Goal: Information Seeking & Learning: Learn about a topic

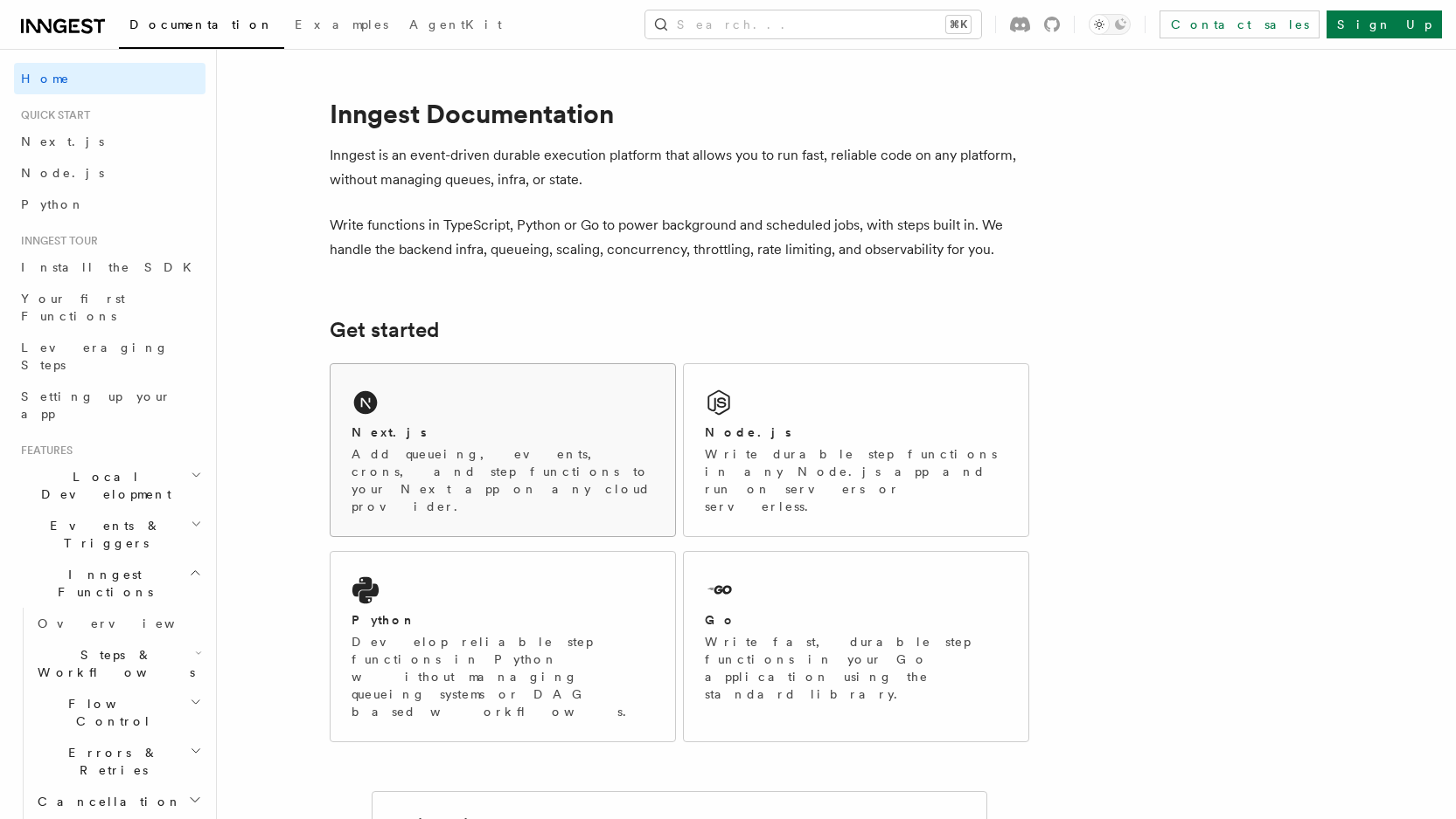
click at [515, 440] on div "Next.js" at bounding box center [502, 432] width 302 height 18
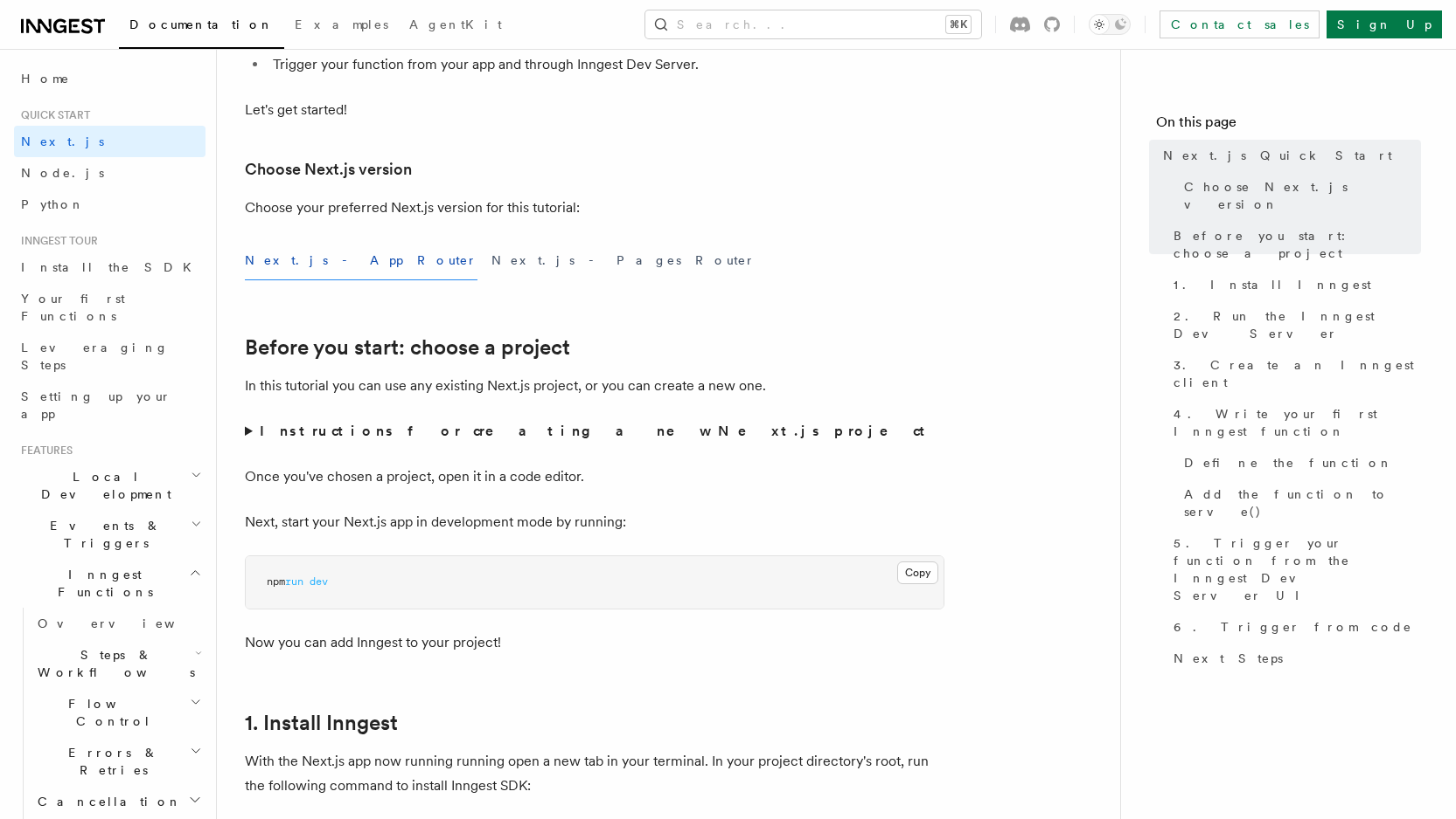
scroll to position [333, 0]
click at [516, 427] on strong "Instructions for creating a new Next.js project" at bounding box center [596, 430] width 672 height 17
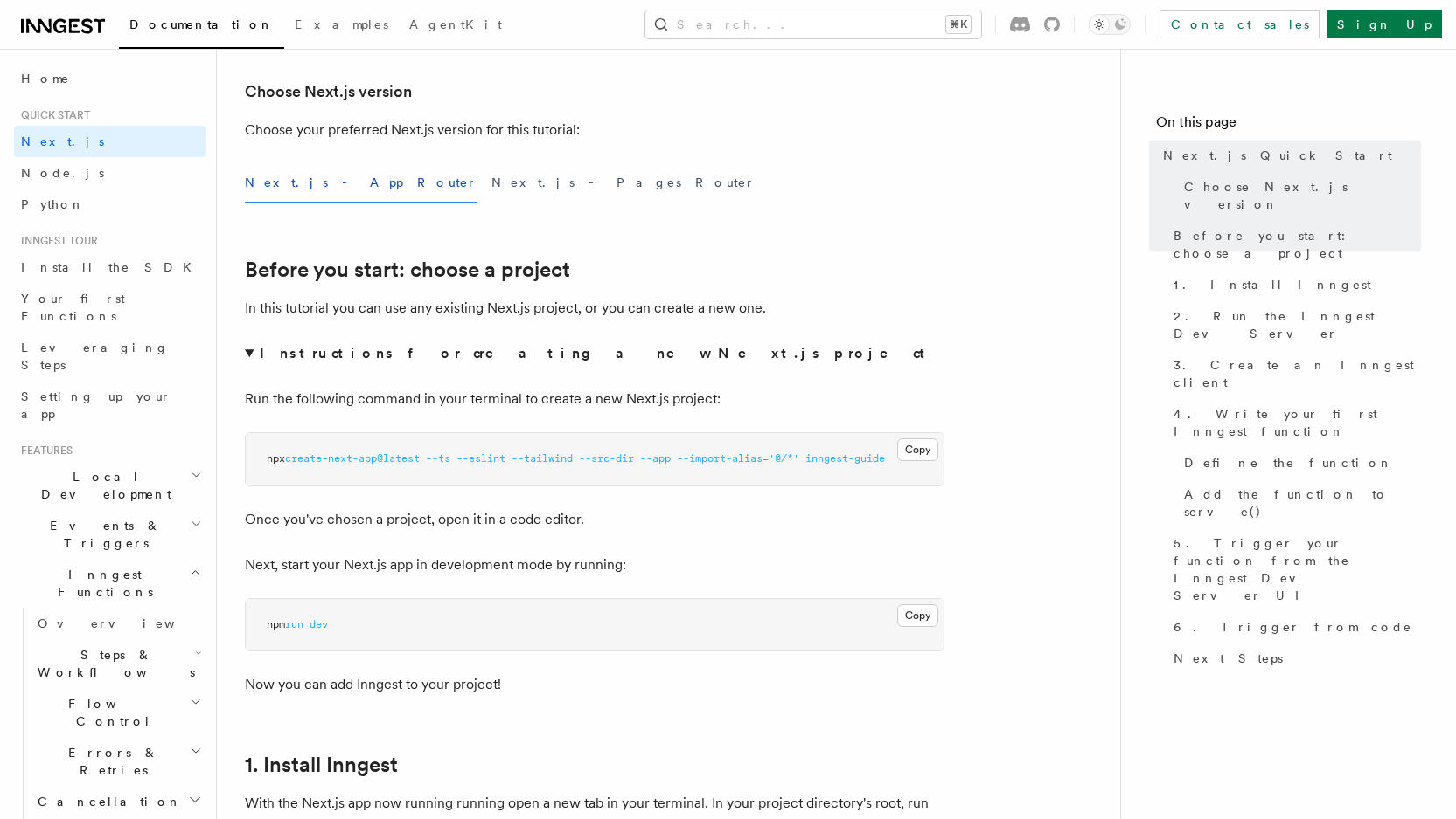
scroll to position [417, 0]
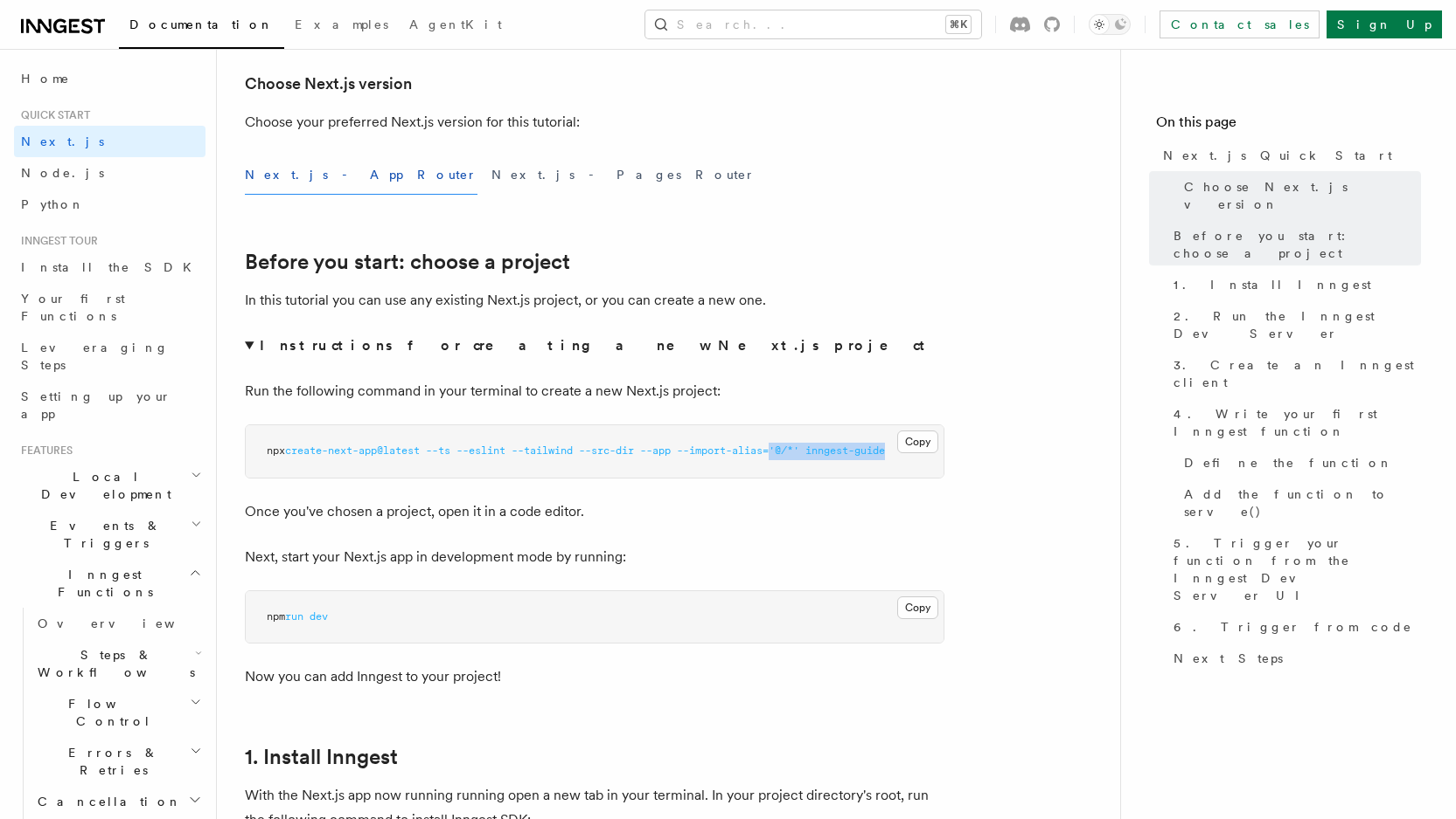
drag, startPoint x: 790, startPoint y: 451, endPoint x: 965, endPoint y: 452, distance: 175.0
click at [824, 508] on p "Once you've chosen a project, open it in a code editor." at bounding box center [594, 512] width 699 height 25
click at [915, 441] on button "Copy Copied" at bounding box center [917, 441] width 41 height 23
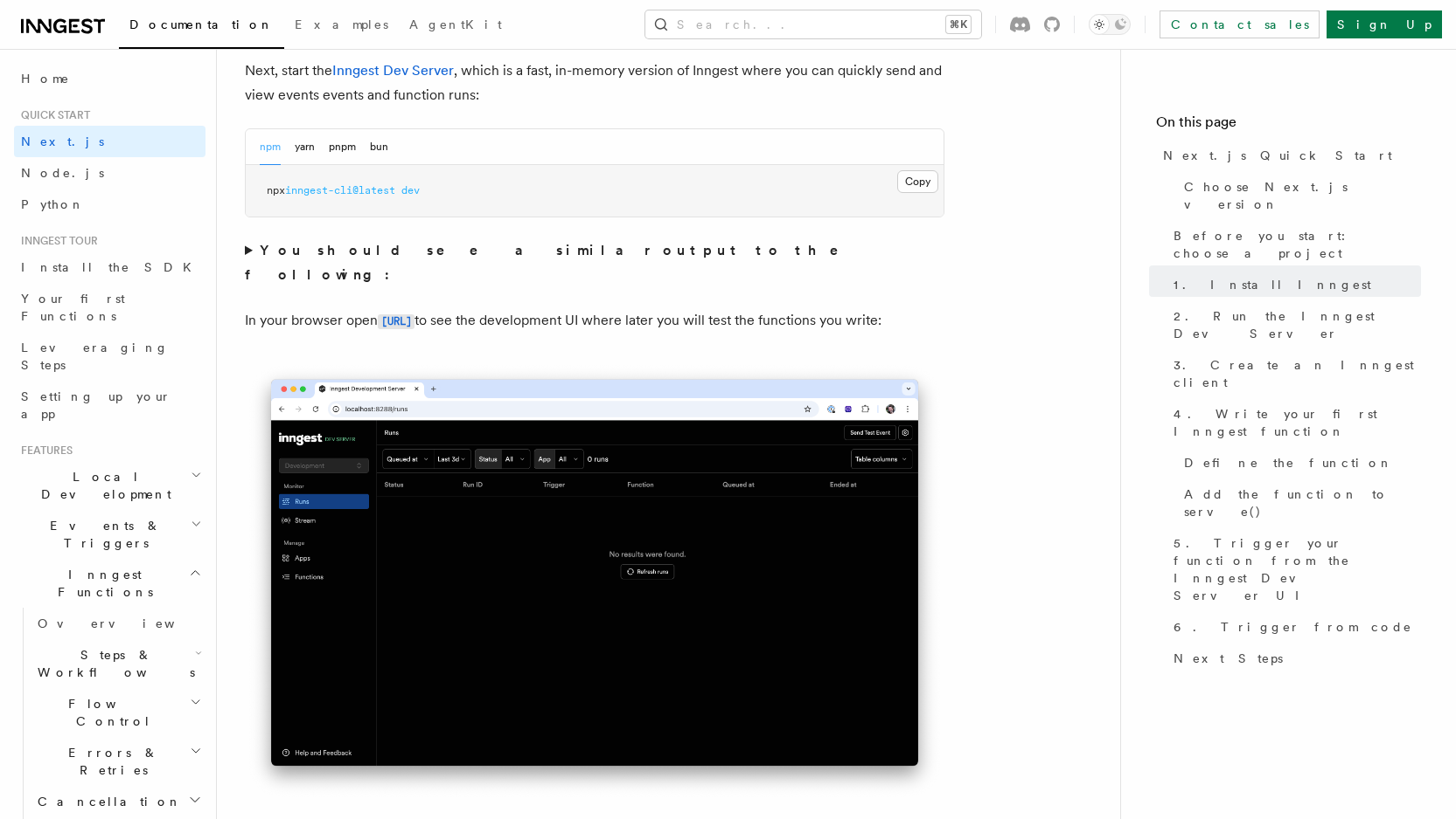
scroll to position [1397, 0]
click at [248, 245] on summary "You should see a similar output to the following:" at bounding box center [594, 261] width 699 height 49
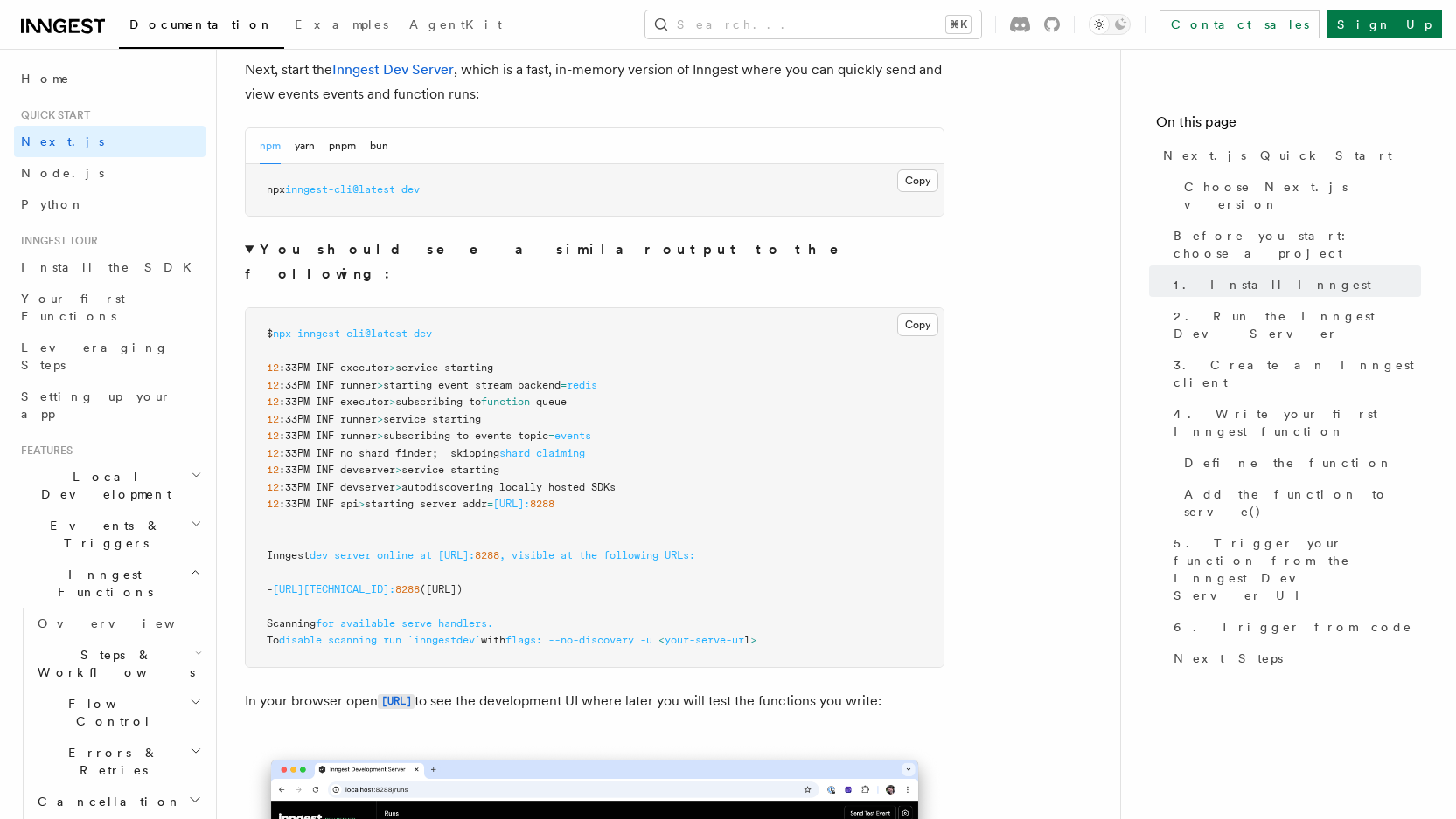
click at [246, 250] on summary "You should see a similar output to the following:" at bounding box center [594, 261] width 699 height 49
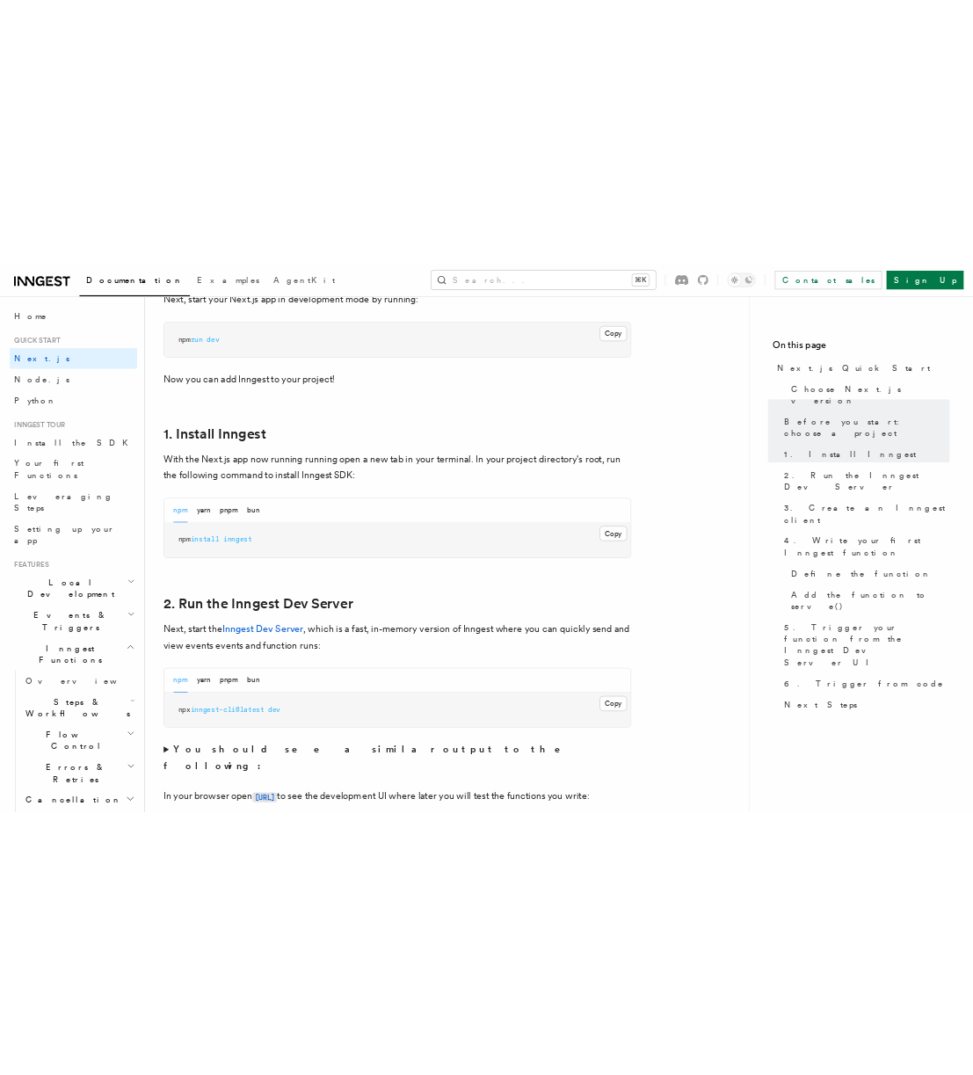
scroll to position [918, 0]
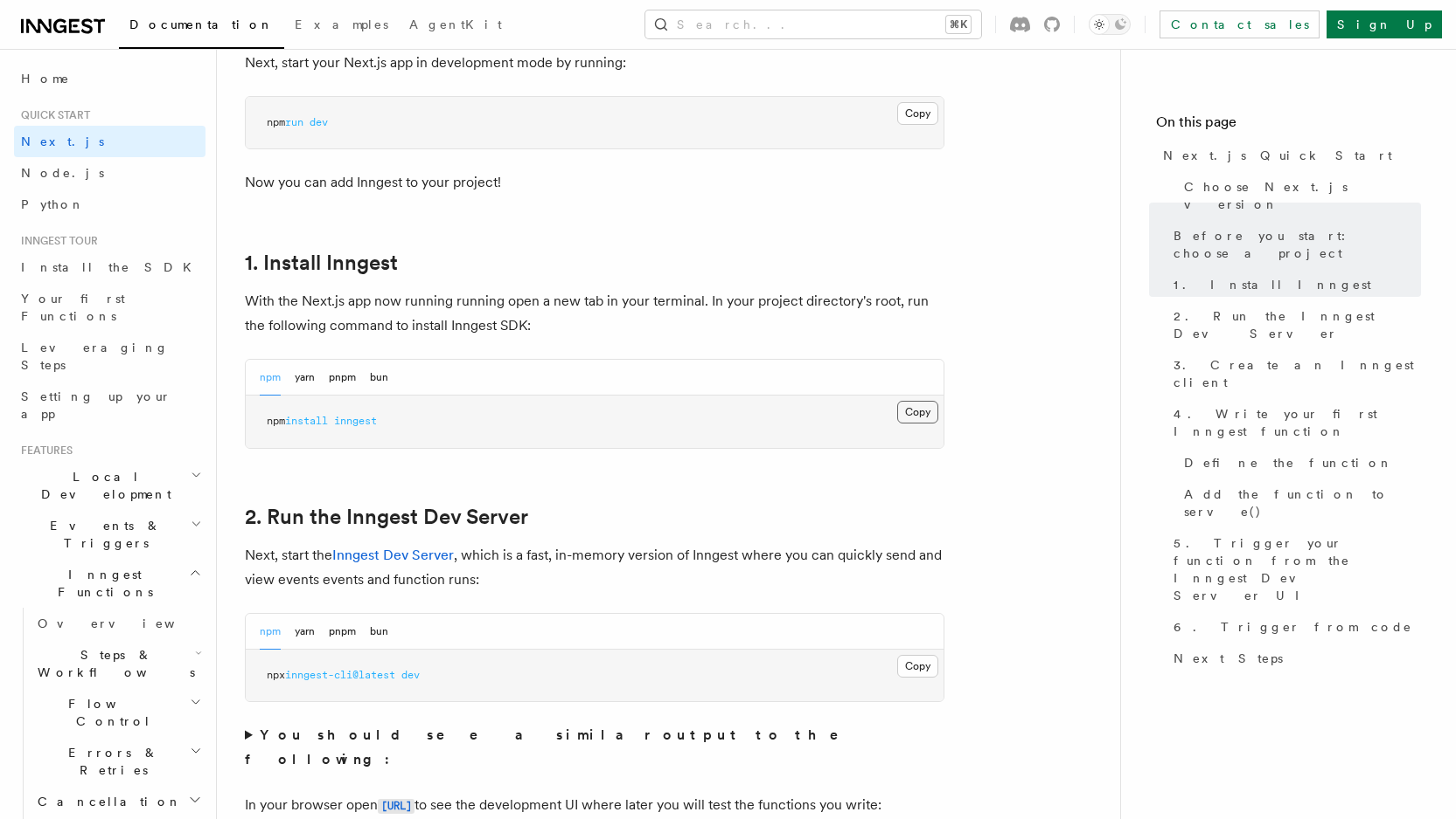
click at [929, 411] on button "Copy Copied" at bounding box center [917, 411] width 41 height 23
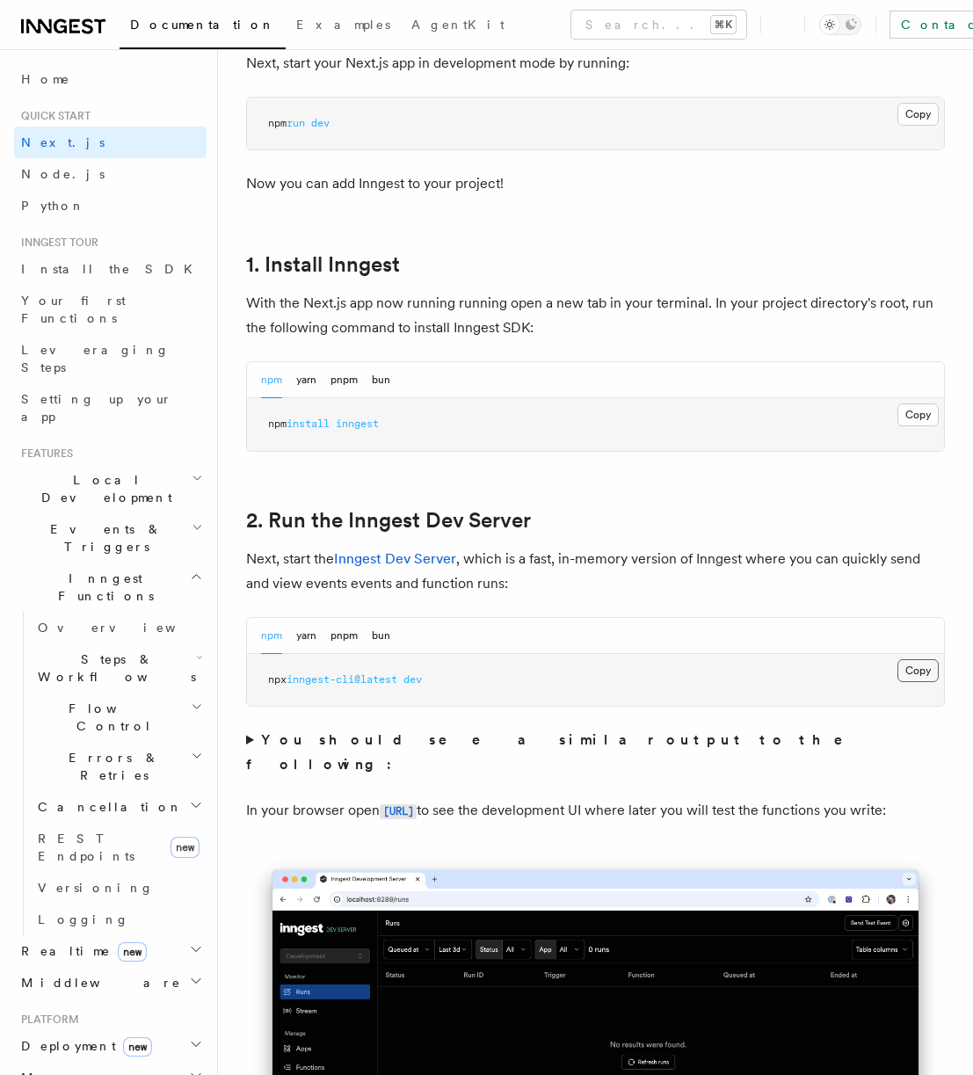
click at [908, 672] on button "Copy Copied" at bounding box center [917, 670] width 41 height 23
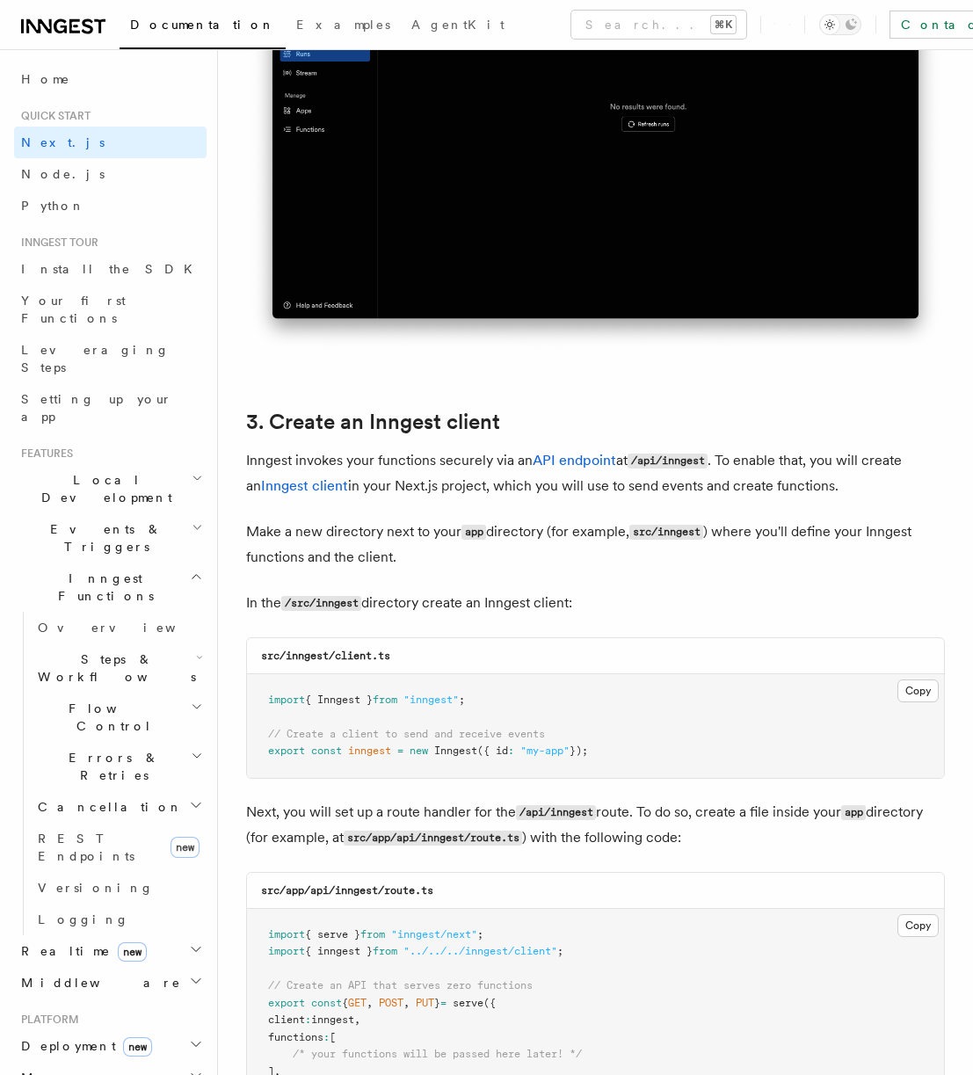
scroll to position [1856, 0]
click at [921, 684] on button "Copy Copied" at bounding box center [917, 690] width 41 height 23
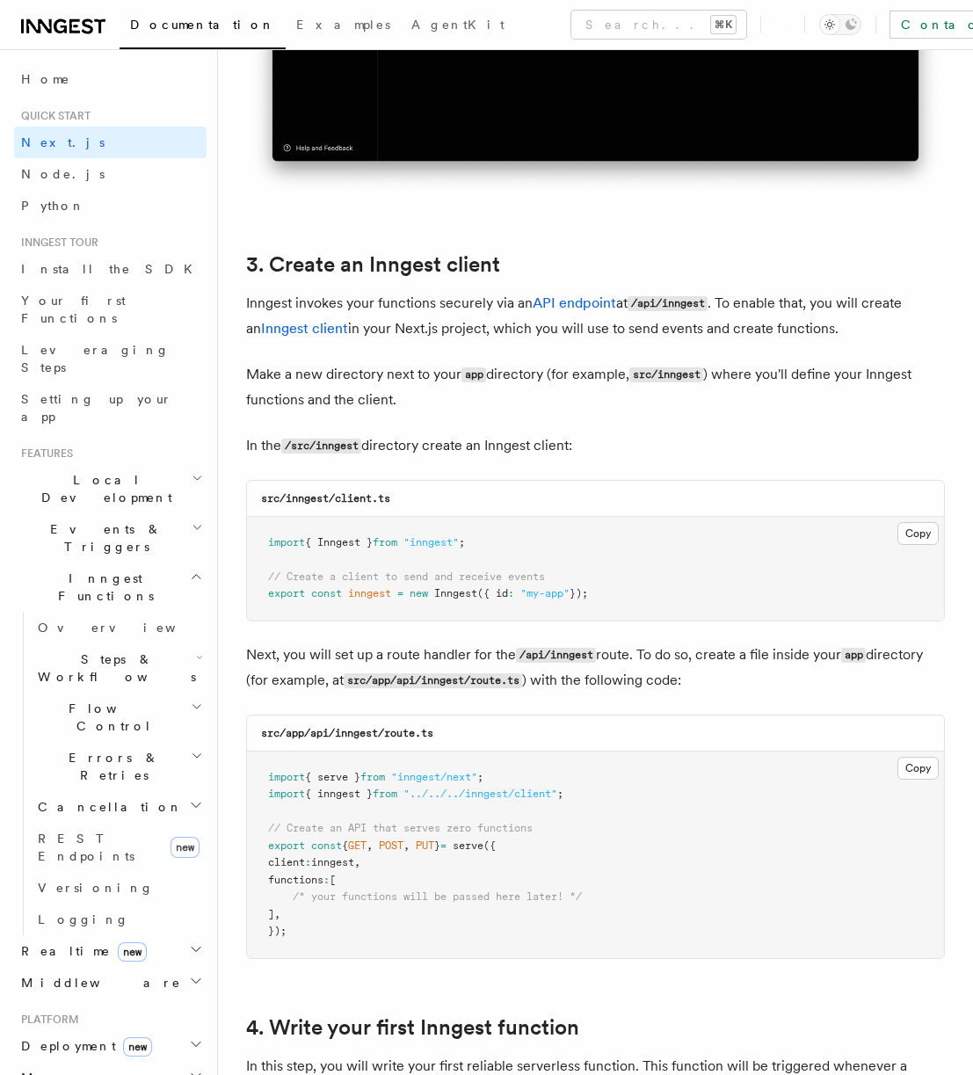
scroll to position [2064, 0]
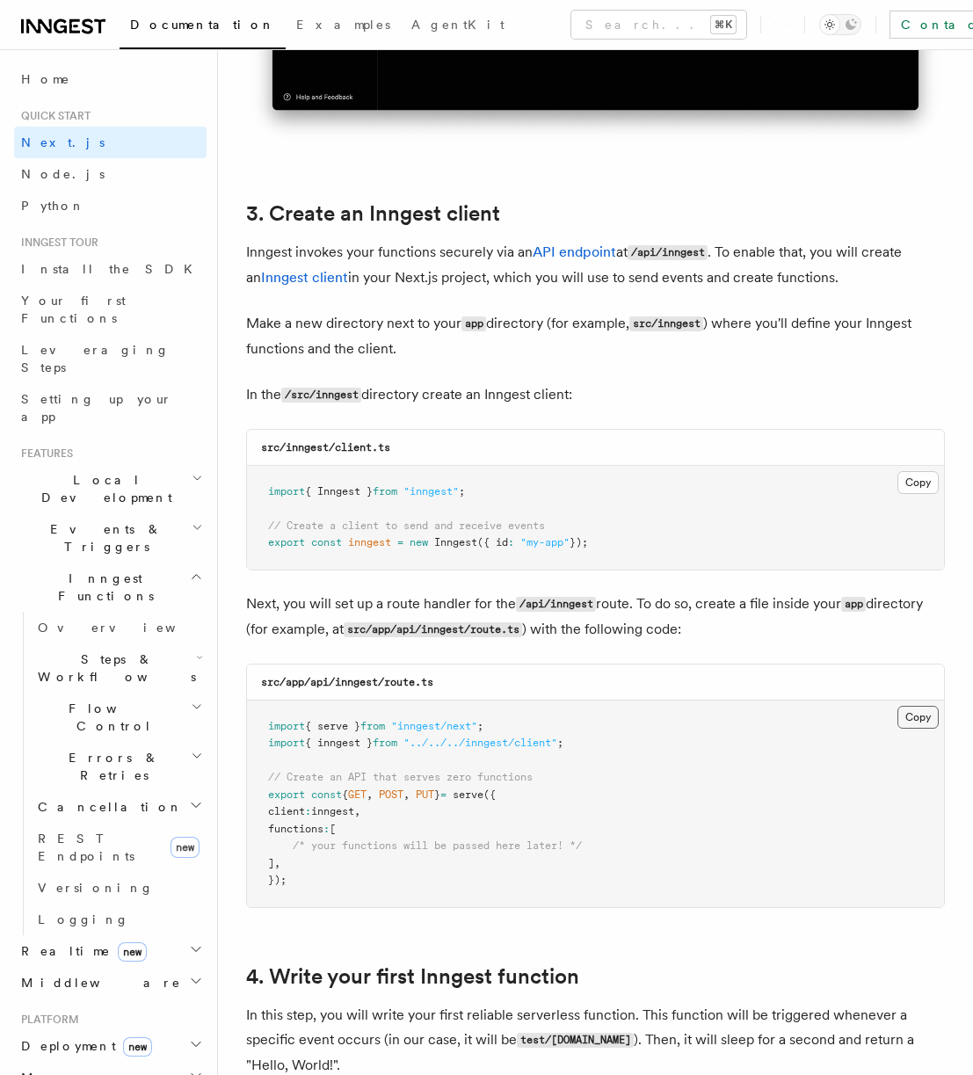
click at [917, 723] on button "Copy Copied" at bounding box center [917, 717] width 41 height 23
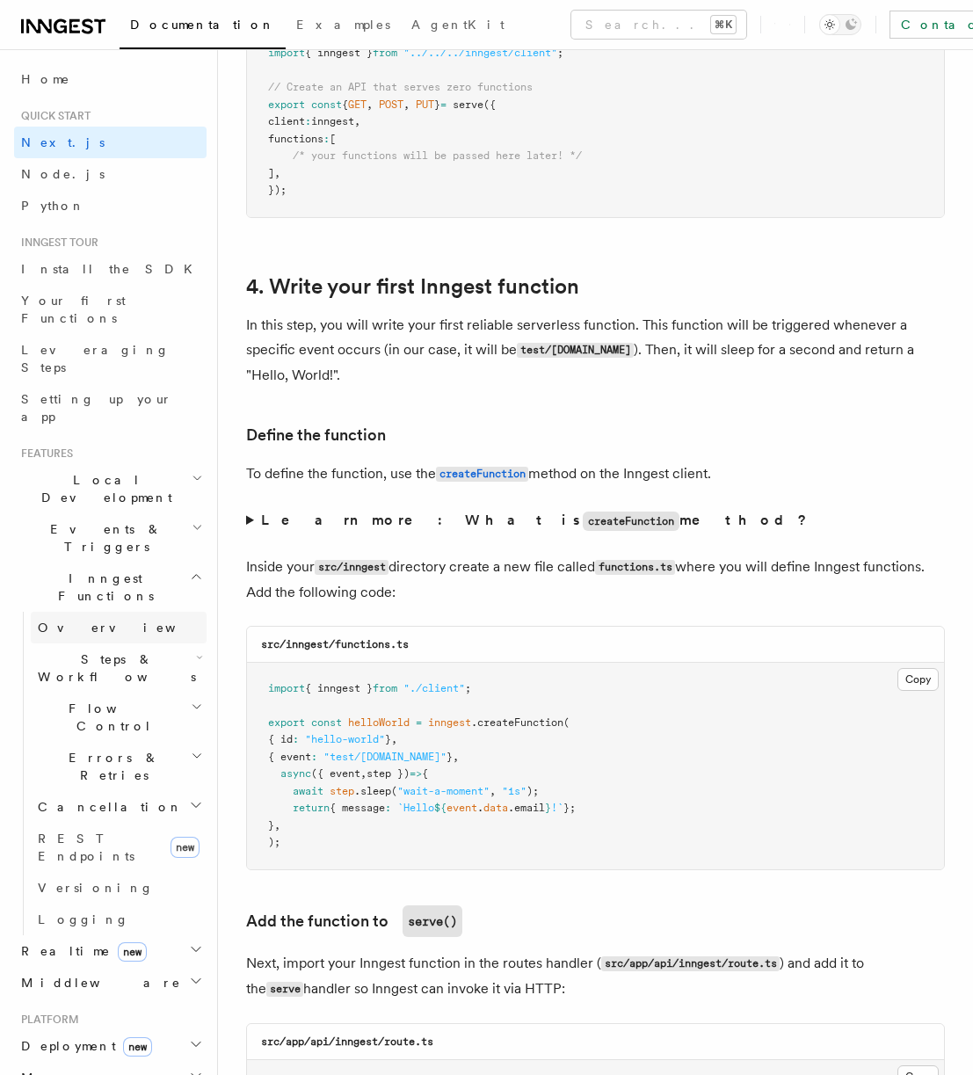
scroll to position [2779, 0]
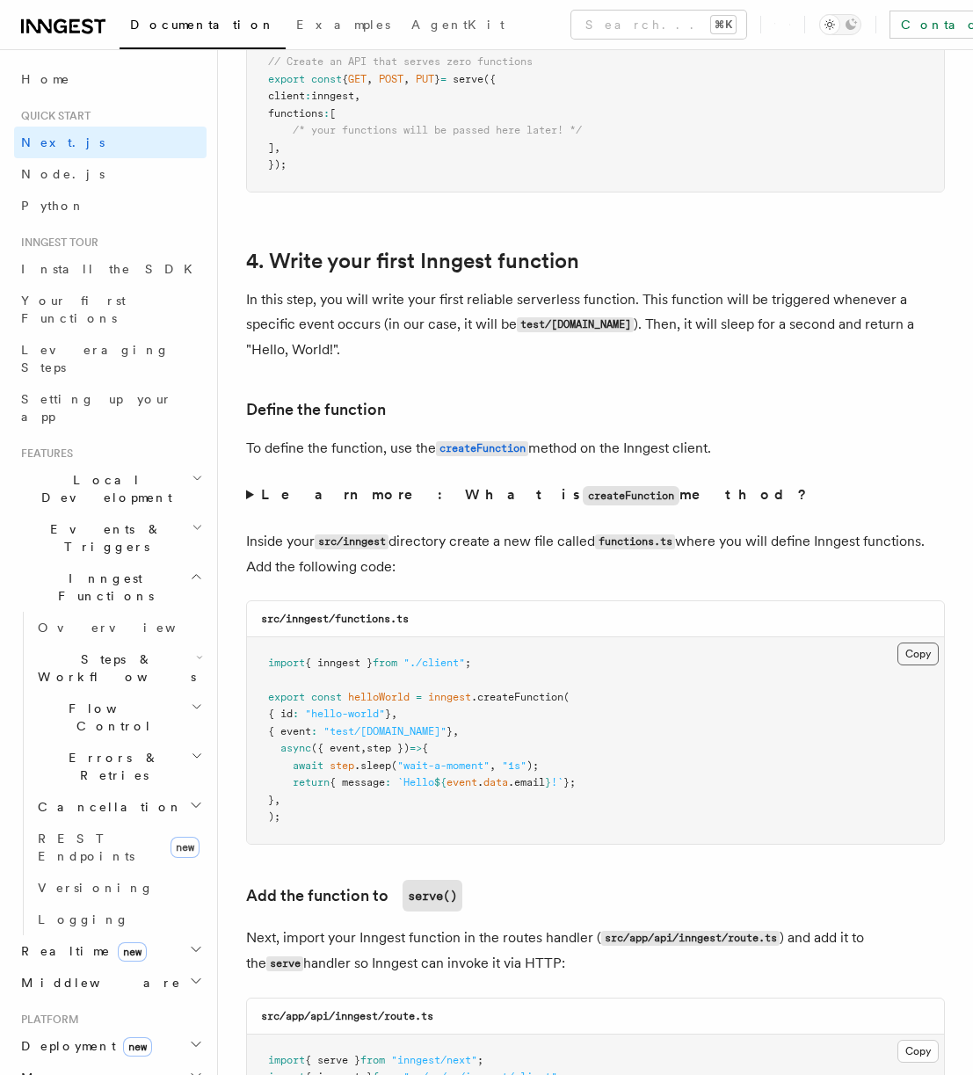
click at [913, 651] on button "Copy Copied" at bounding box center [917, 654] width 41 height 23
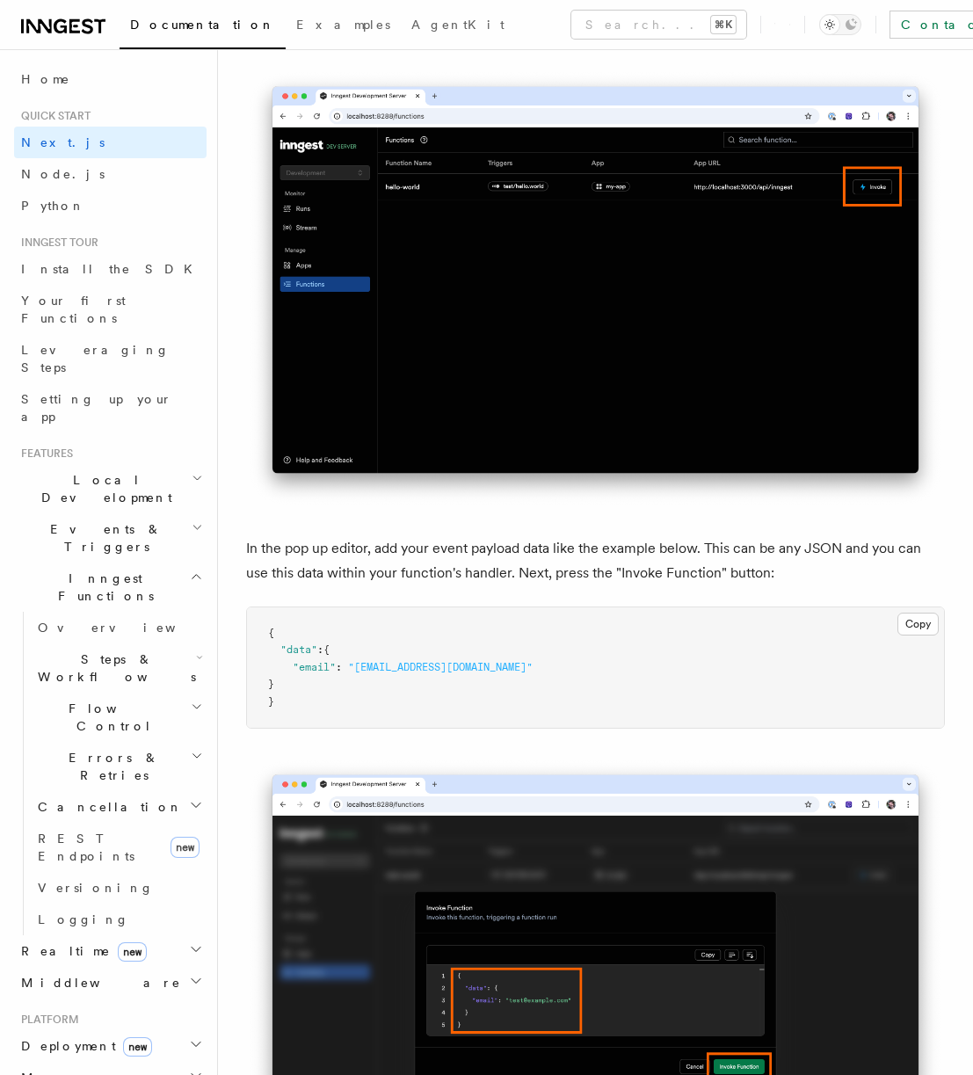
scroll to position [4991, 0]
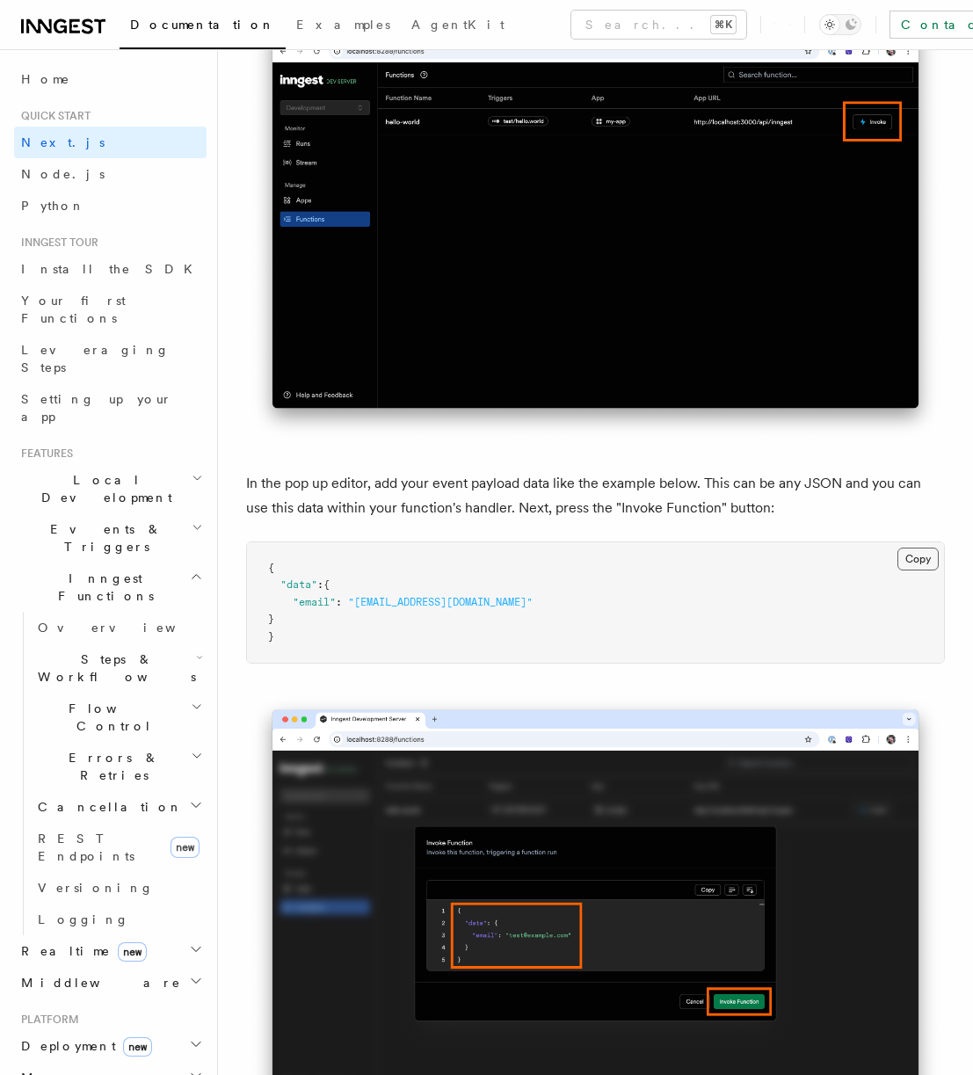
click at [913, 559] on button "Copy Copied" at bounding box center [917, 559] width 41 height 23
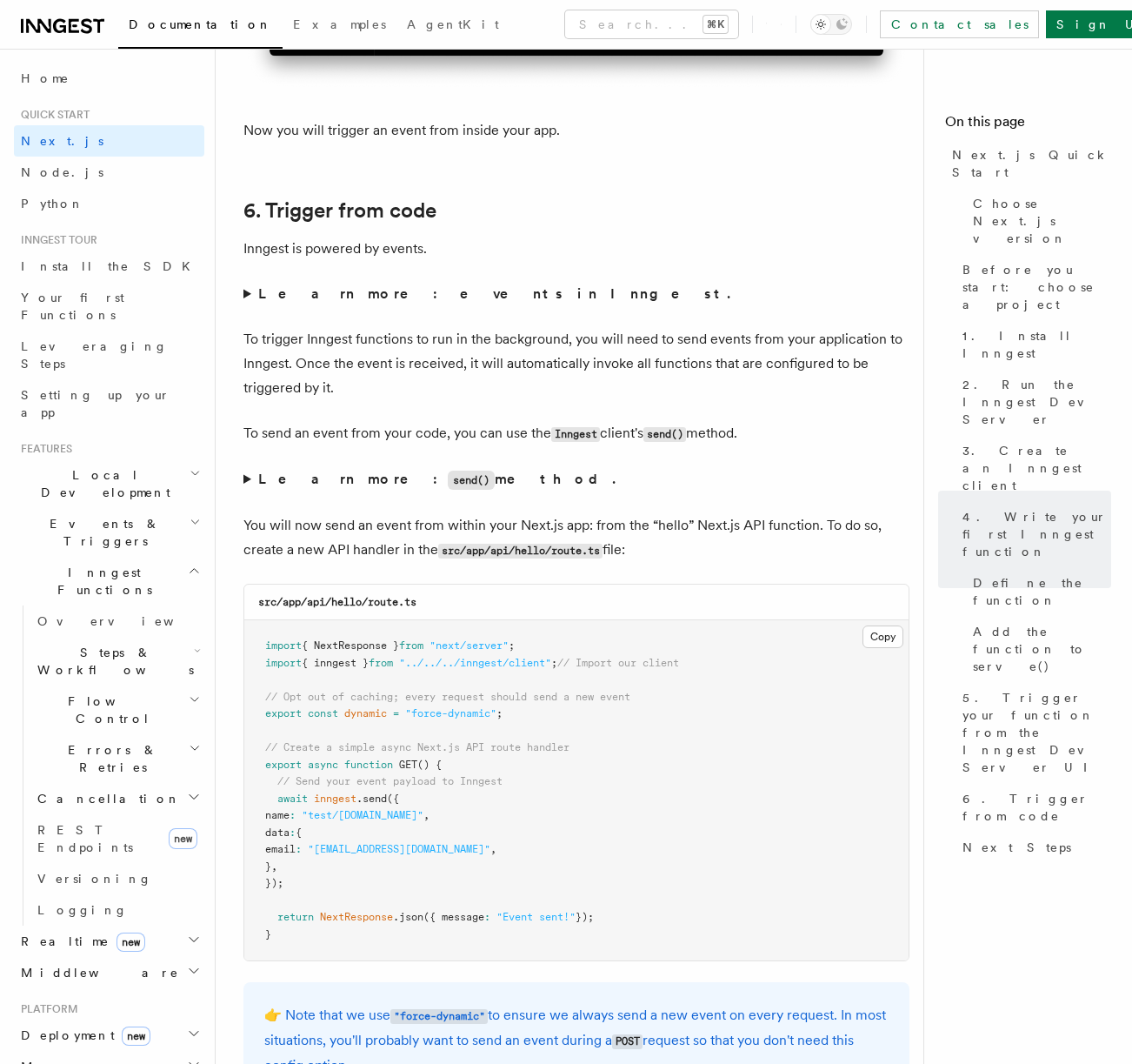
scroll to position [8718, 0]
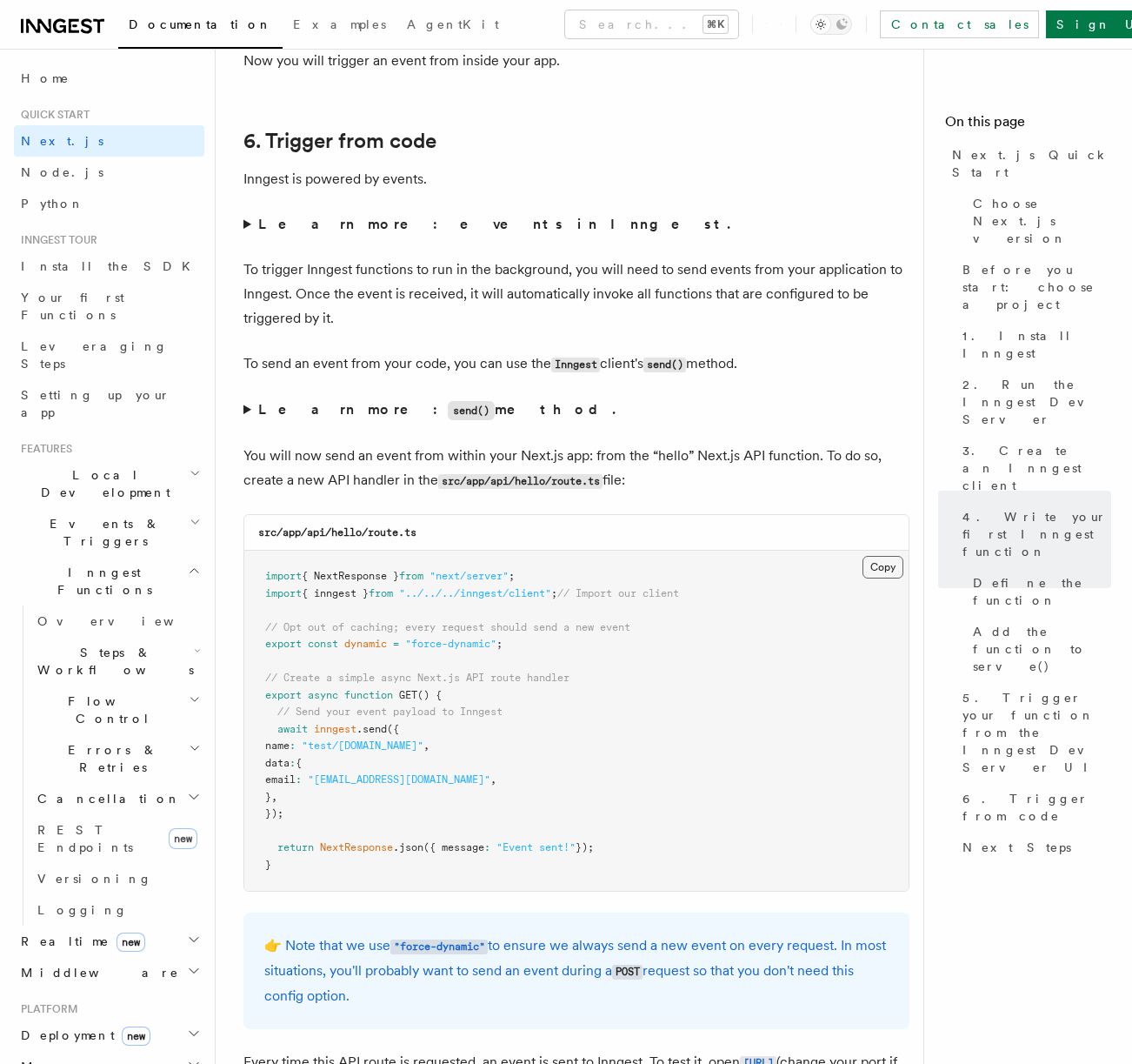
click at [864, 556] on button "Copy Copied" at bounding box center [883, 567] width 41 height 23
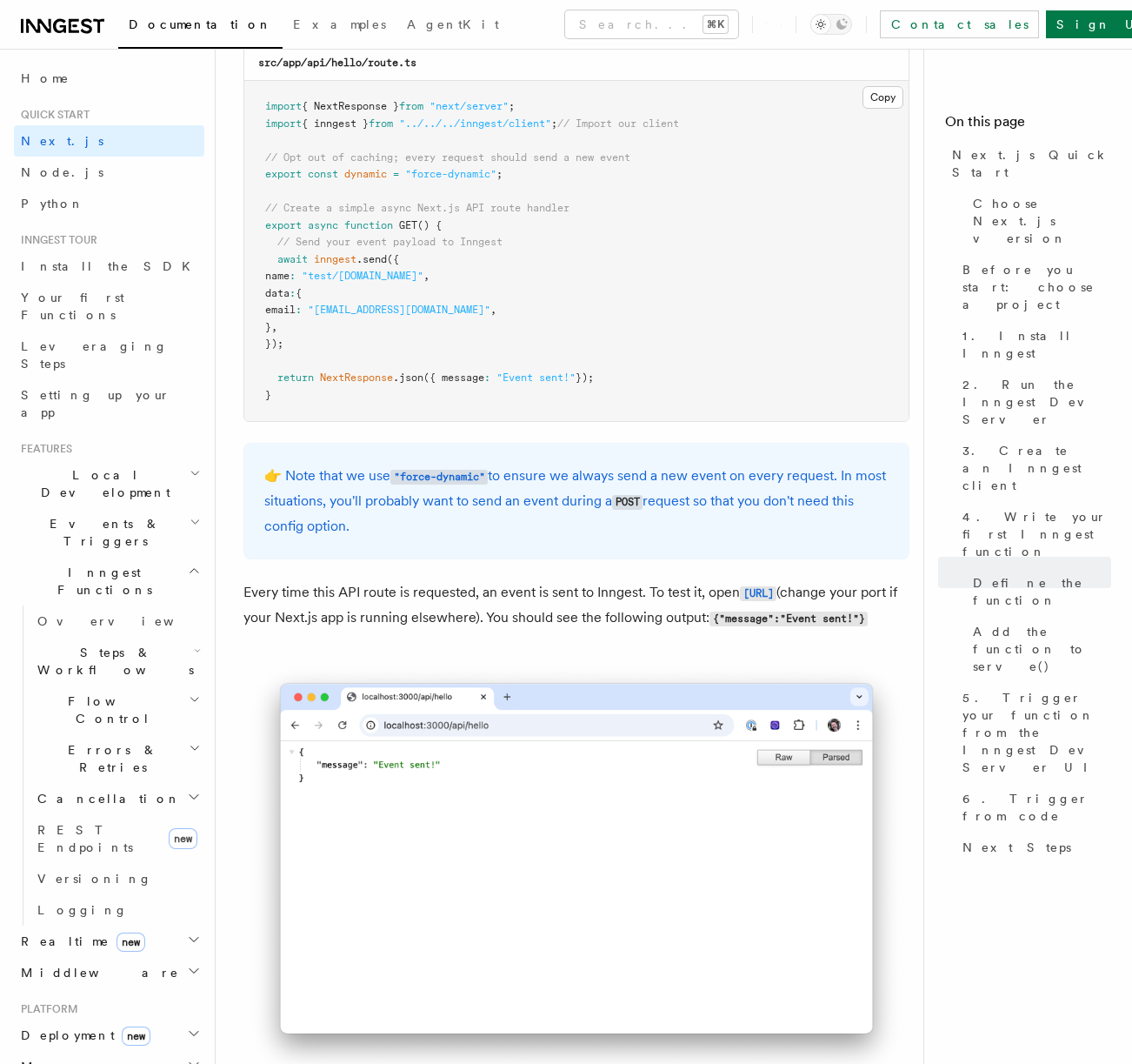
scroll to position [9266, 0]
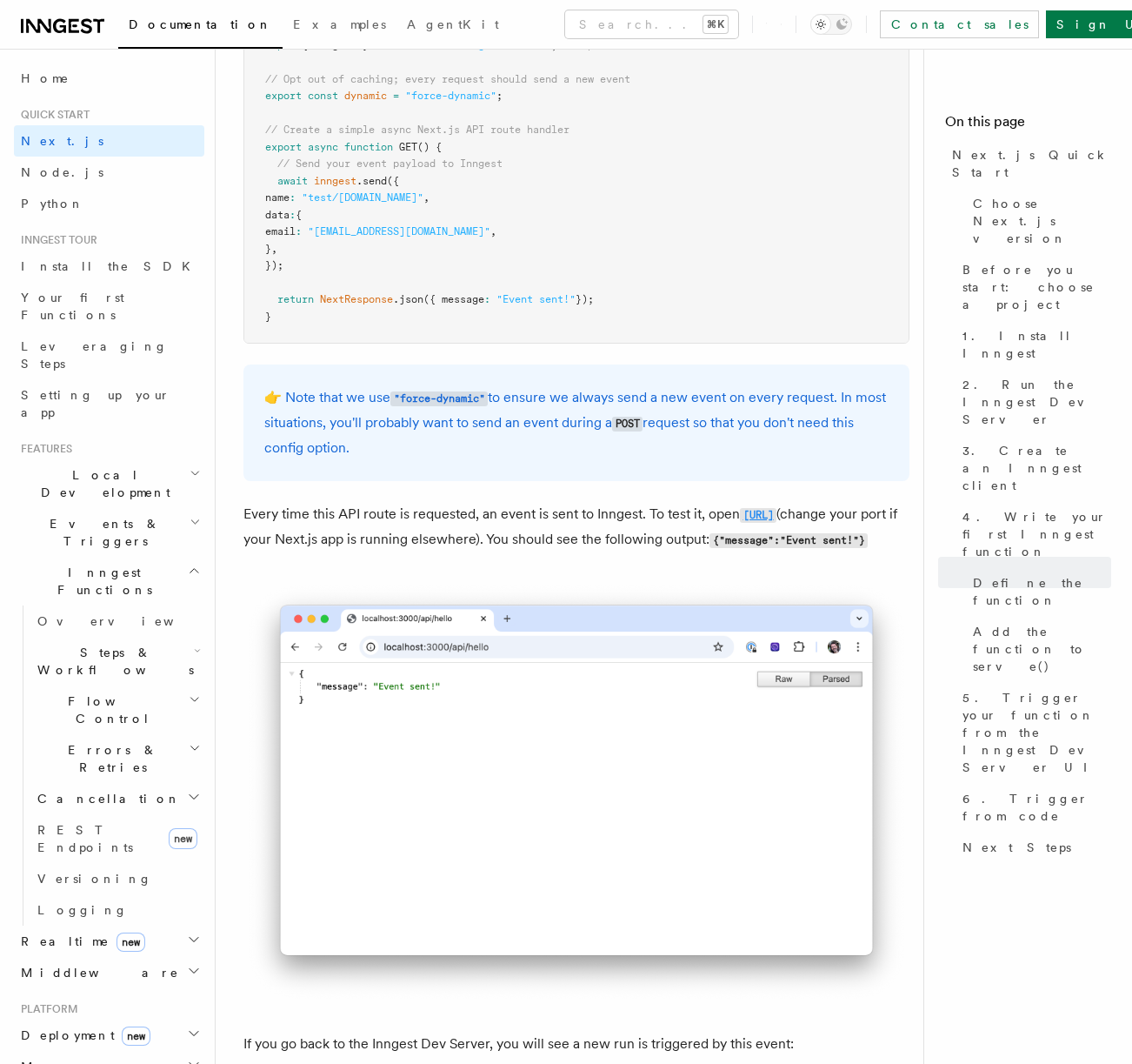
copy code "http://localhost:3000/api/hello"
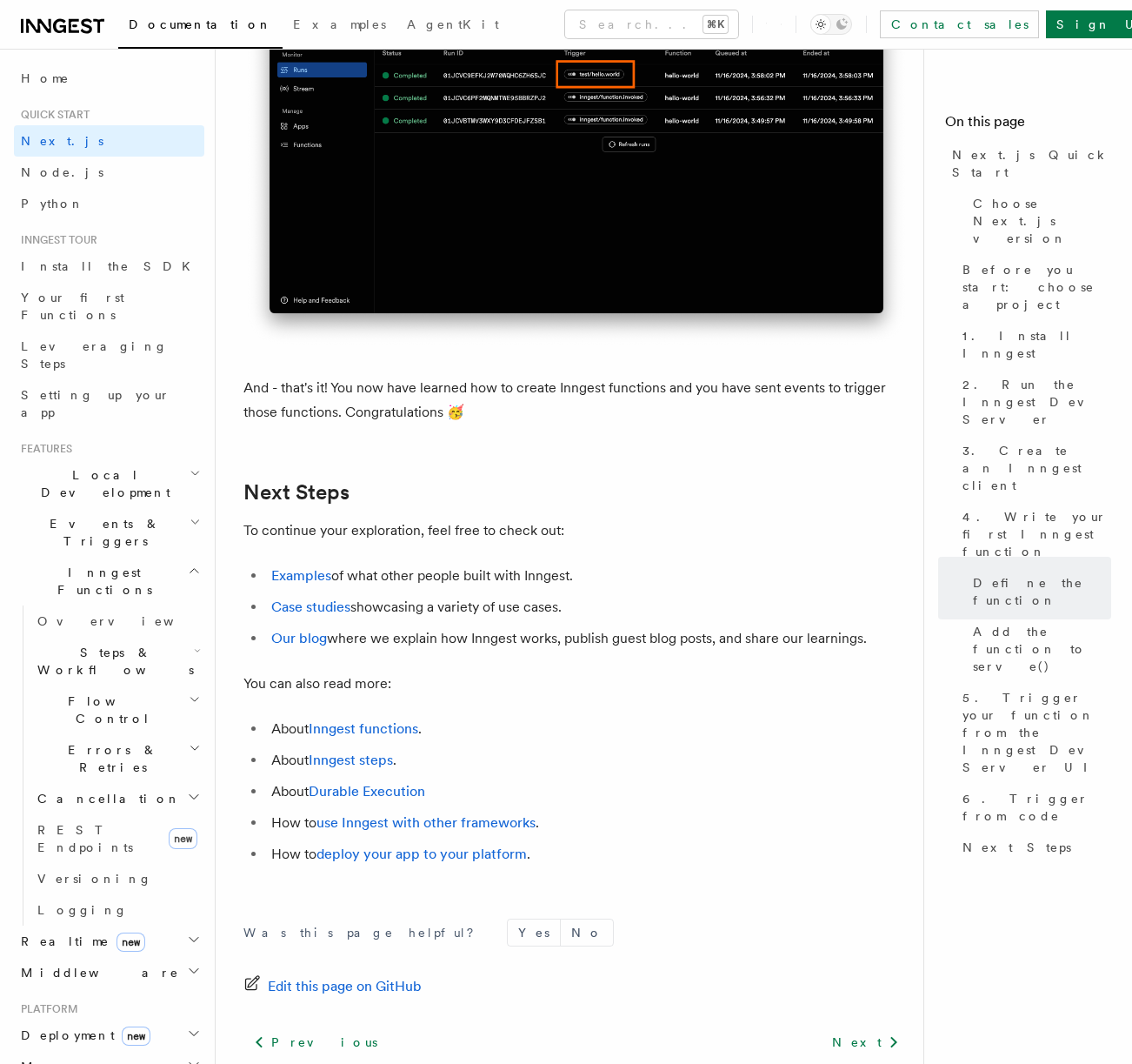
scroll to position [10488, 0]
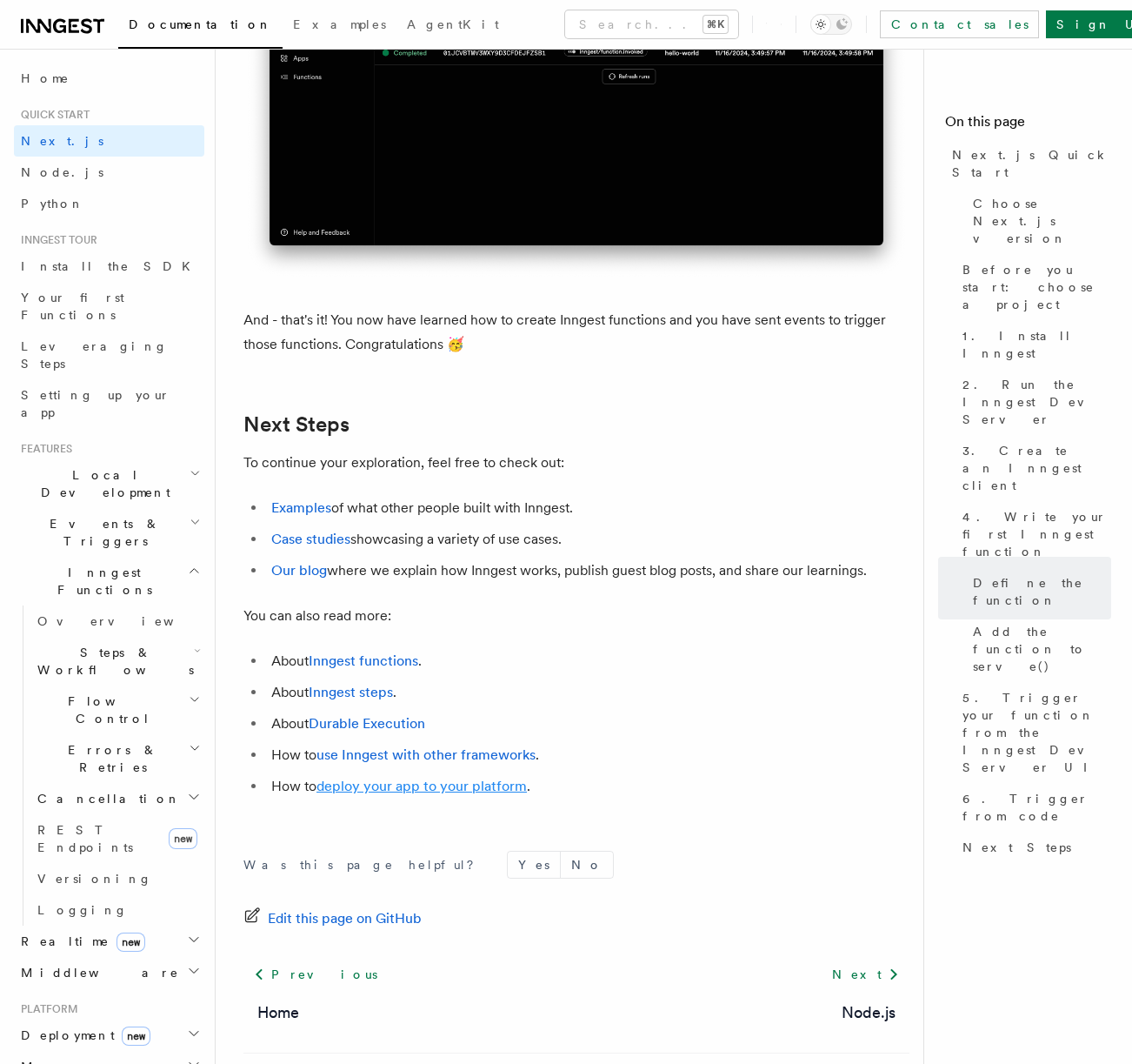
click at [413, 795] on link "deploy your app to your platform" at bounding box center [422, 786] width 211 height 17
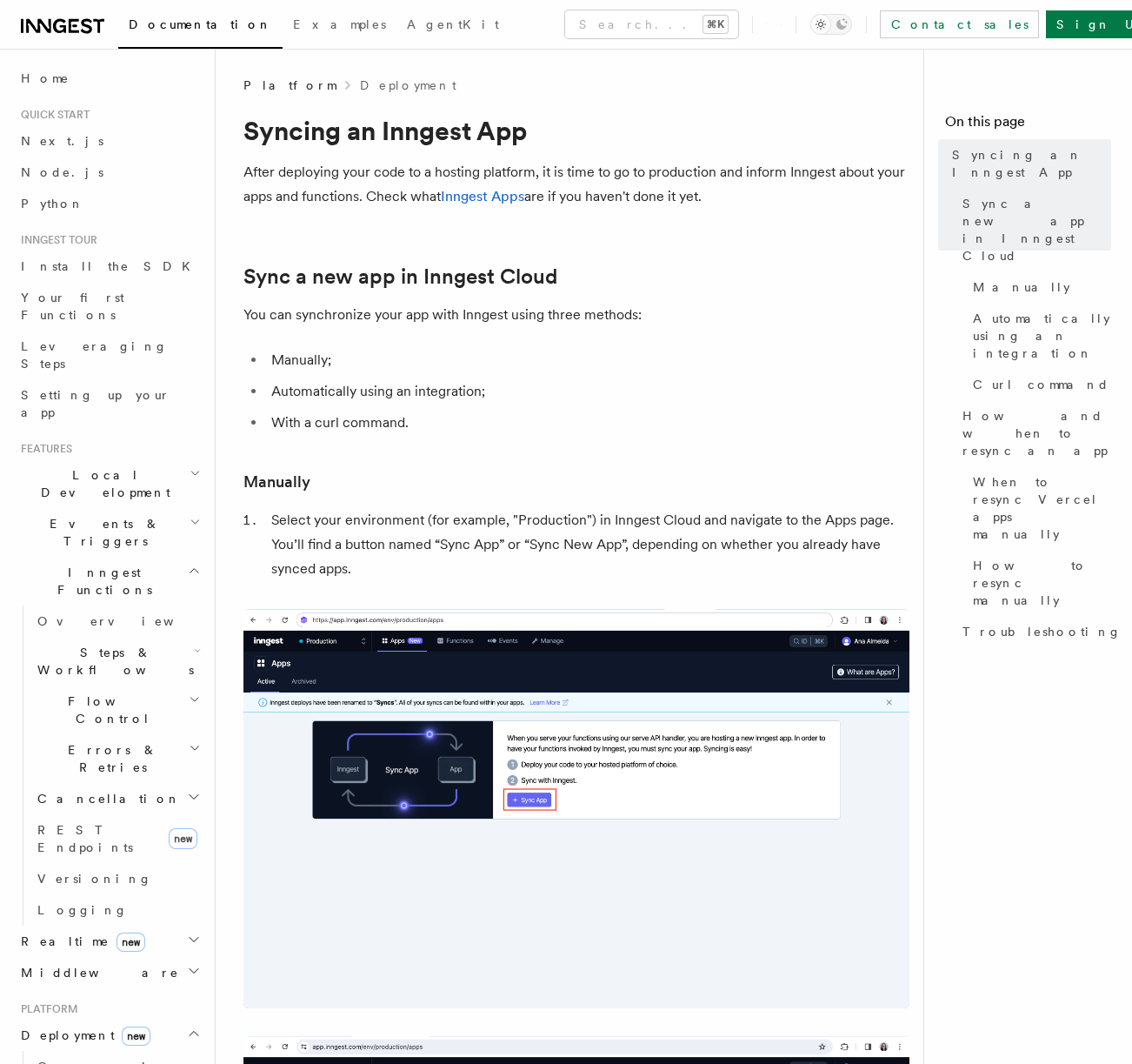
click at [58, 1019] on h2 "Deployment new" at bounding box center [109, 1035] width 190 height 32
click at [60, 1026] on span "Deployment new" at bounding box center [82, 1035] width 137 height 18
click at [65, 1058] on span "Overview" at bounding box center [127, 1067] width 179 height 18
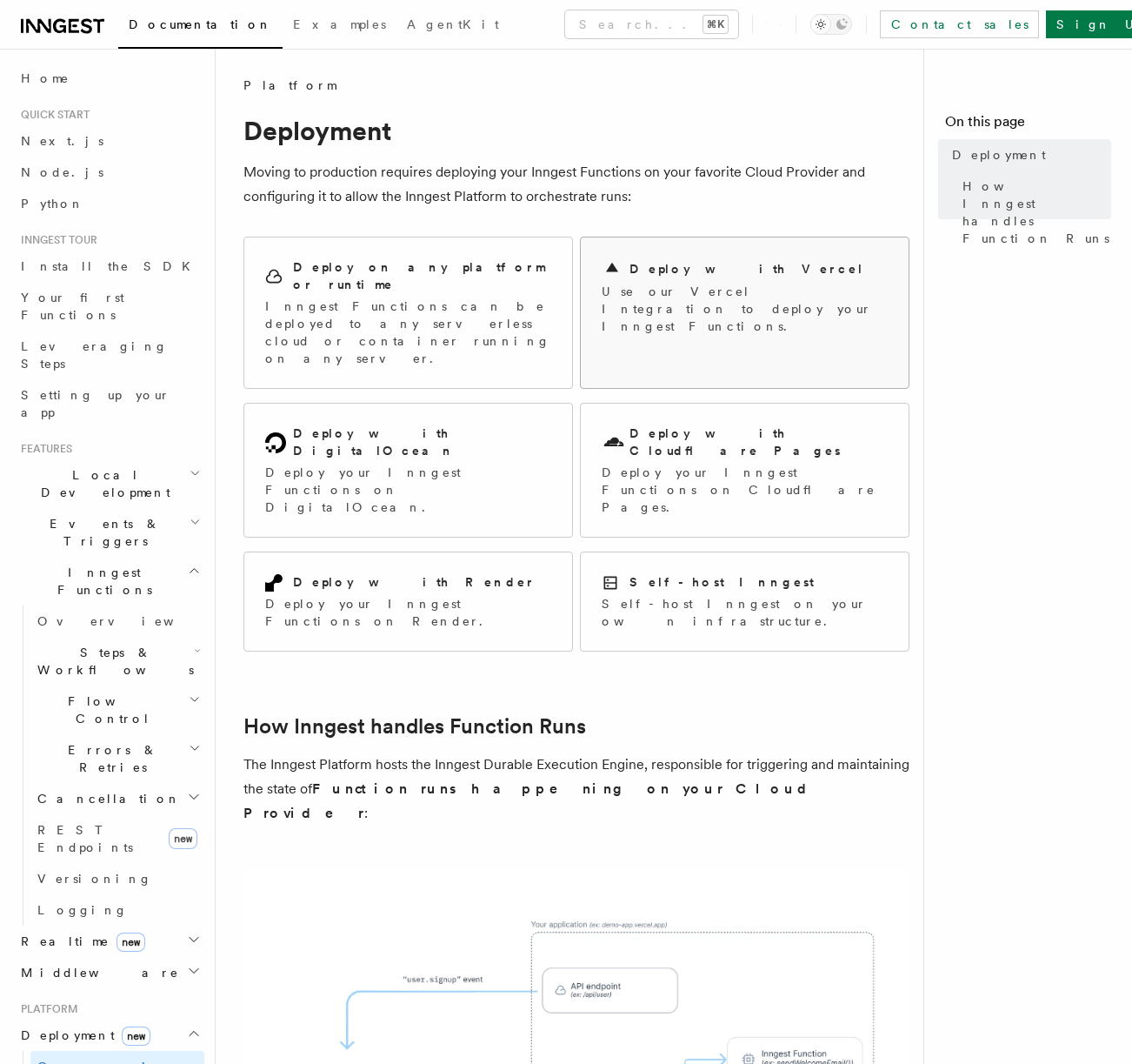
click at [658, 306] on p "Use our Vercel Integration to deploy your Inngest Functions." at bounding box center [744, 309] width 286 height 52
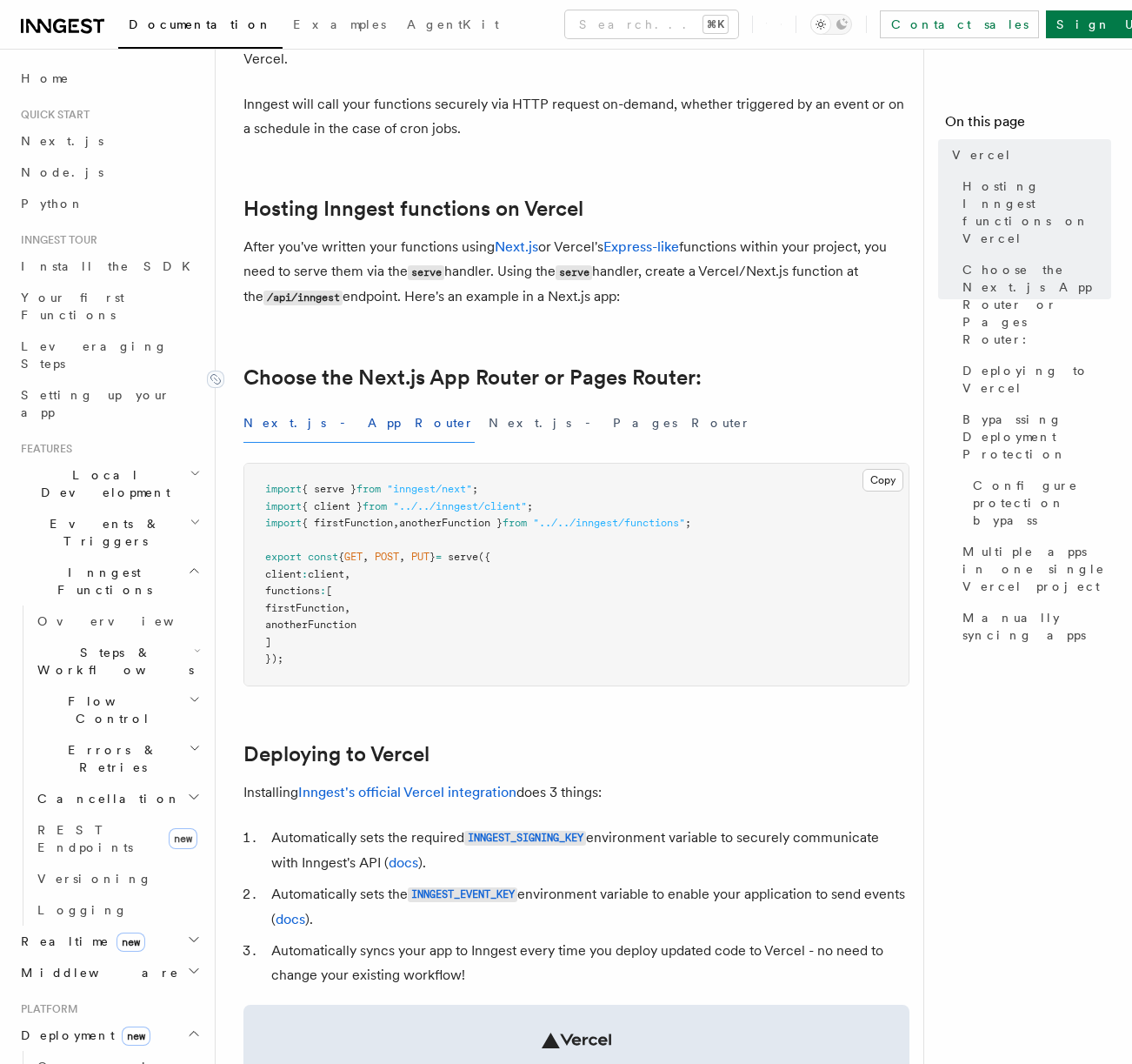
scroll to position [276, 0]
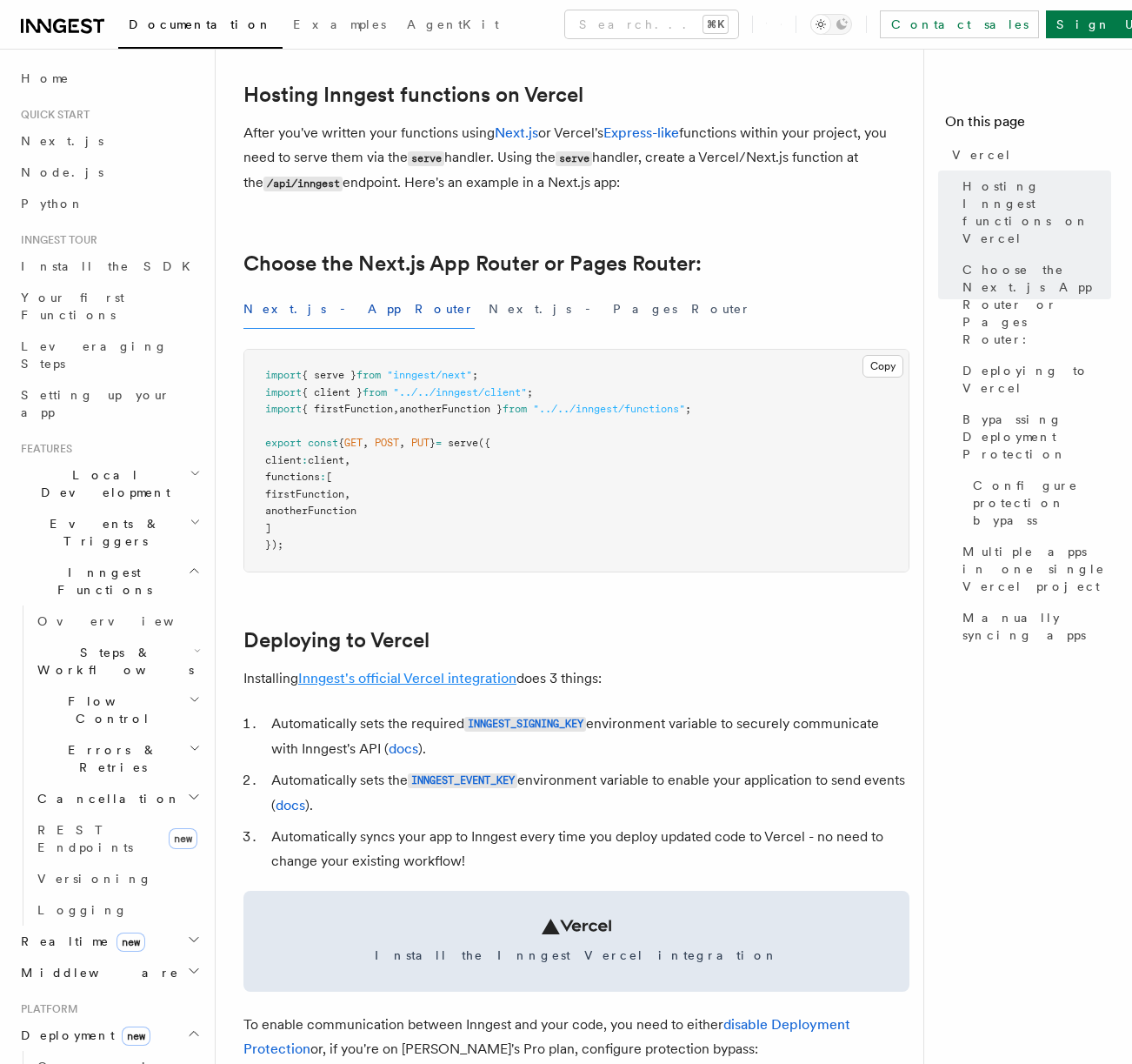
click at [449, 672] on link "Inngest's official Vercel integration" at bounding box center [407, 678] width 219 height 17
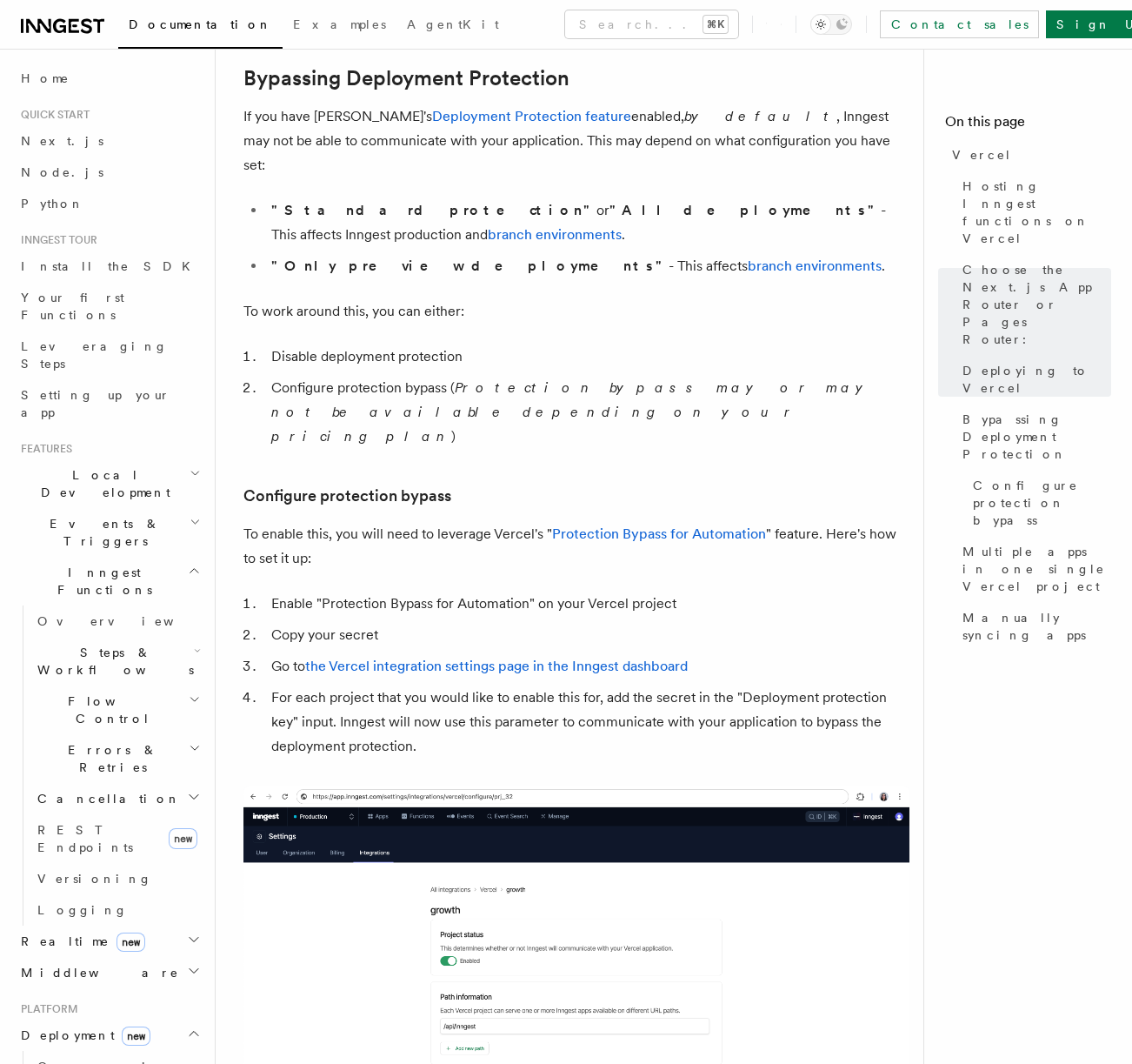
scroll to position [1405, 0]
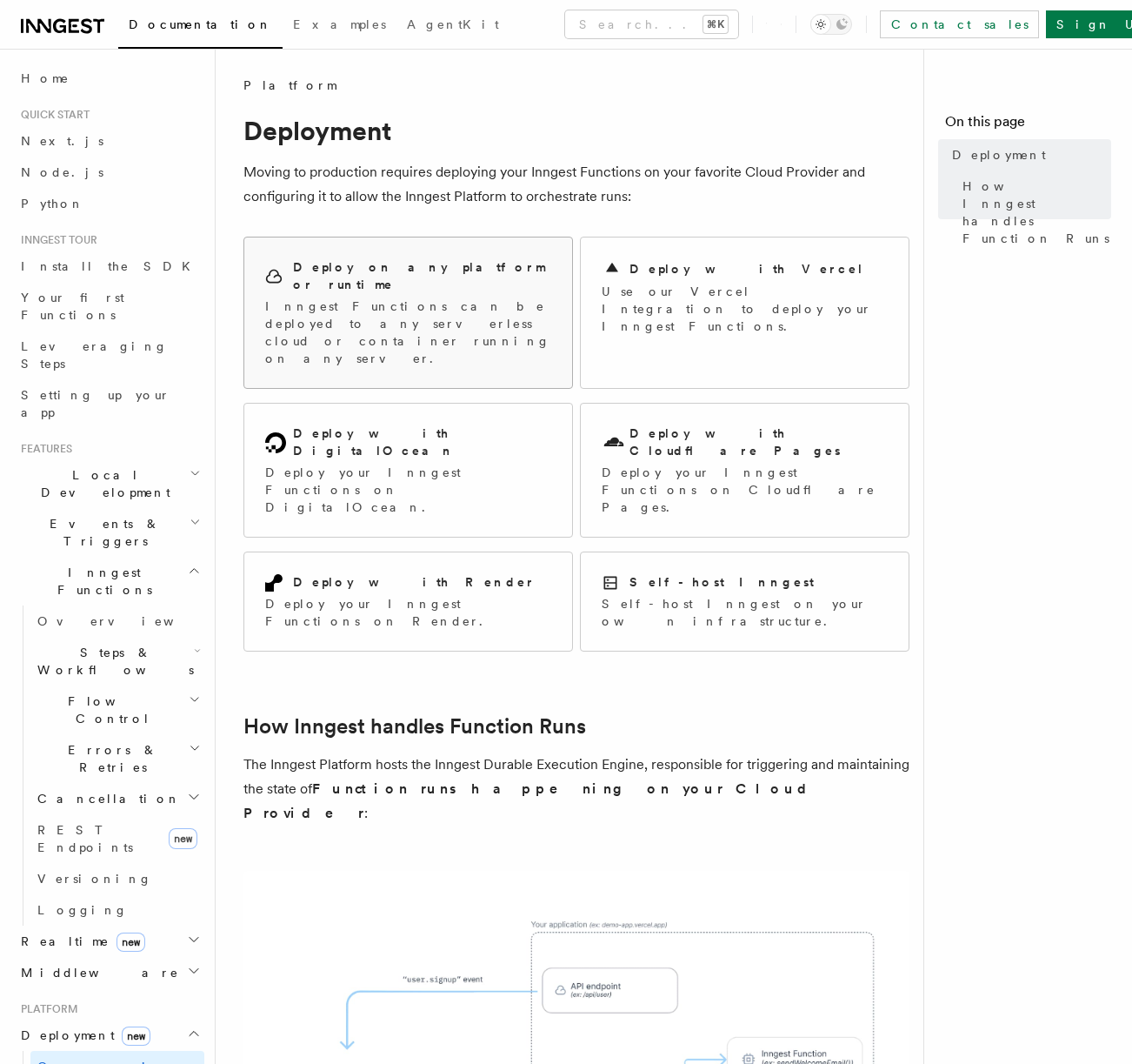
click at [472, 313] on p "Inngest Functions can be deployed to any serverless cloud or container running …" at bounding box center [408, 333] width 286 height 69
click at [726, 286] on p "Use our Vercel Integration to deploy your Inngest Functions." at bounding box center [744, 309] width 286 height 52
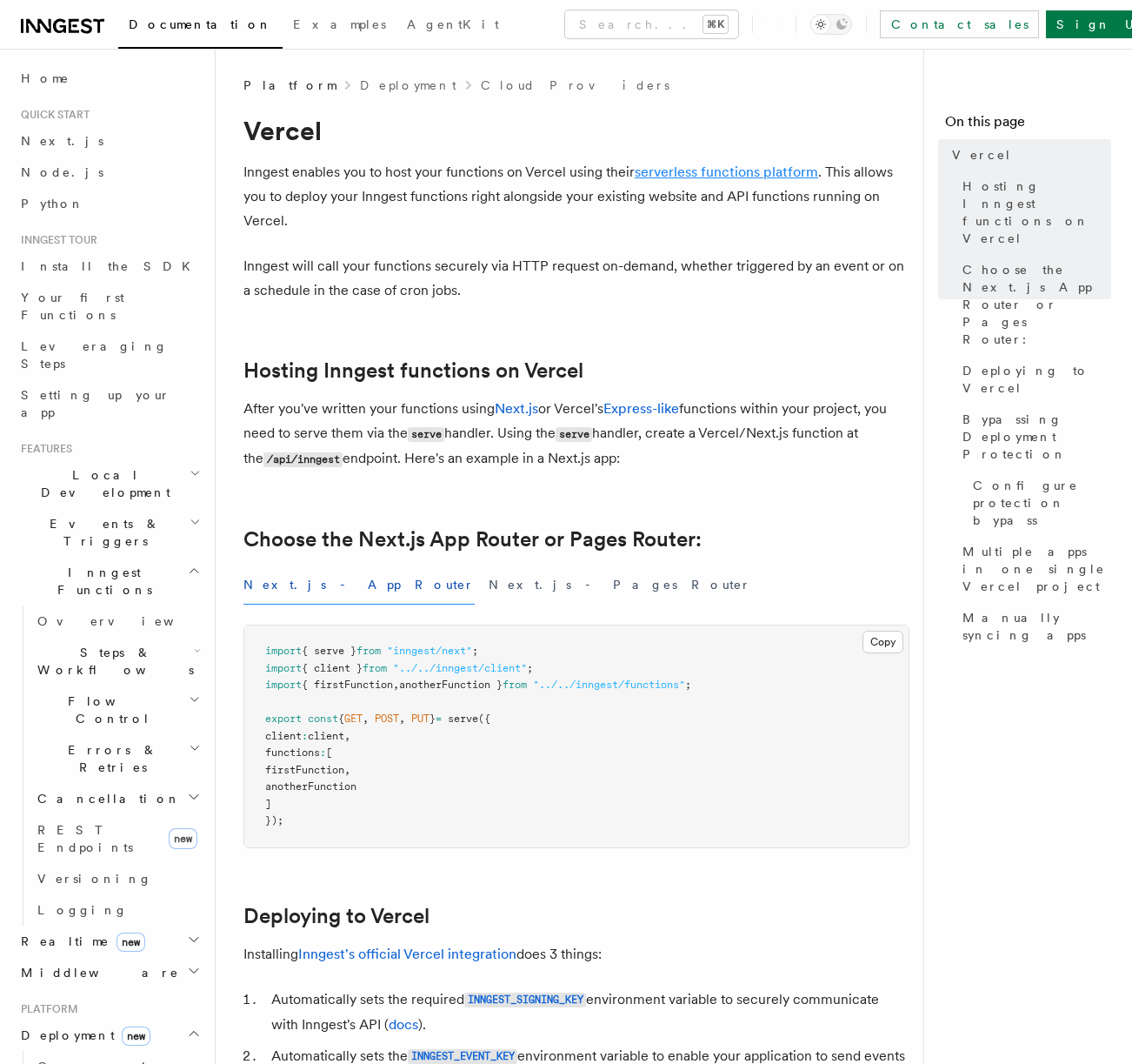
click at [697, 172] on link "serverless functions platform" at bounding box center [726, 171] width 183 height 17
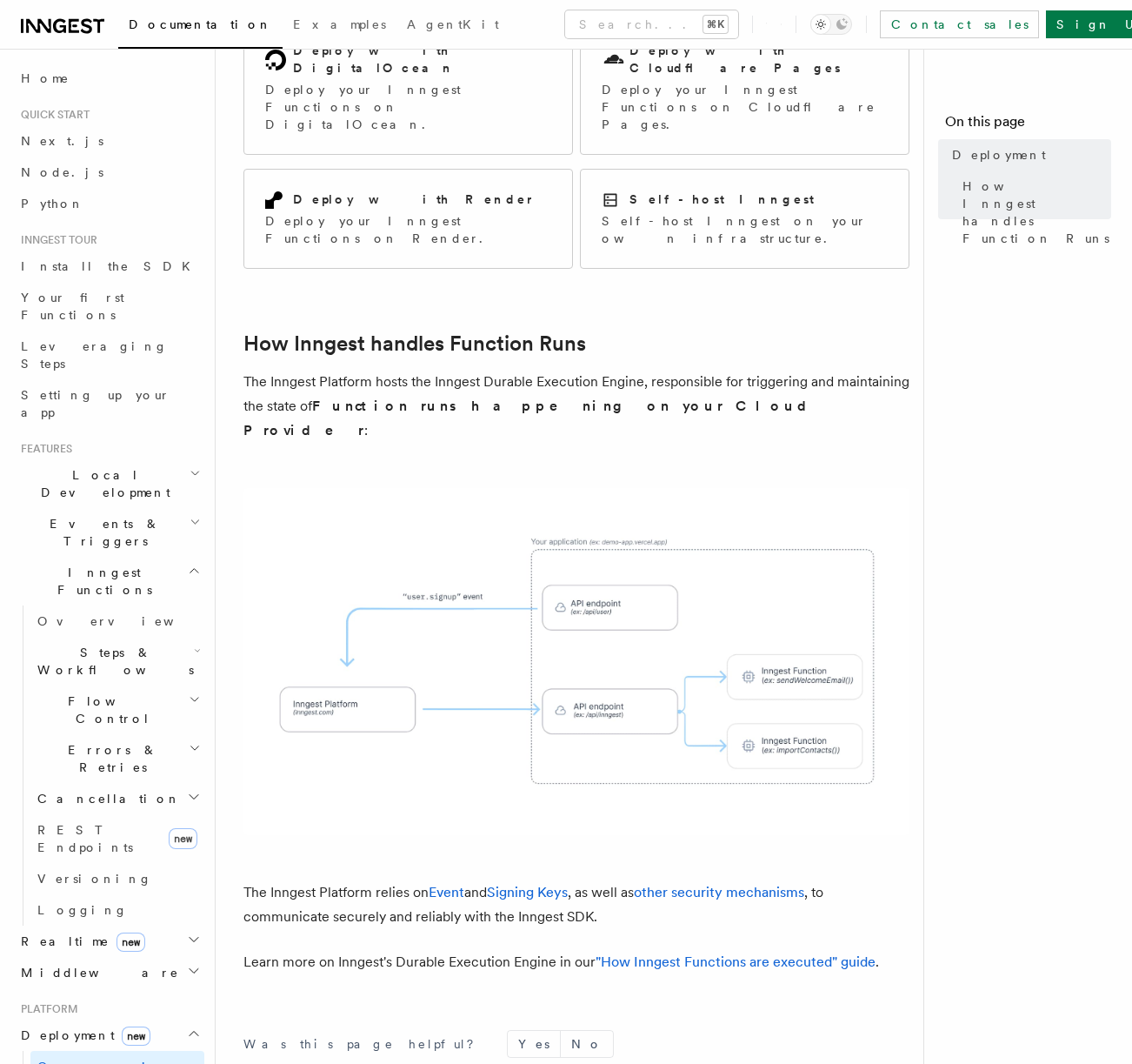
scroll to position [501, 0]
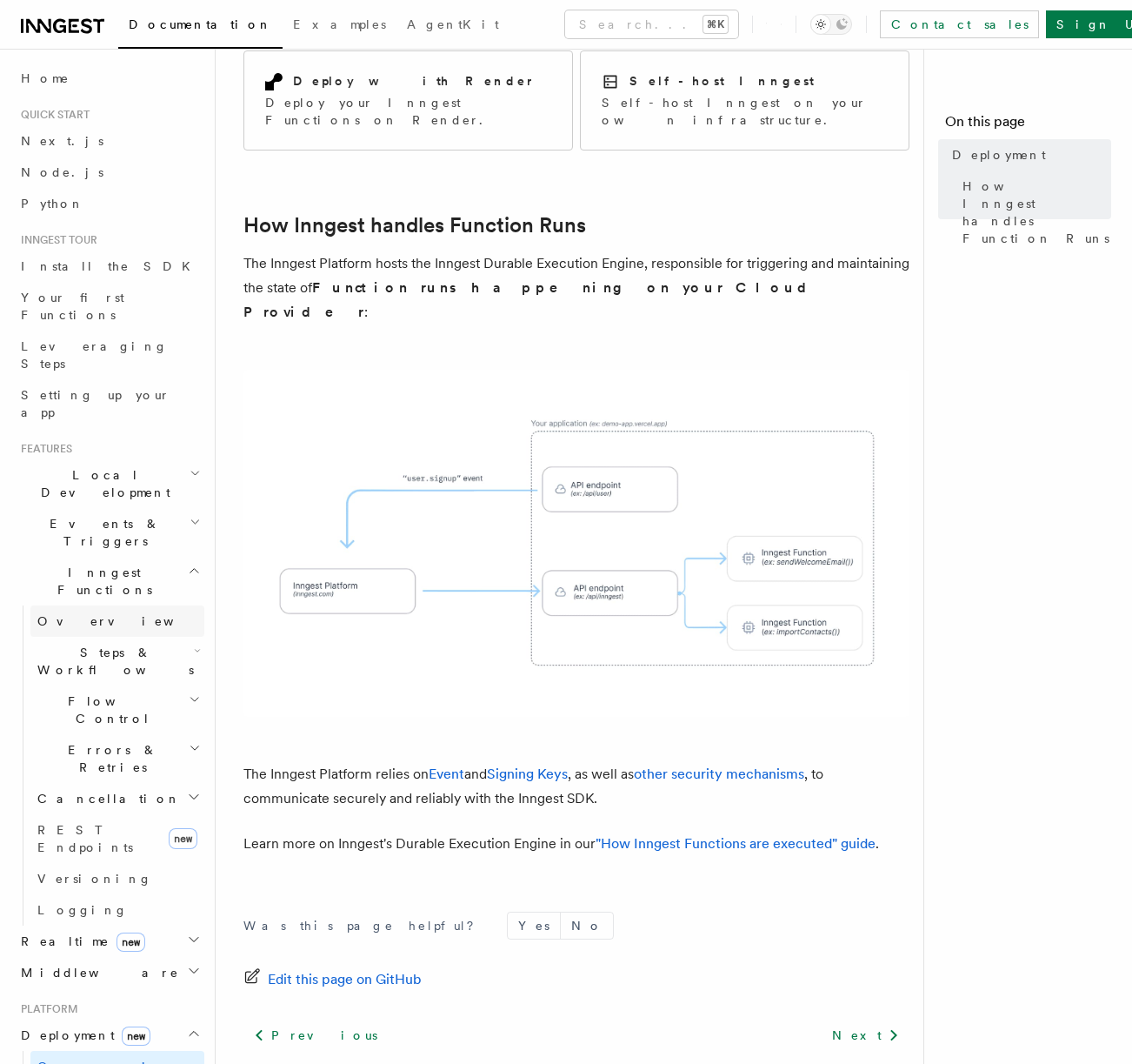
click at [61, 615] on span "Overview" at bounding box center [127, 622] width 179 height 14
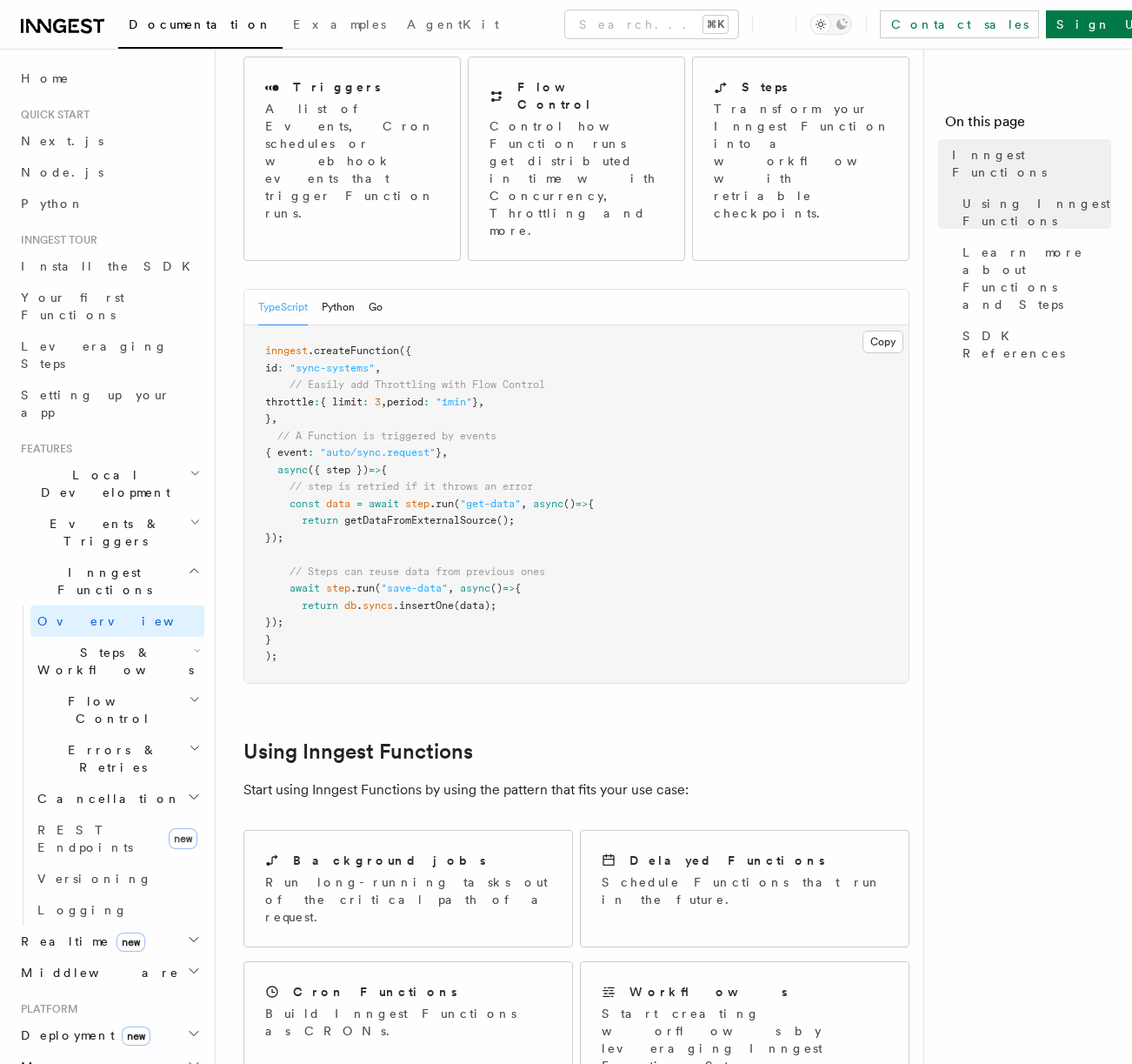
scroll to position [205, 0]
click at [411, 838] on div "Background jobs Run long-running tasks out of the critical path of a request." at bounding box center [408, 888] width 328 height 116
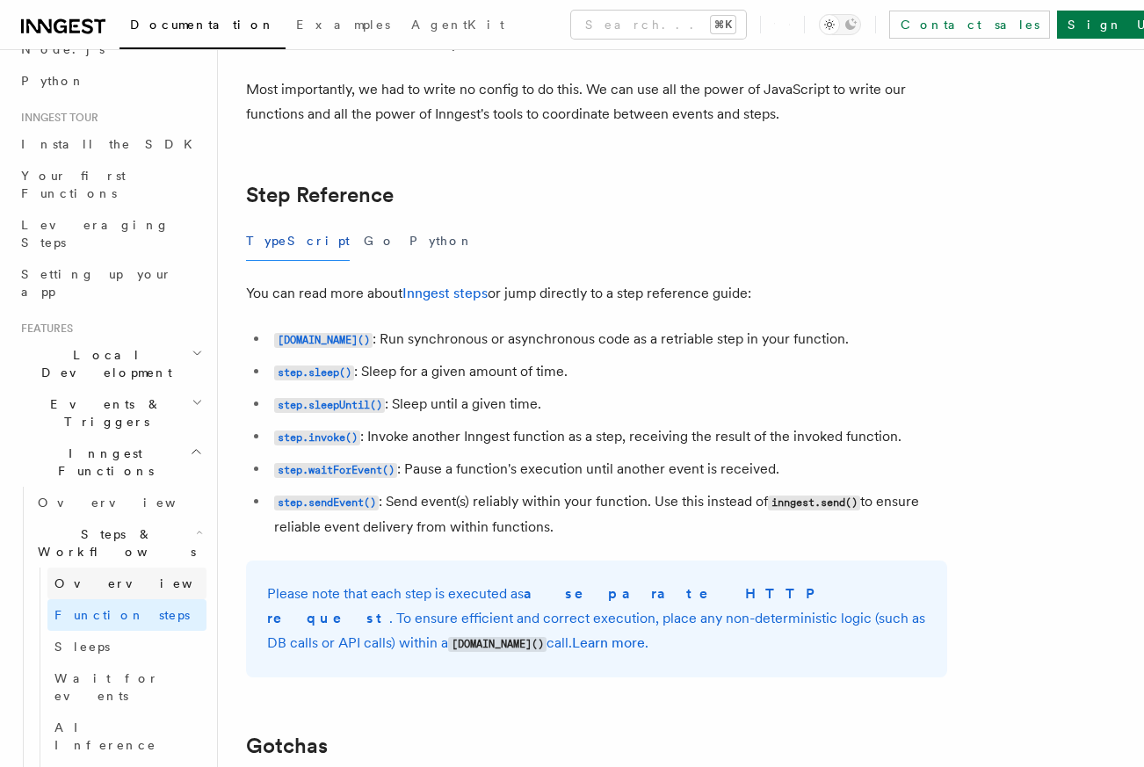
scroll to position [129, 0]
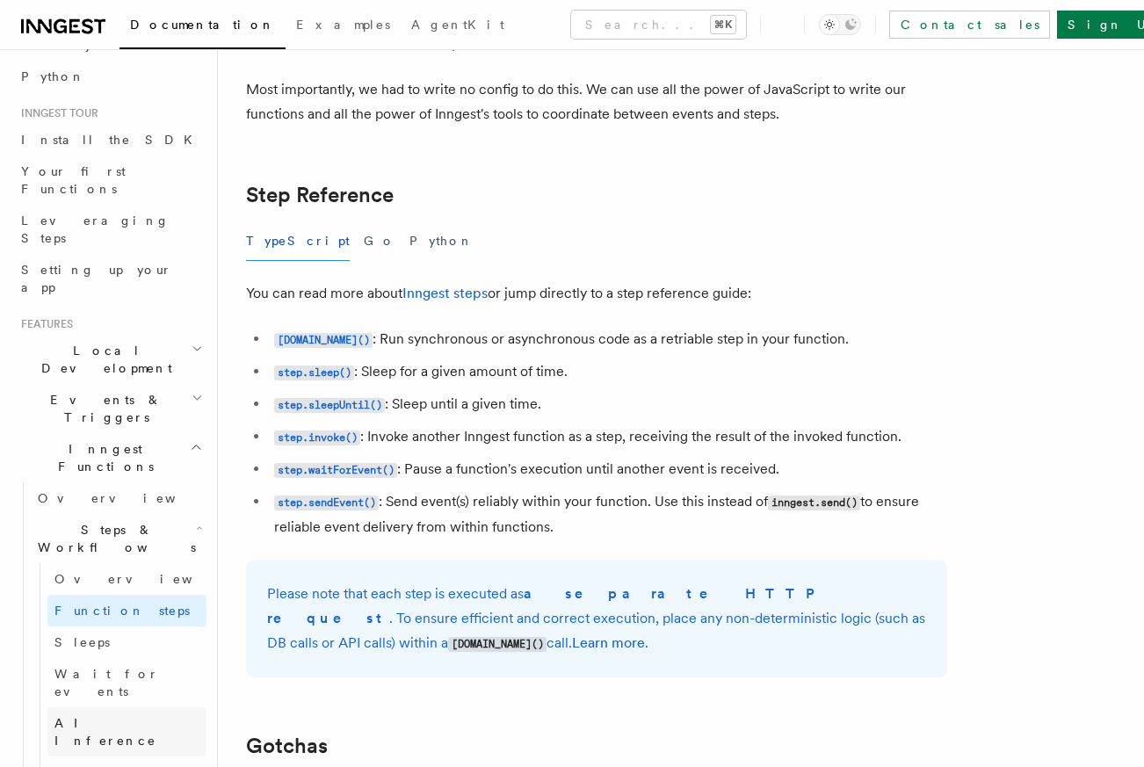
click at [91, 716] on span "AI Inference" at bounding box center [105, 732] width 102 height 32
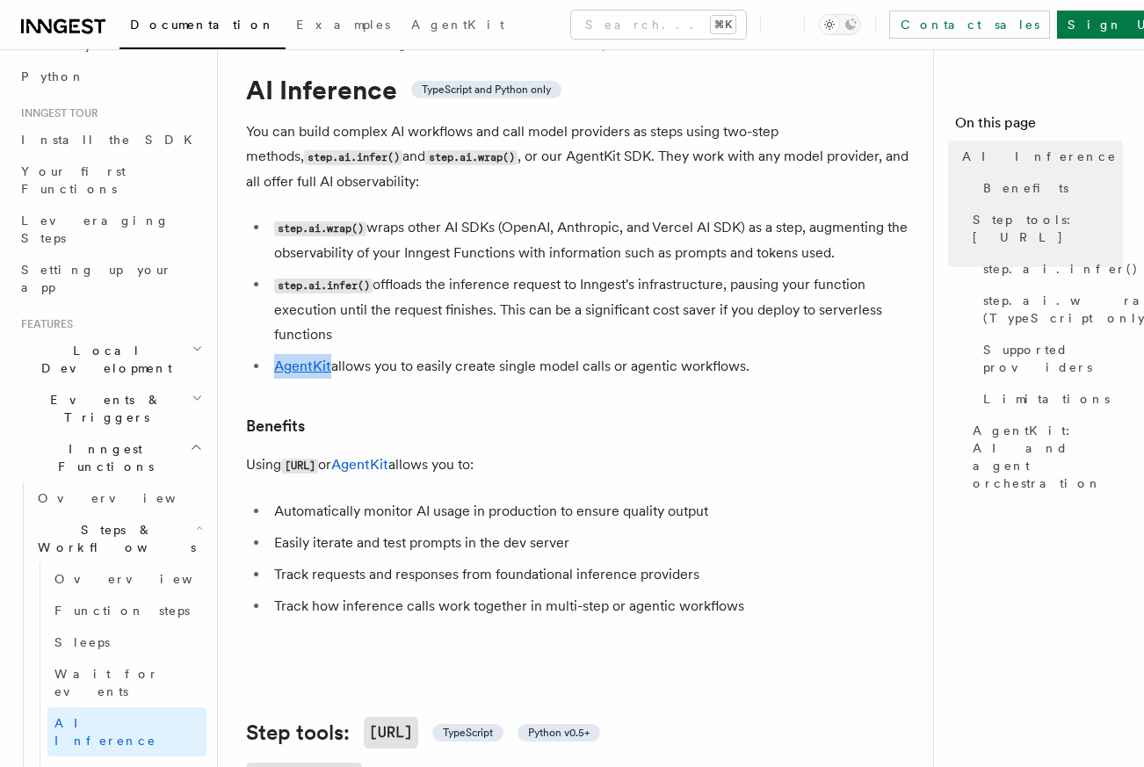
scroll to position [40, 0]
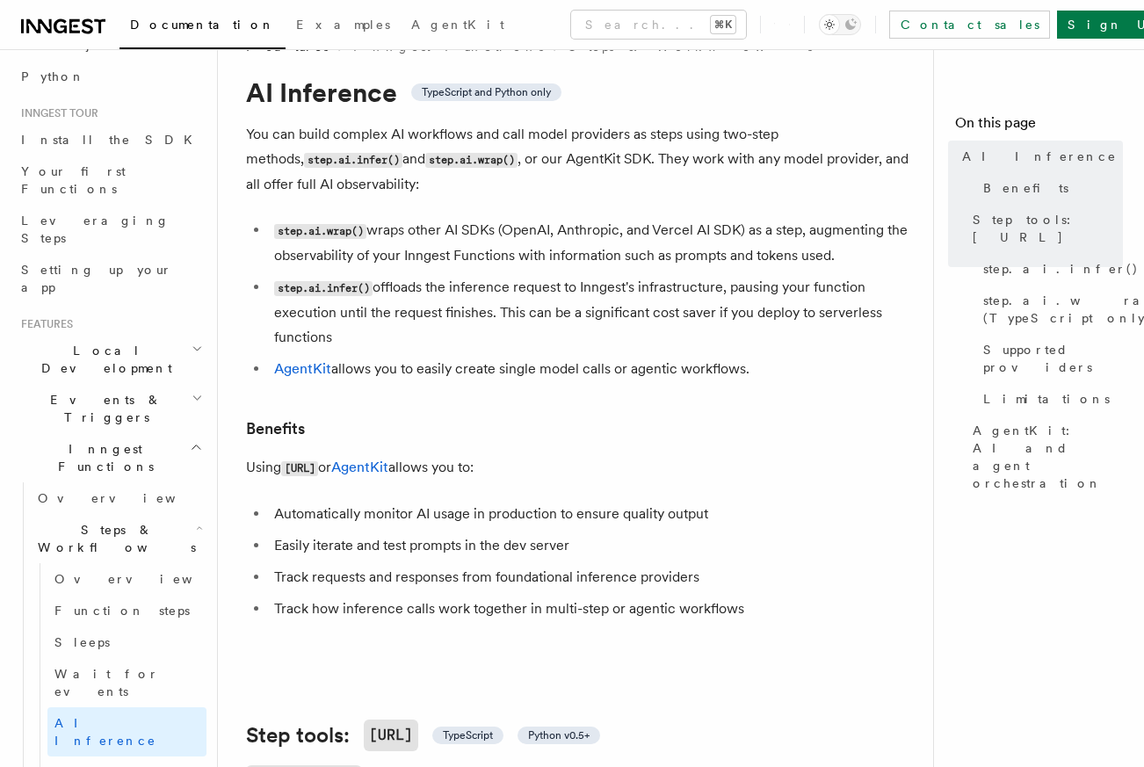
click at [704, 419] on h3 "Benefits" at bounding box center [582, 429] width 673 height 25
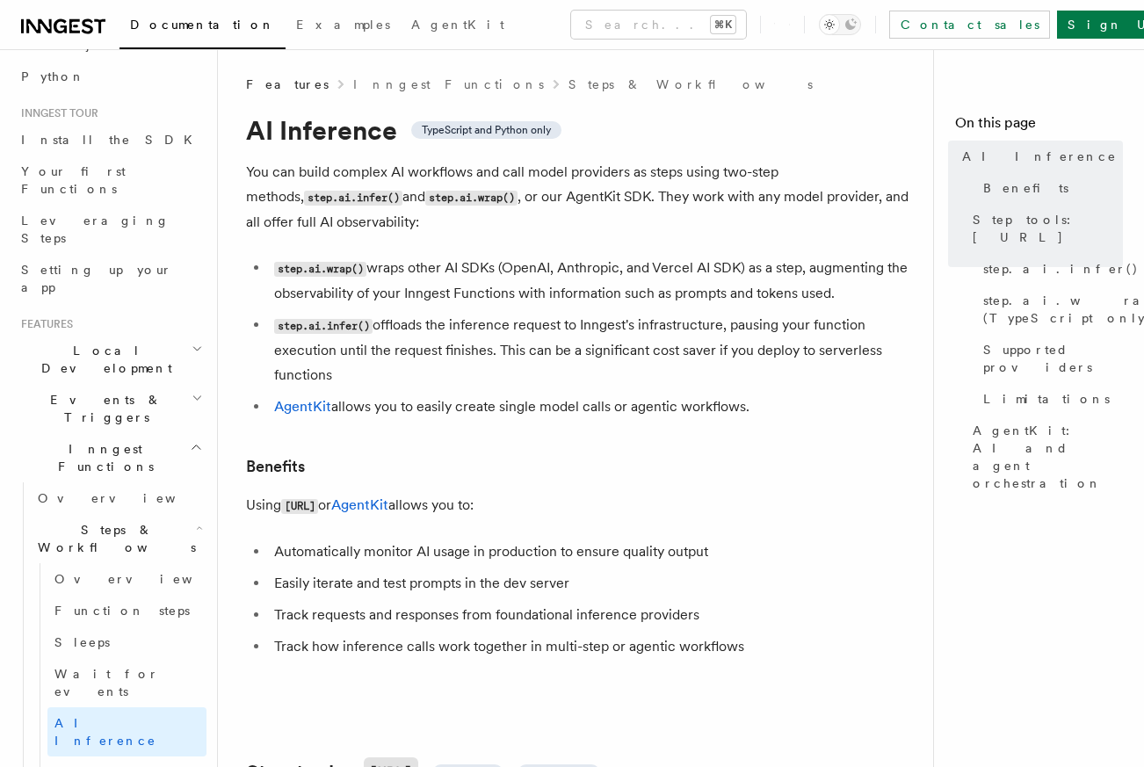
scroll to position [0, 0]
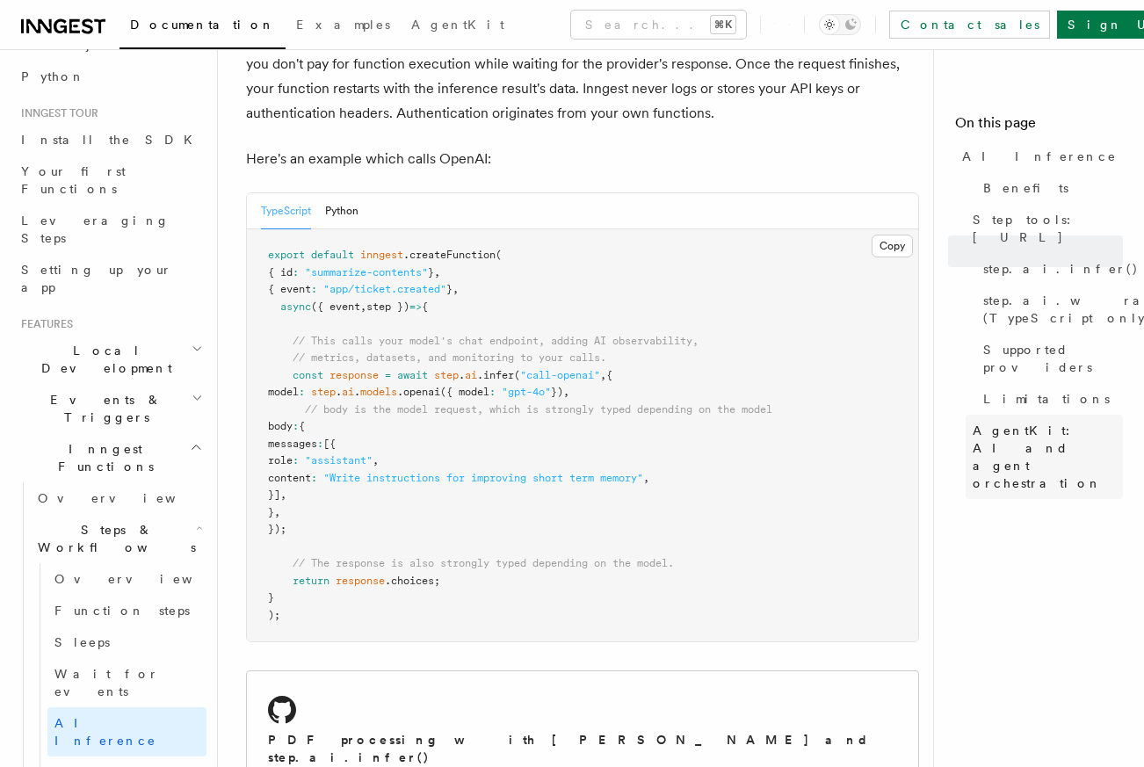
click at [1013, 422] on span "AgentKit: AI and agent orchestration" at bounding box center [1048, 457] width 150 height 70
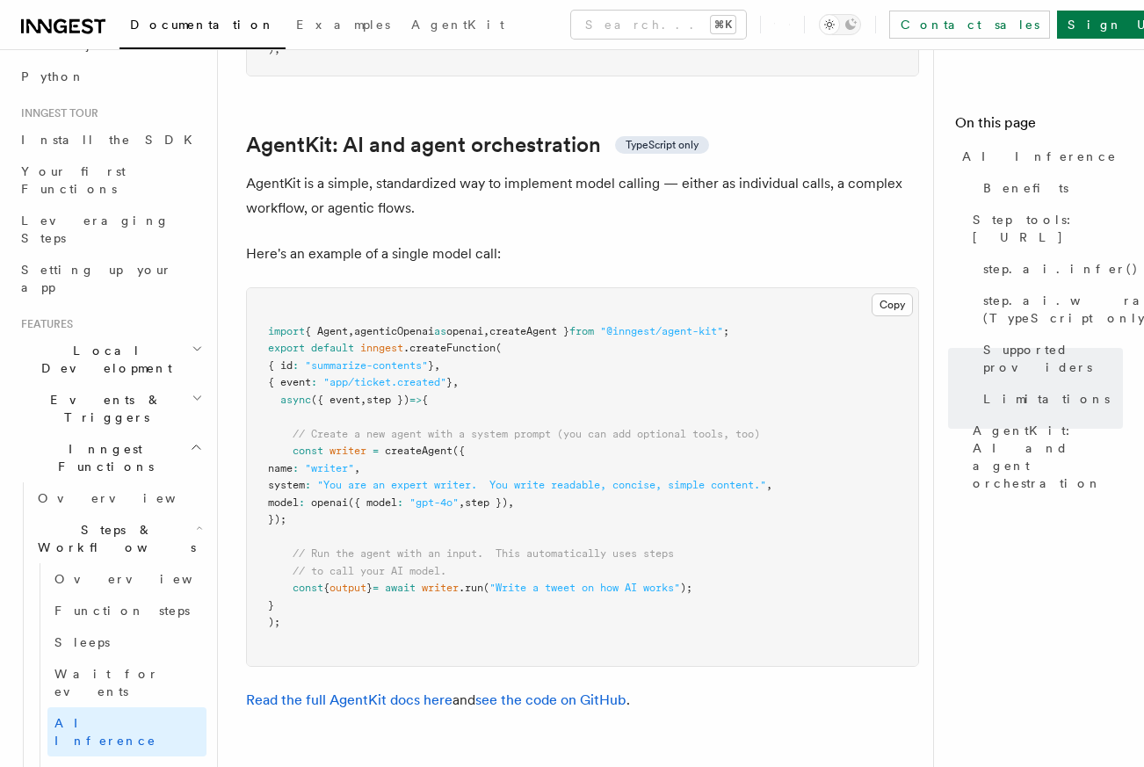
scroll to position [5169, 0]
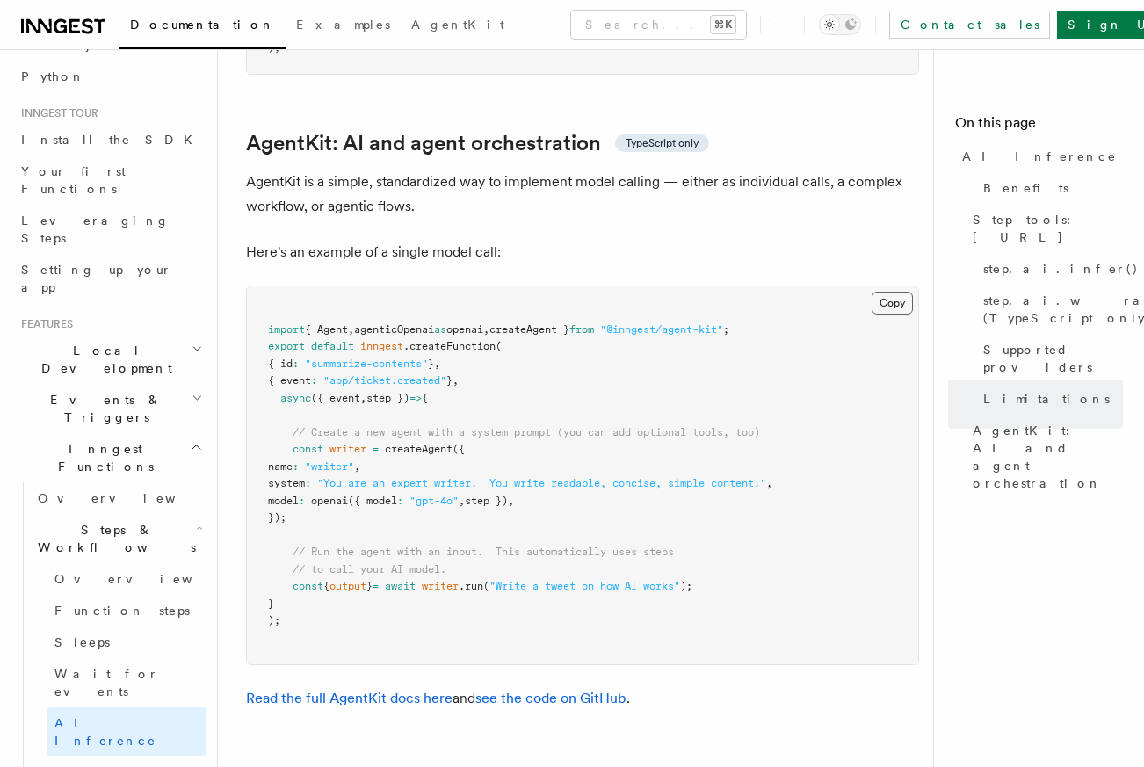
click at [881, 292] on button "Copy Copied" at bounding box center [892, 303] width 41 height 23
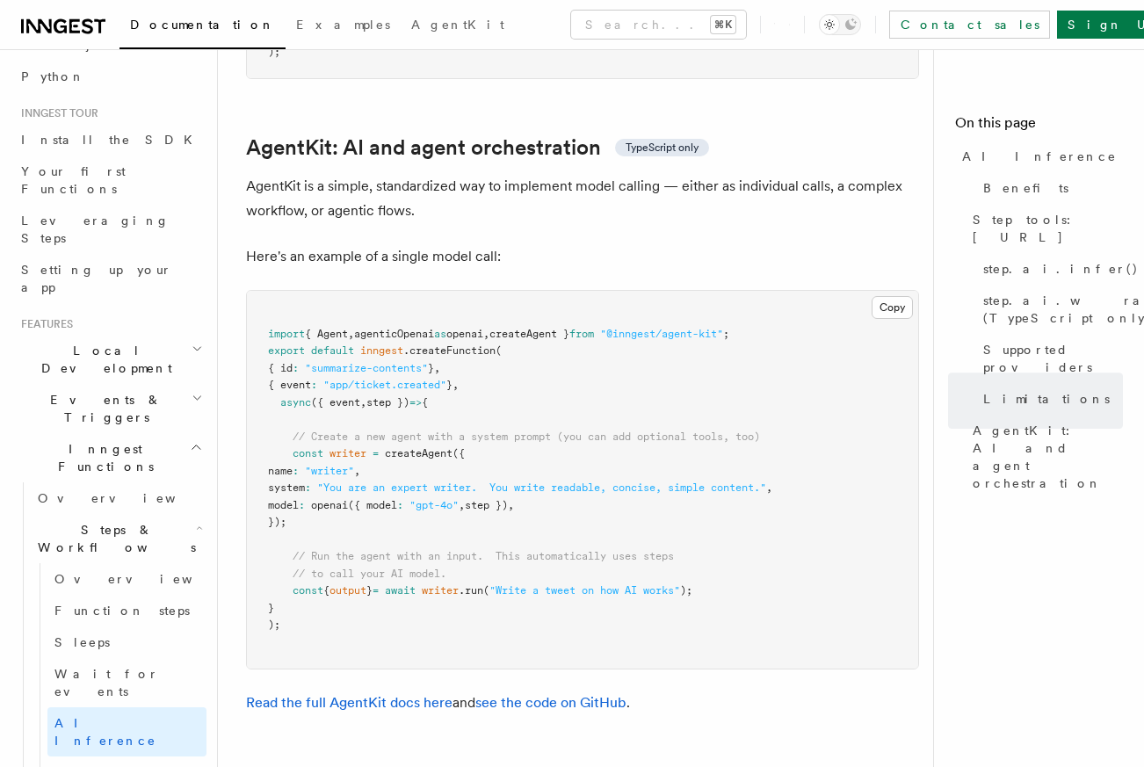
scroll to position [5162, 0]
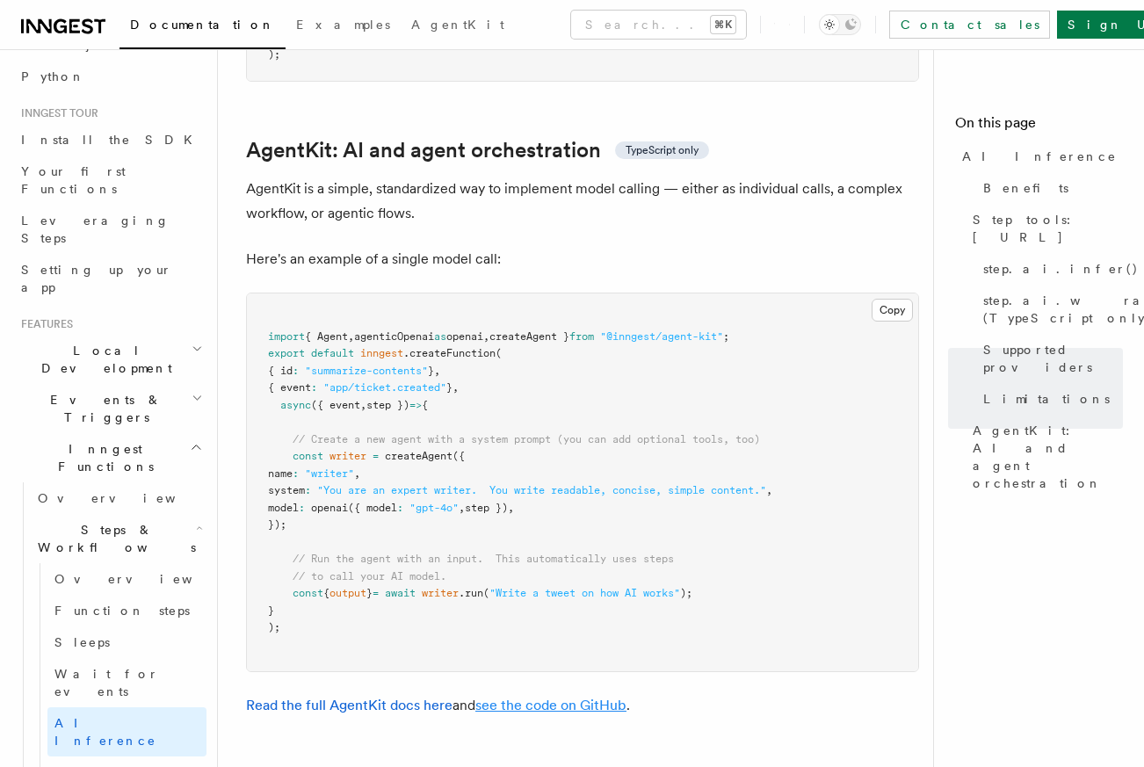
click at [583, 697] on link "see the code on GitHub" at bounding box center [551, 705] width 151 height 17
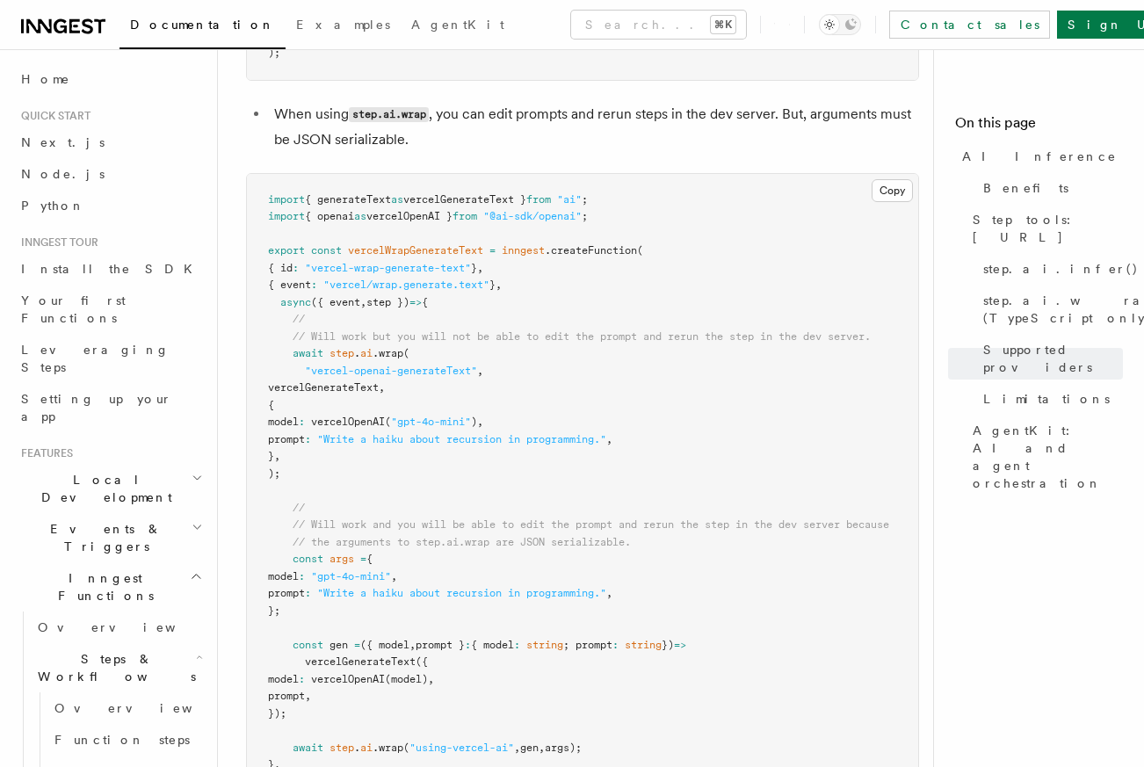
scroll to position [3641, 0]
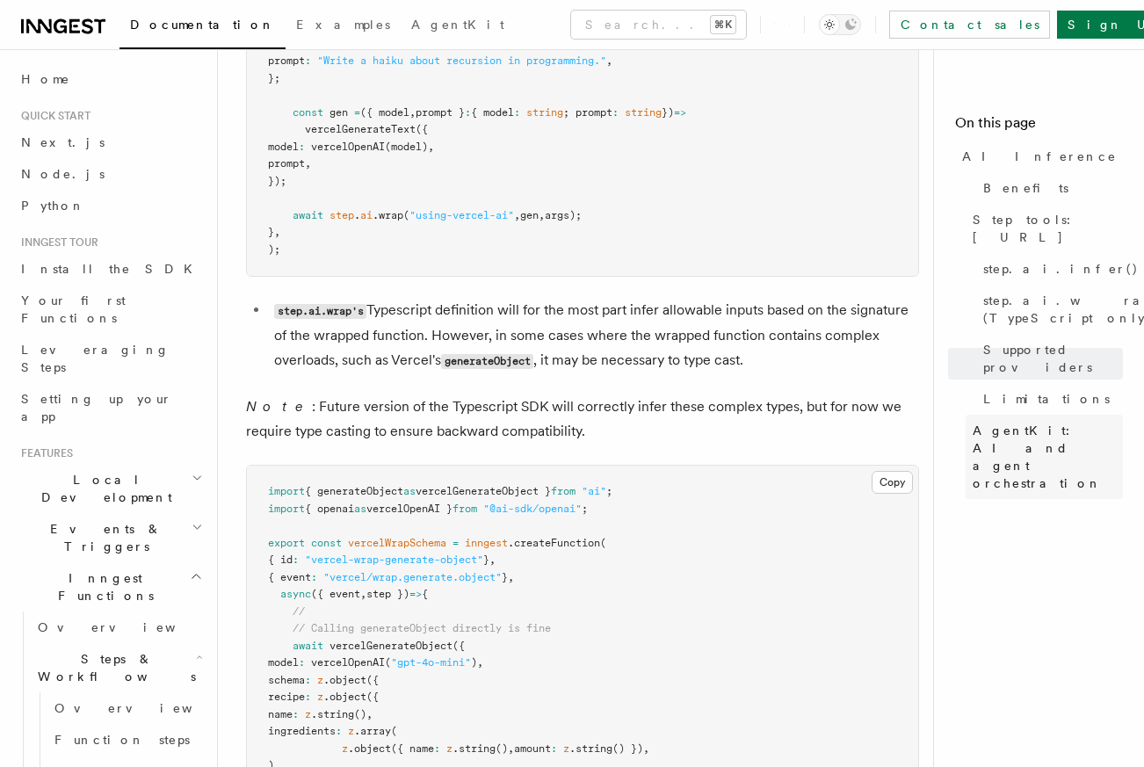
click at [985, 422] on span "AgentKit: AI and agent orchestration" at bounding box center [1048, 457] width 150 height 70
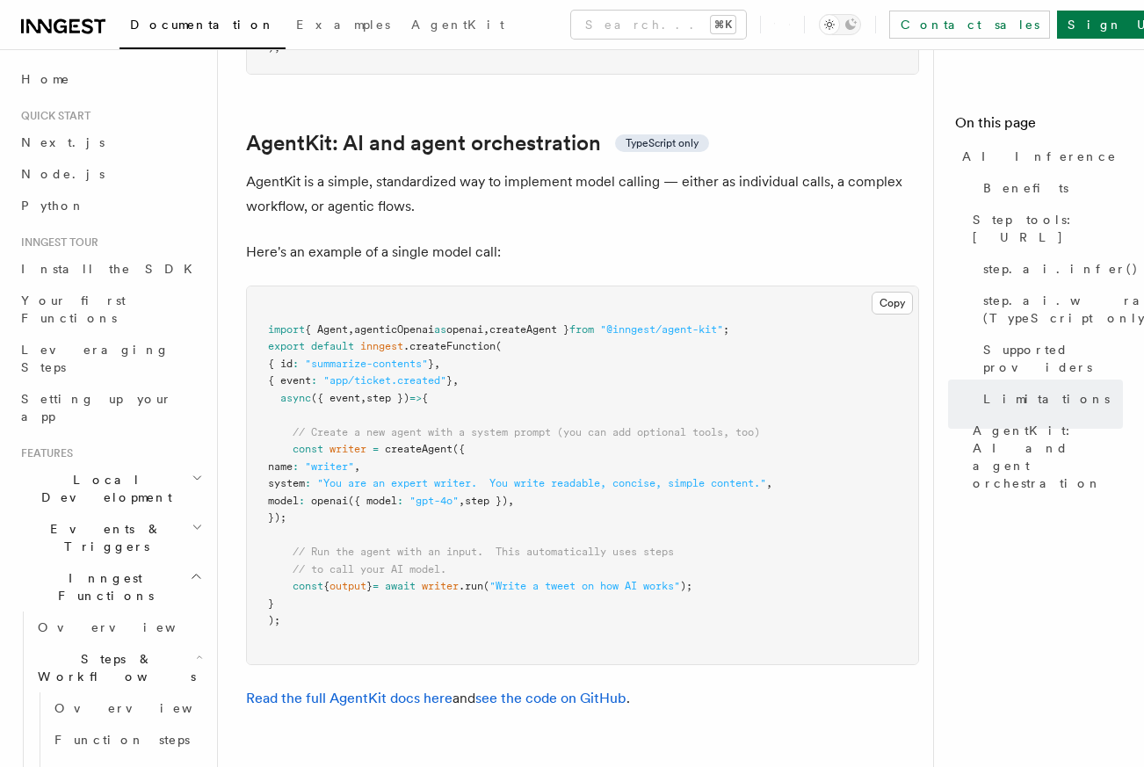
scroll to position [5173, 0]
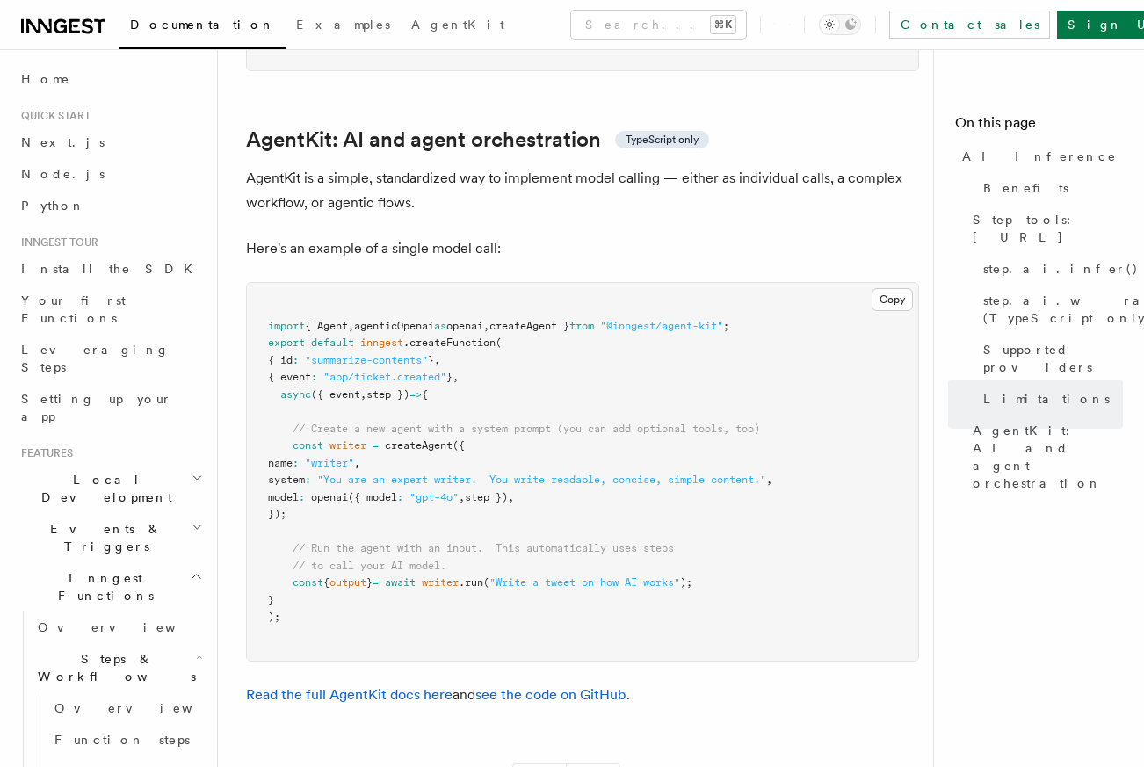
click at [77, 520] on span "Events & Triggers" at bounding box center [103, 537] width 178 height 35
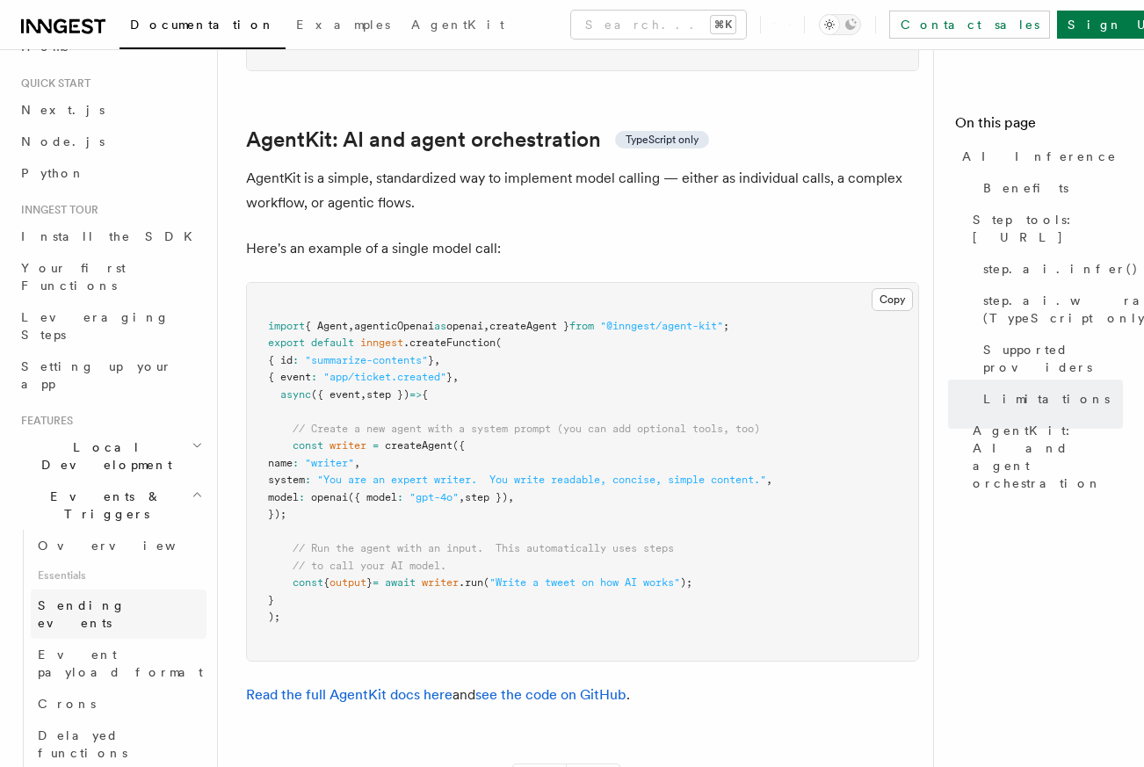
scroll to position [51, 0]
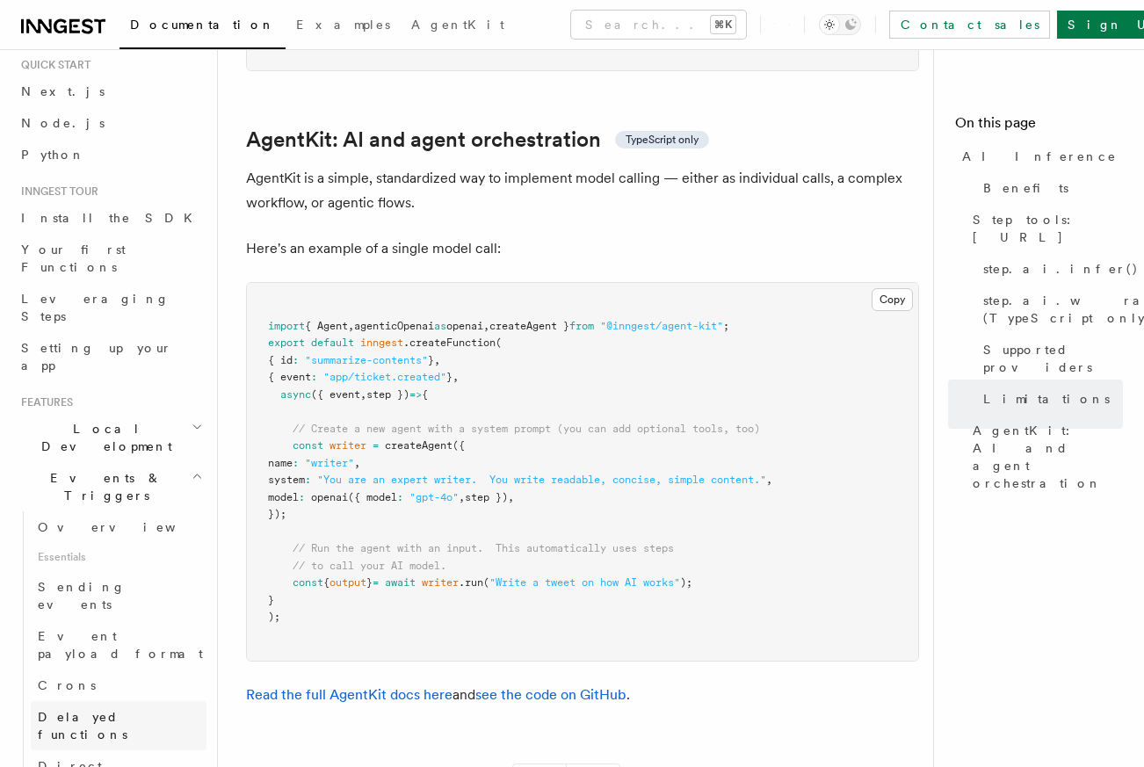
click at [110, 701] on link "Delayed functions" at bounding box center [119, 725] width 176 height 49
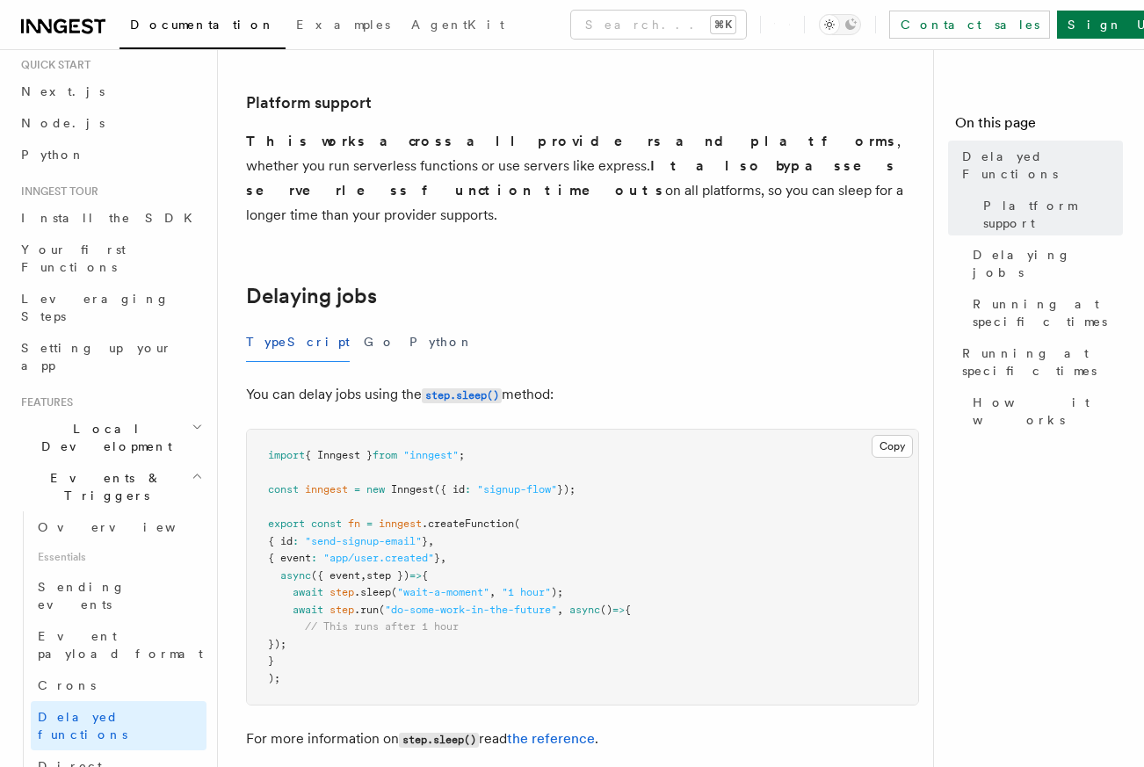
scroll to position [404, 0]
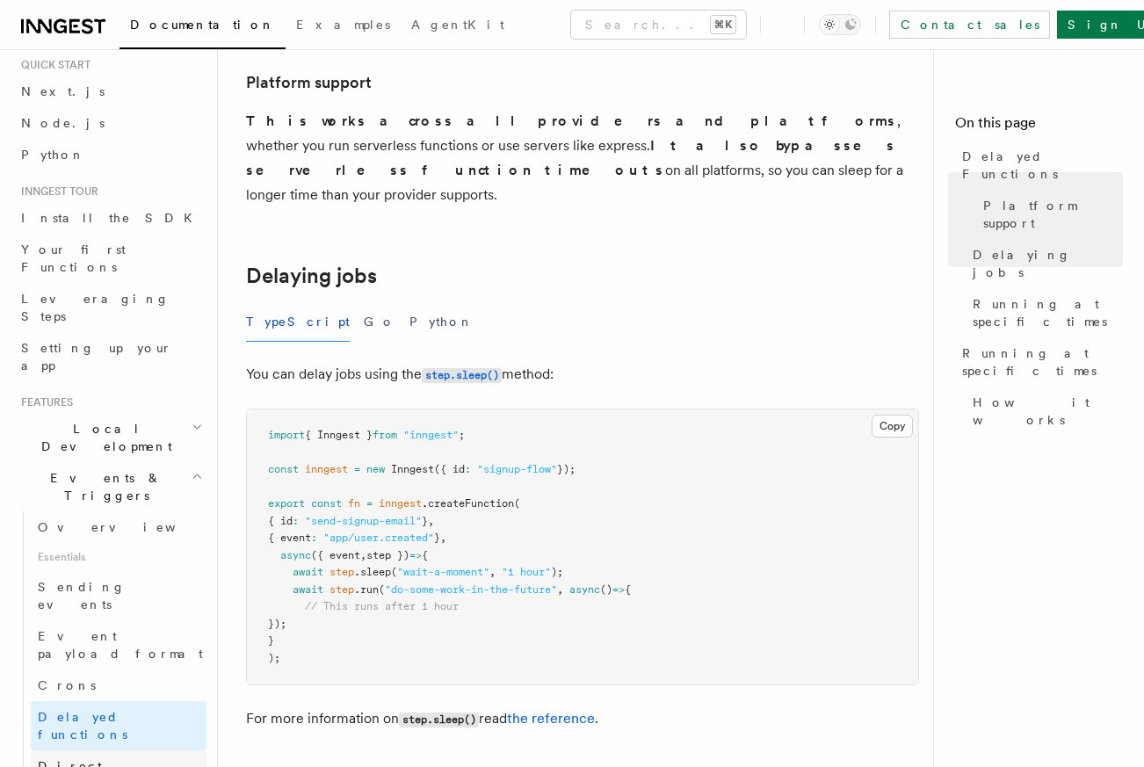
click at [109, 759] on span "Direct invocation" at bounding box center [110, 775] width 144 height 32
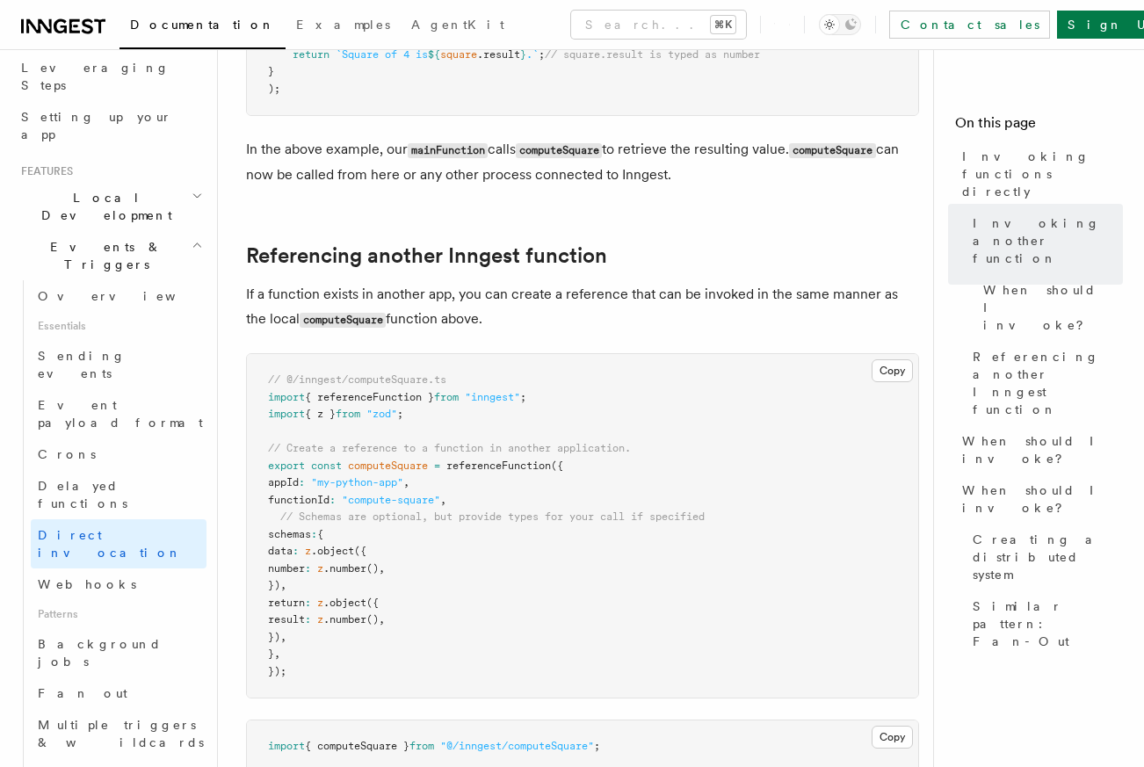
scroll to position [293, 0]
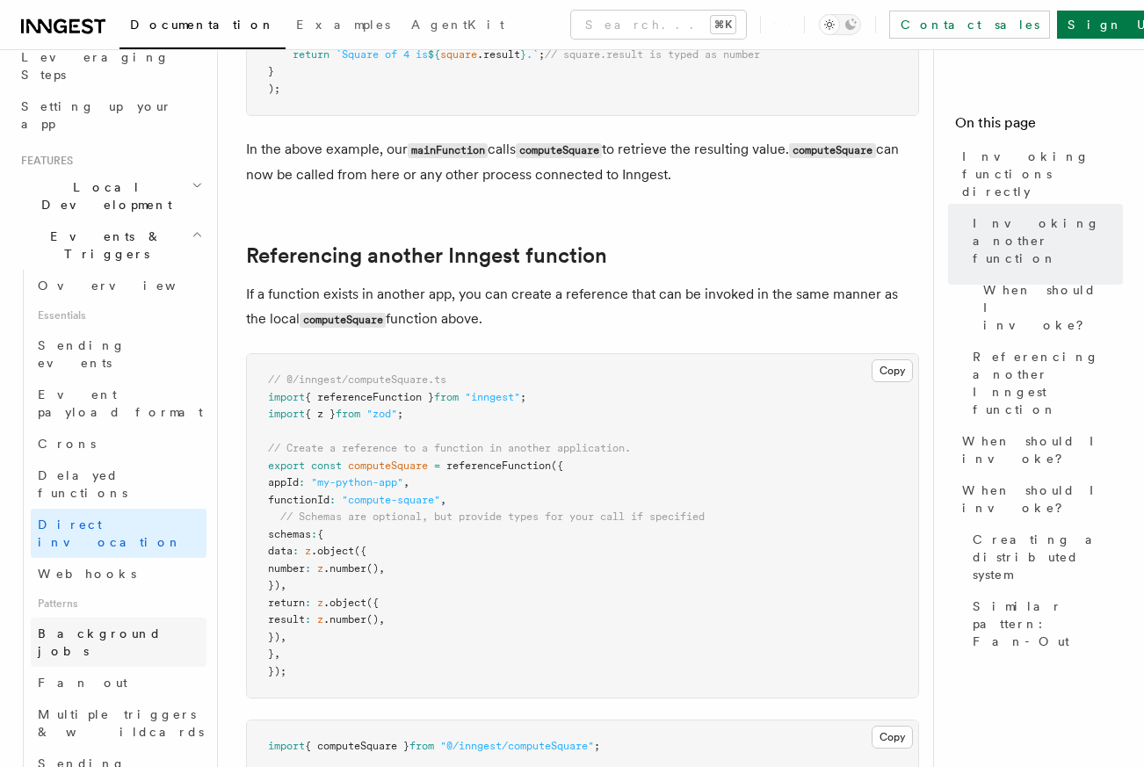
click at [120, 625] on span "Background jobs" at bounding box center [122, 642] width 169 height 35
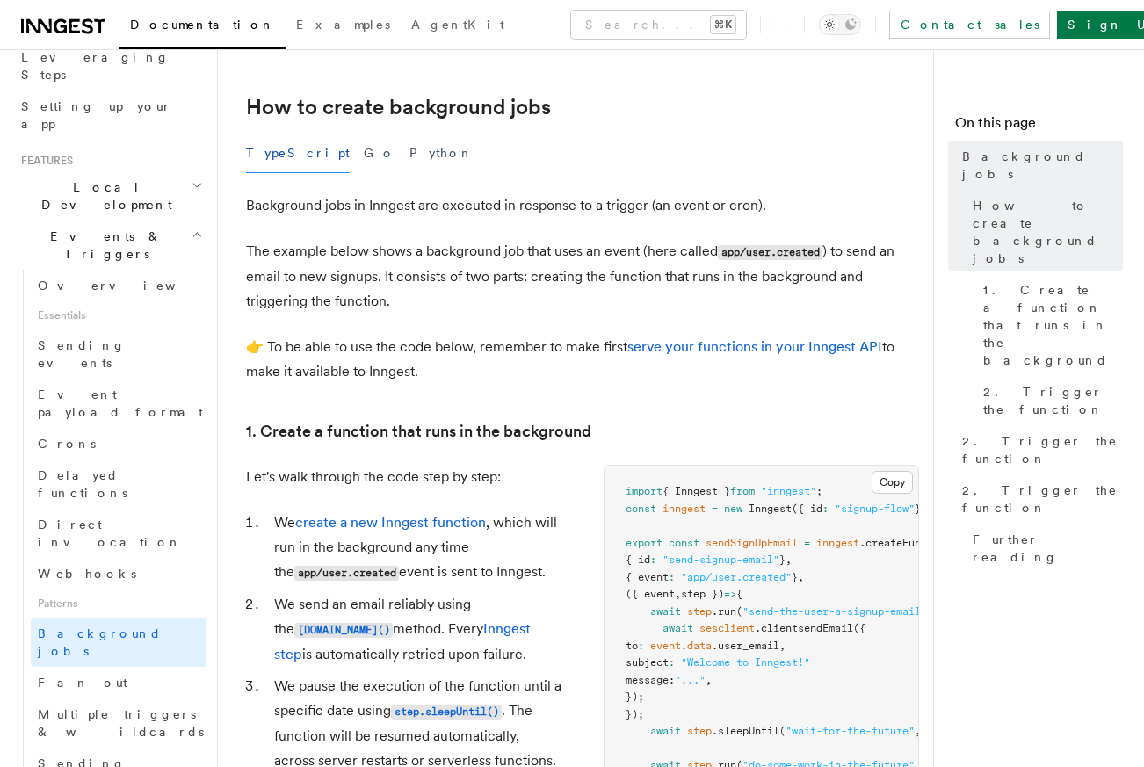
scroll to position [389, 0]
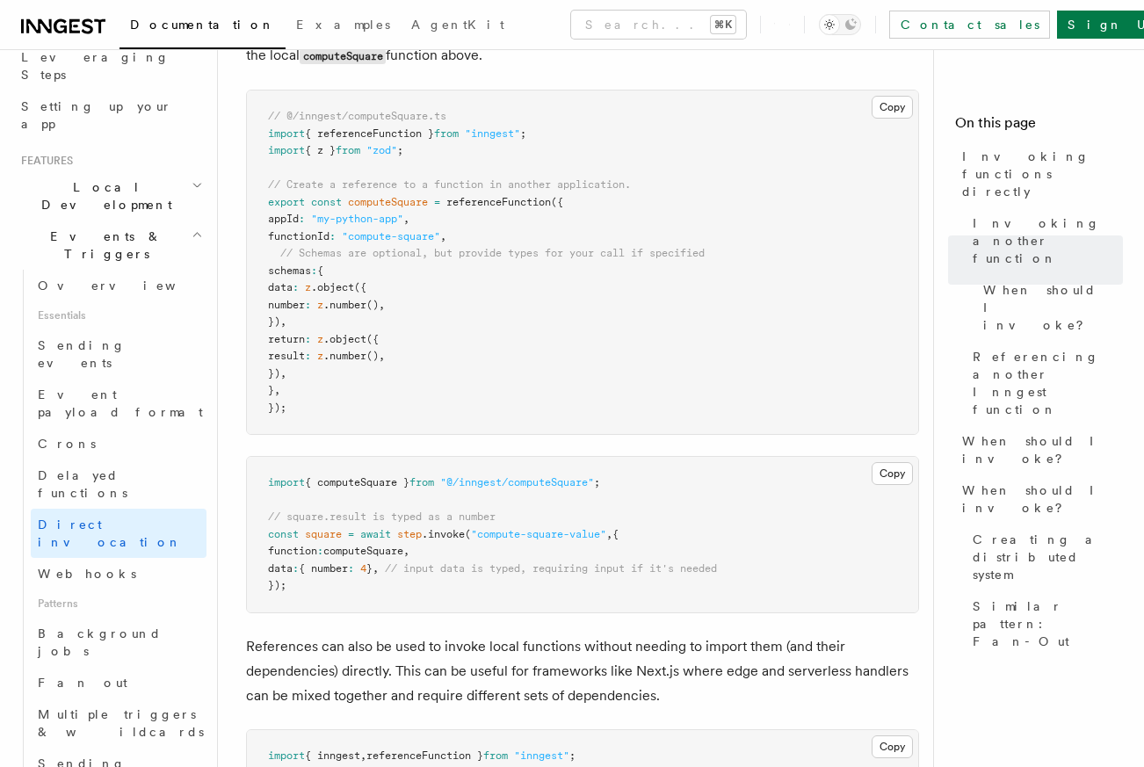
scroll to position [1332, 0]
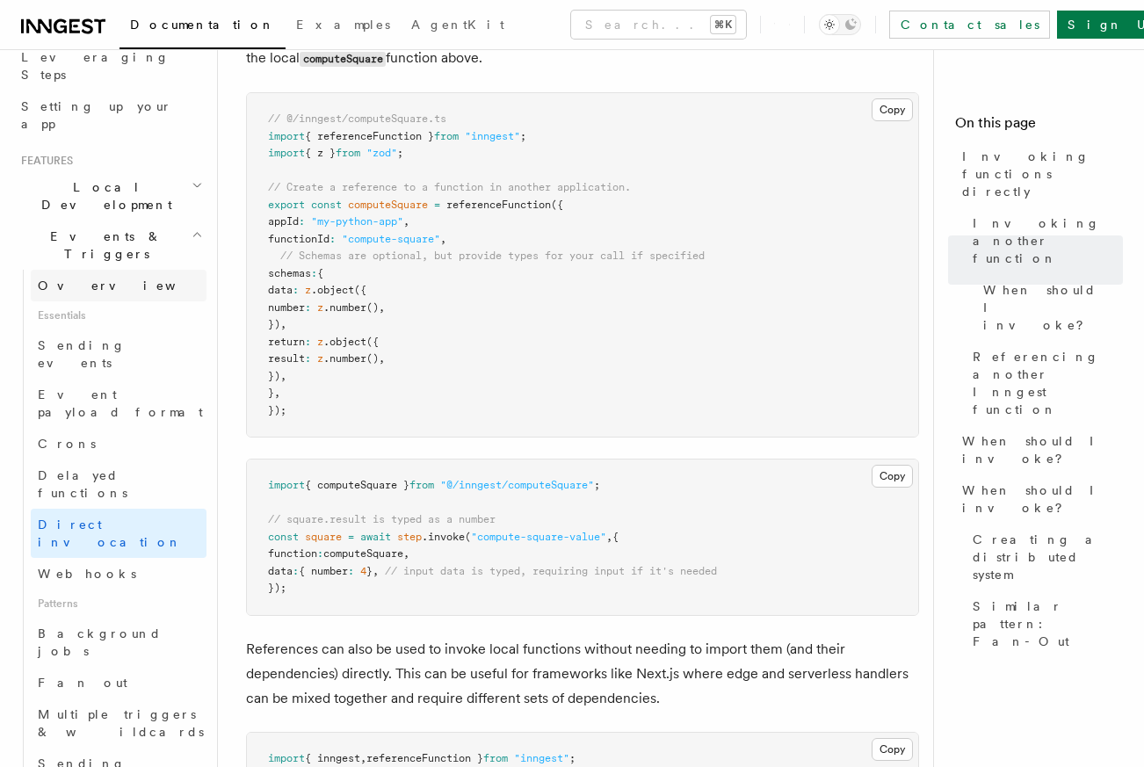
click at [106, 270] on link "Overview" at bounding box center [119, 286] width 176 height 32
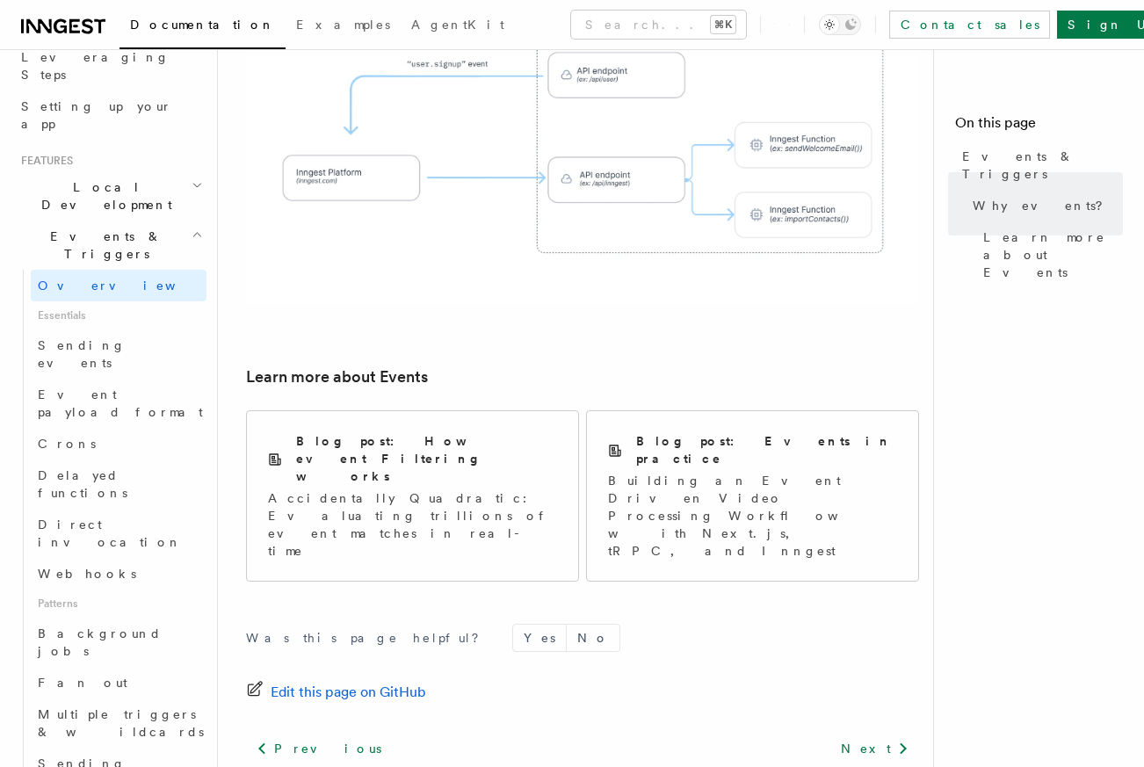
scroll to position [1127, 0]
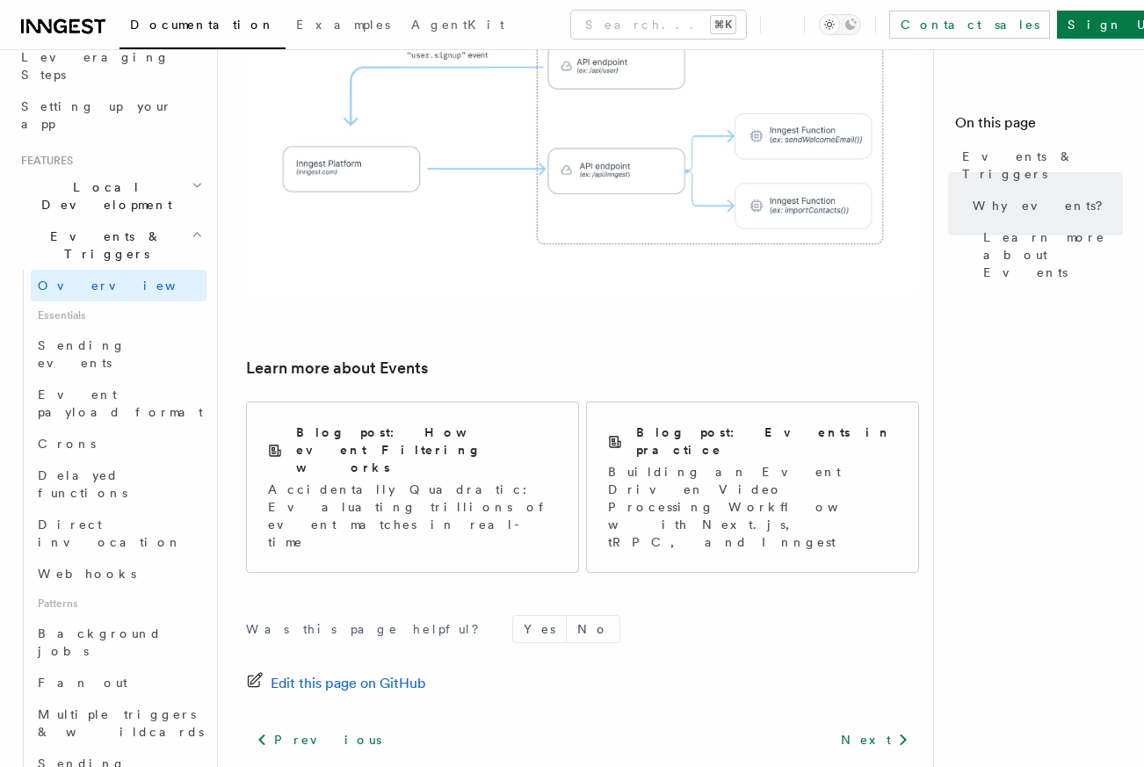
click at [830, 766] on link "Sending events" at bounding box center [850, 778] width 111 height 25
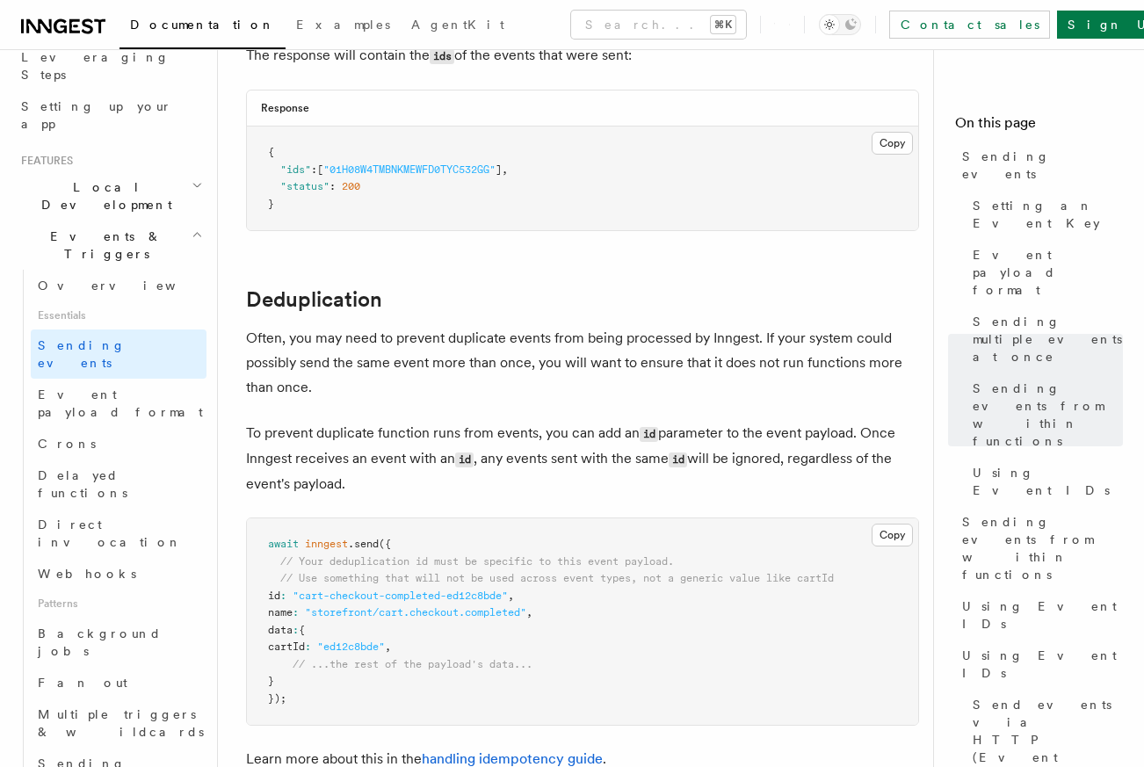
scroll to position [4243, 0]
click at [105, 757] on span "Sending events from functions" at bounding box center [103, 781] width 131 height 49
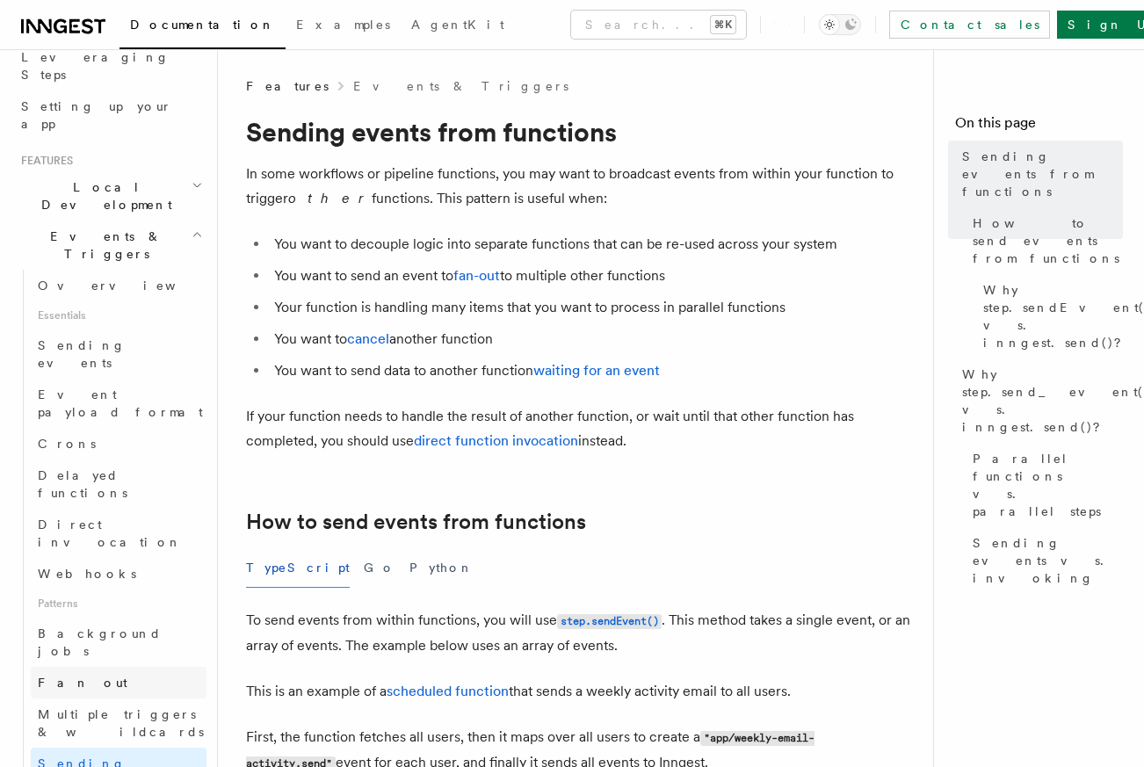
click at [106, 667] on link "Fan out" at bounding box center [119, 683] width 176 height 32
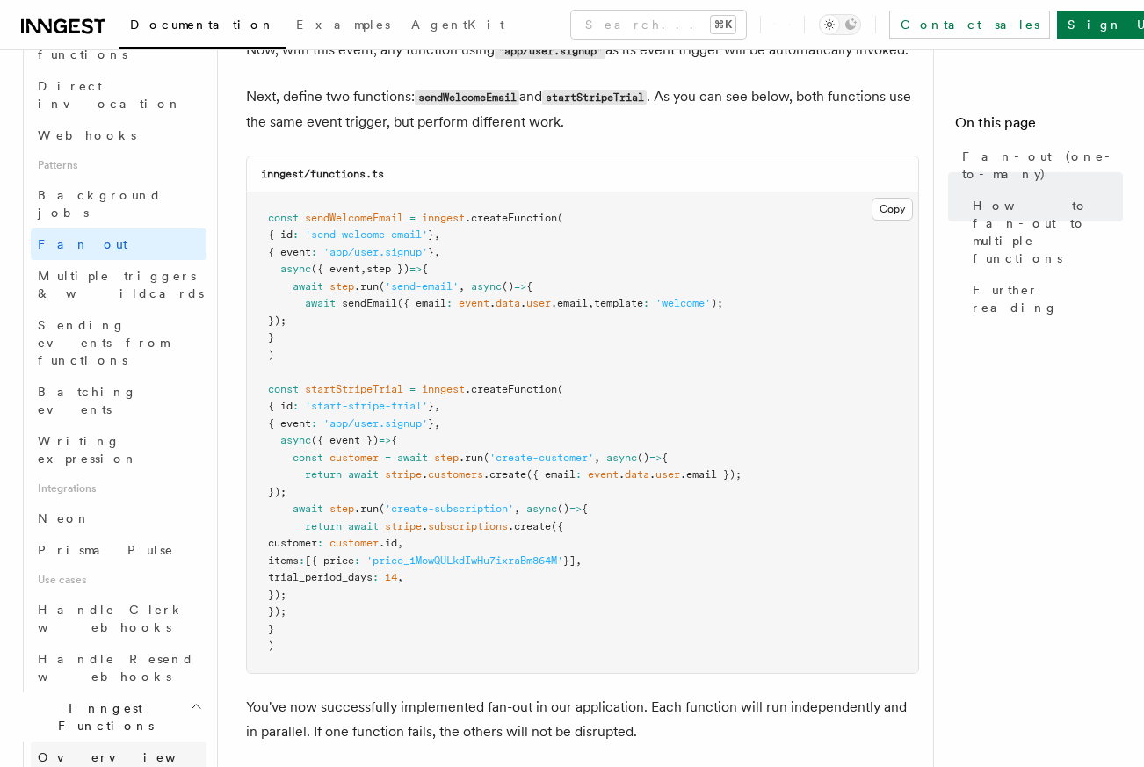
scroll to position [745, 0]
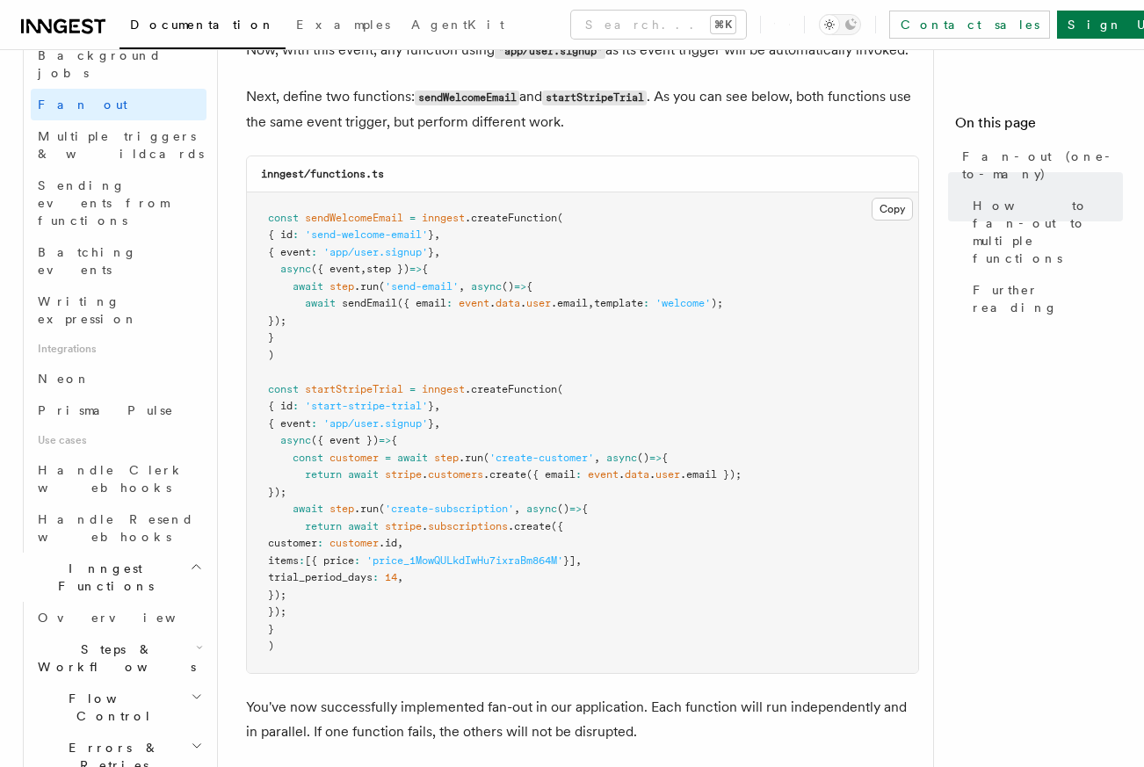
scroll to position [1057, 0]
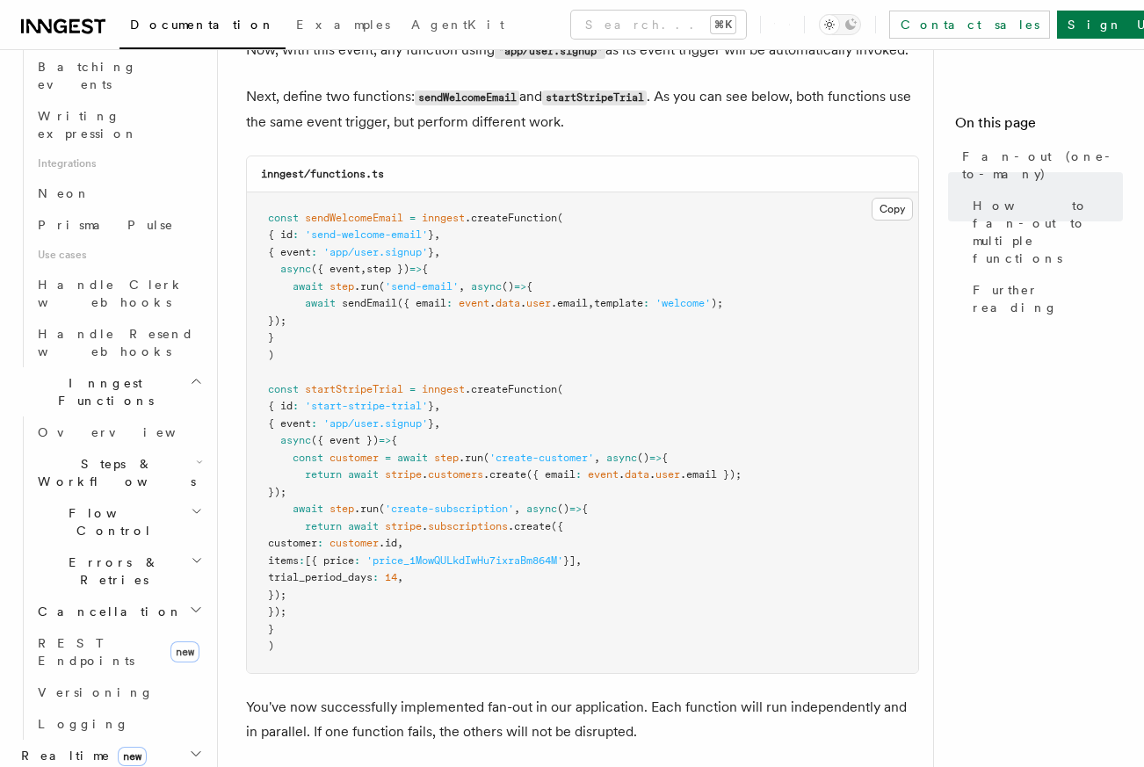
click at [98, 505] on span "Flow Control" at bounding box center [111, 522] width 160 height 35
click at [105, 455] on span "Steps & Workflows" at bounding box center [113, 472] width 165 height 35
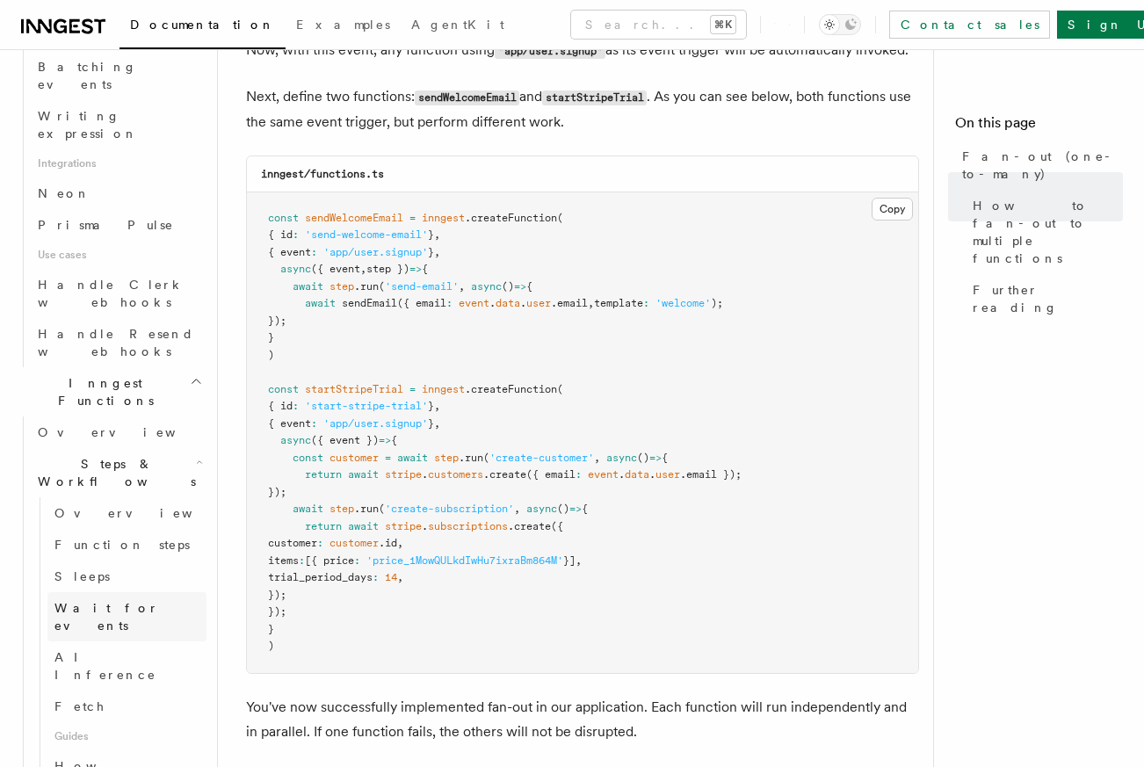
click at [100, 599] on span "Wait for events" at bounding box center [130, 616] width 152 height 35
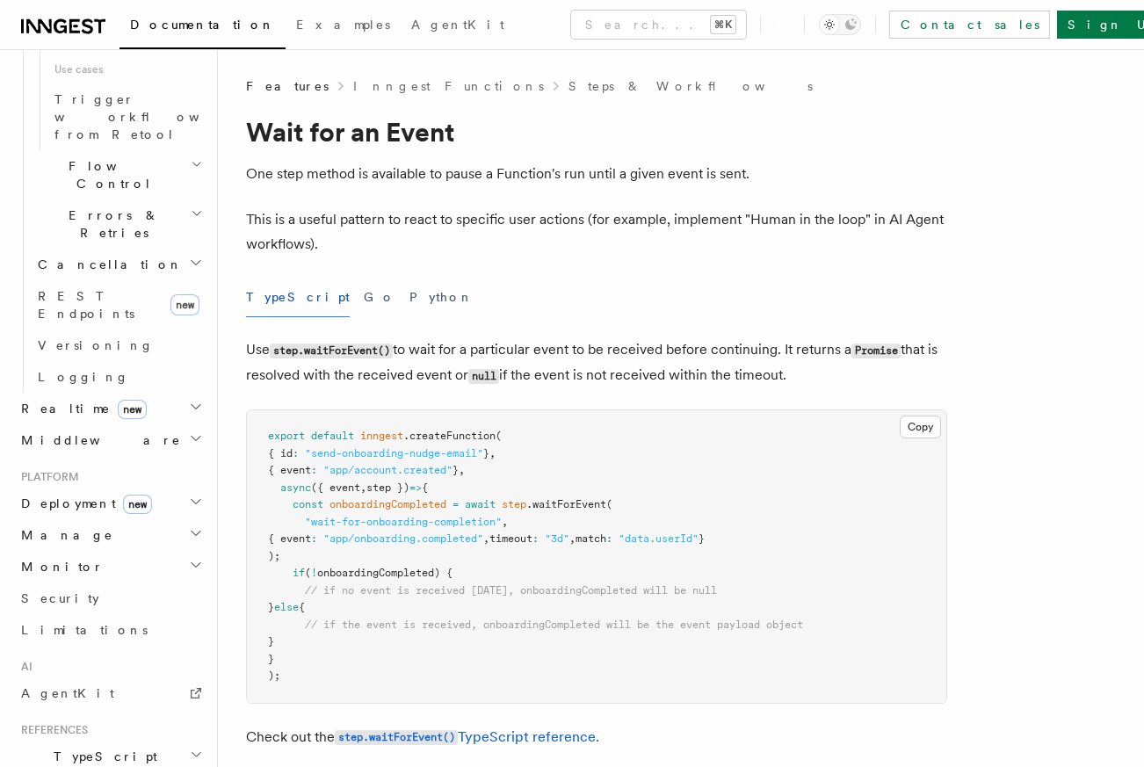
scroll to position [1142, 0]
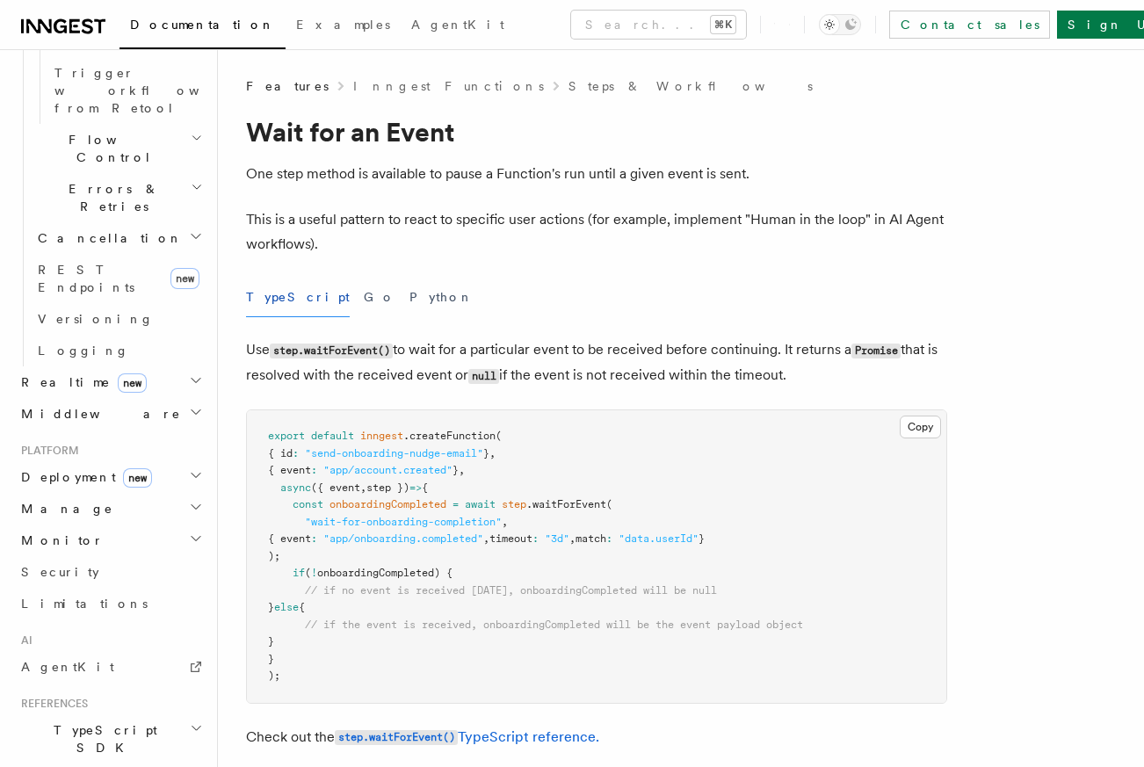
click at [119, 715] on h2 "TypeScript SDK" at bounding box center [110, 739] width 192 height 49
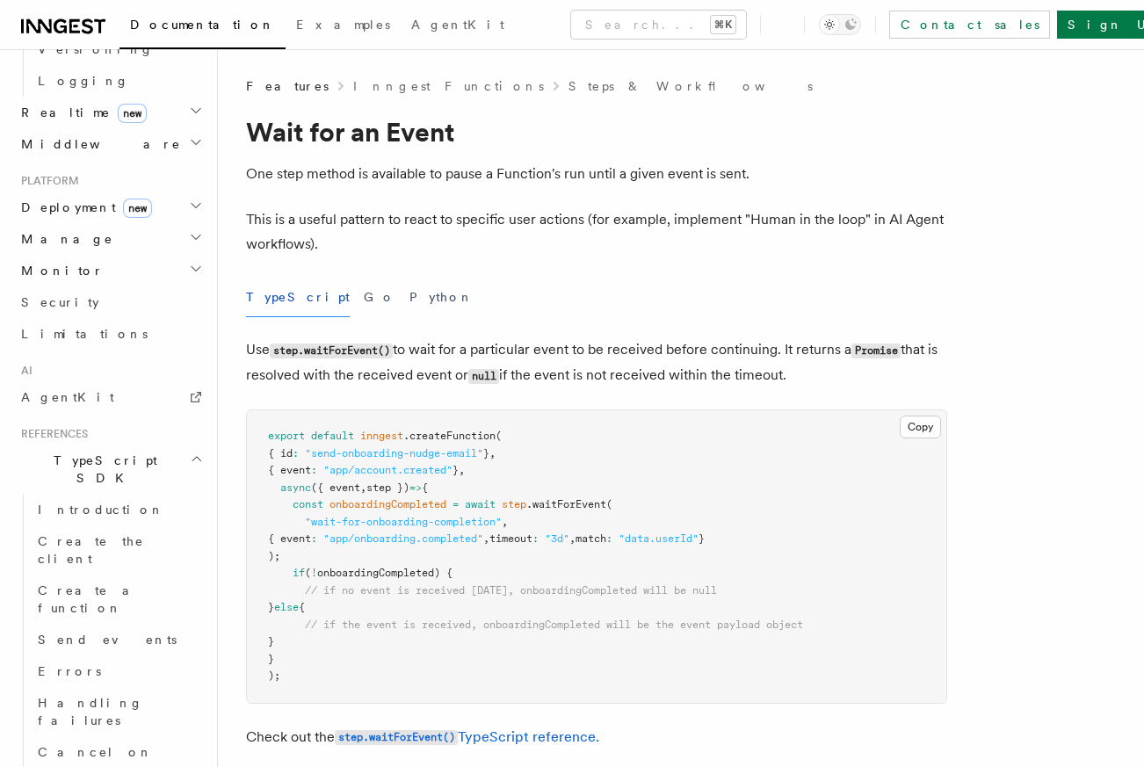
scroll to position [1482, 0]
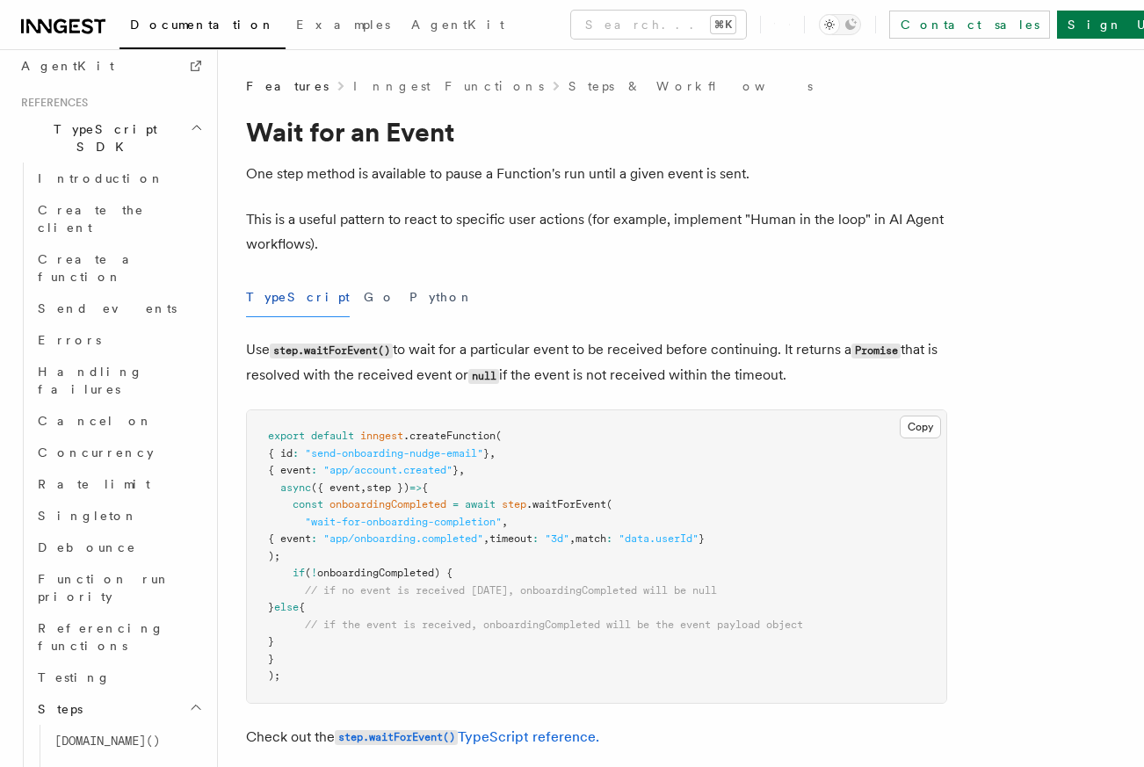
scroll to position [1901, 0]
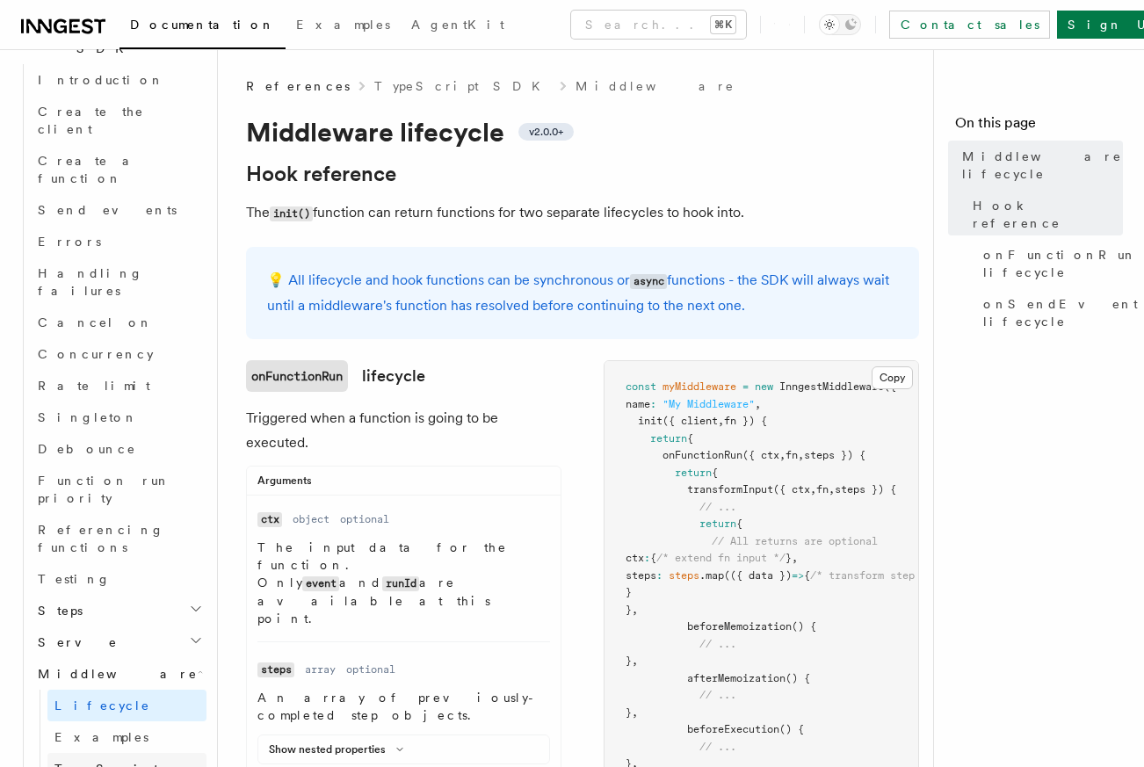
click at [89, 760] on span "TypeScript" at bounding box center [106, 769] width 104 height 18
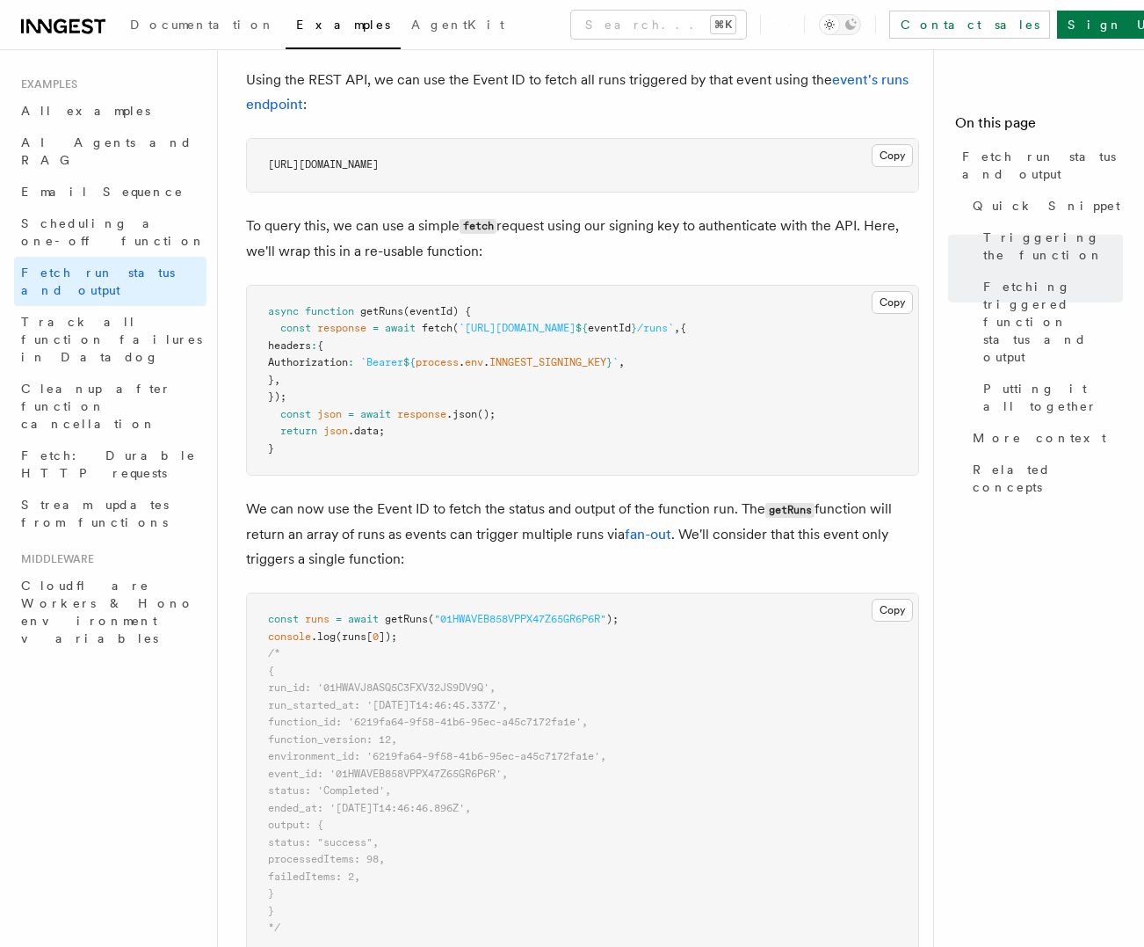
scroll to position [1021, 0]
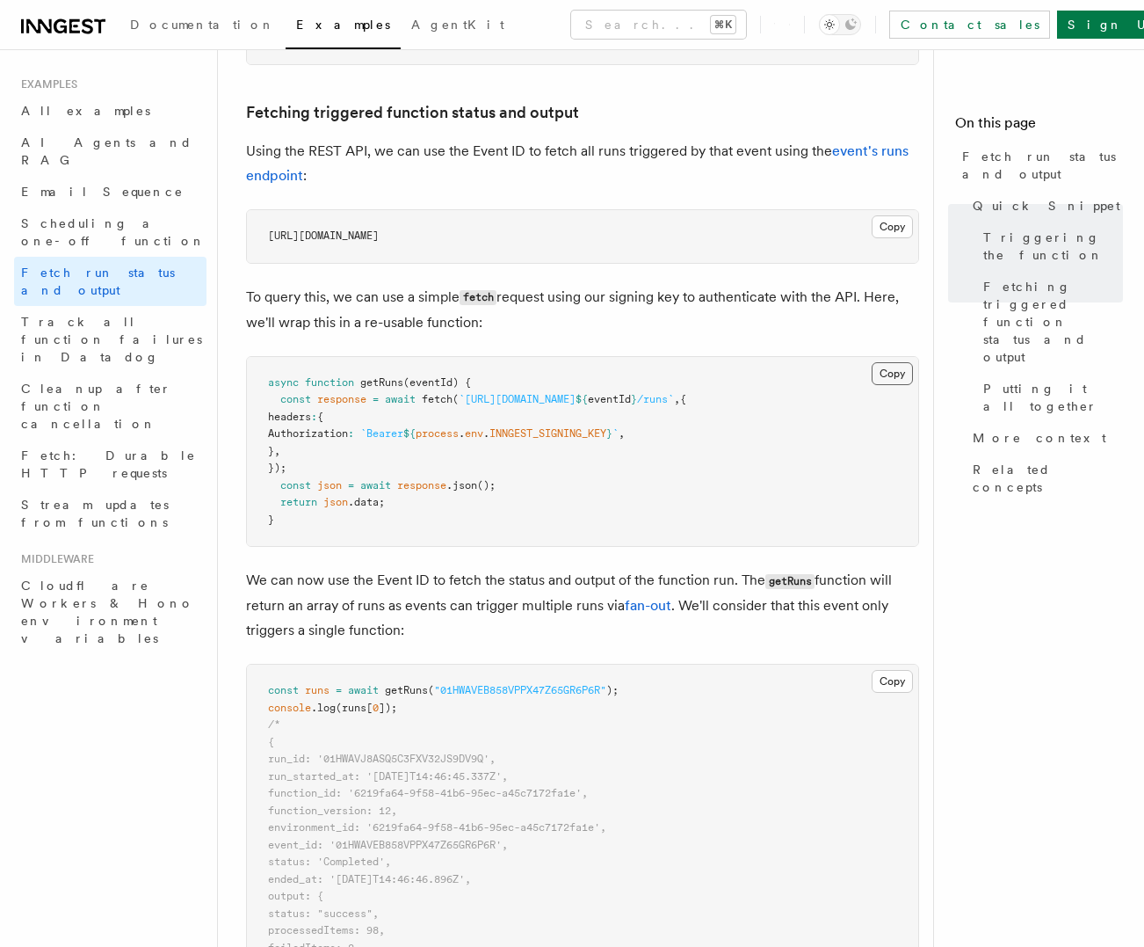
click at [894, 365] on button "Copy Copied" at bounding box center [892, 373] width 41 height 23
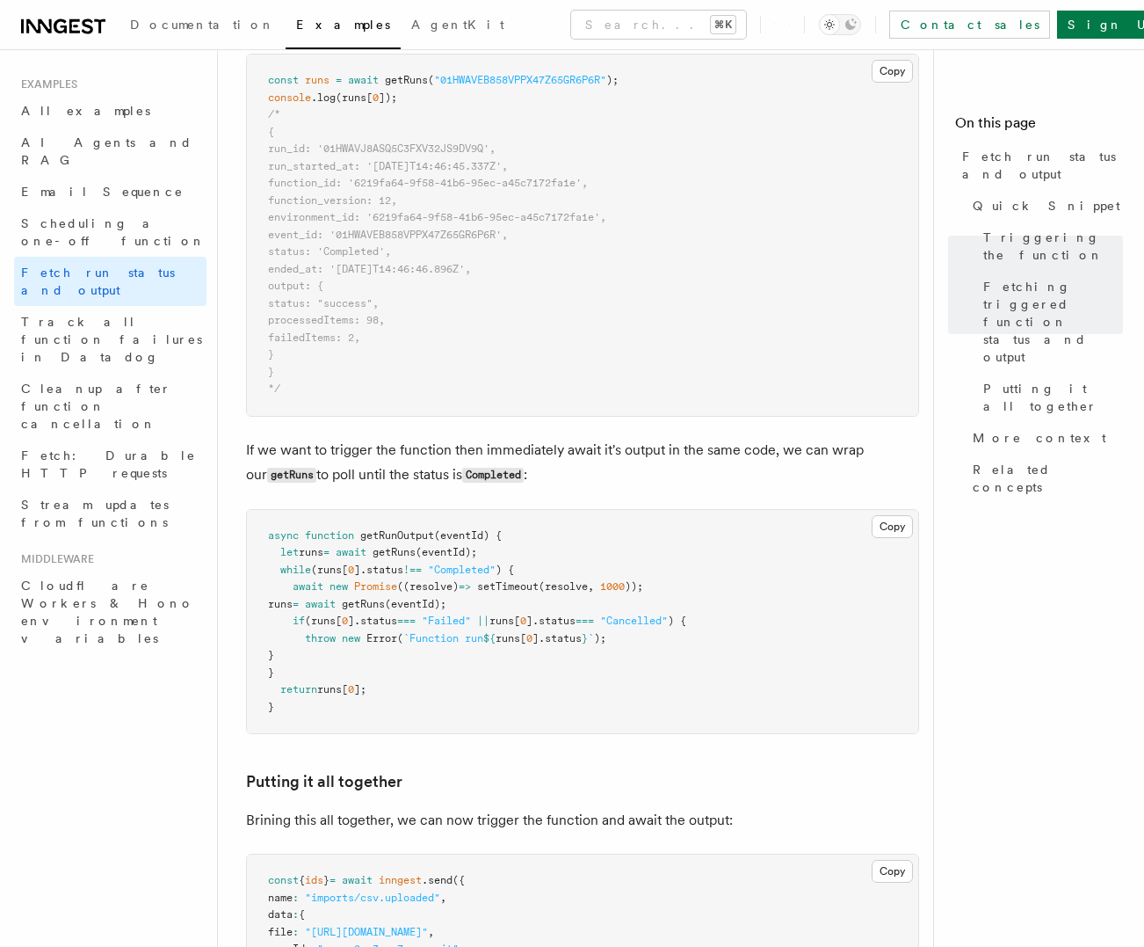
scroll to position [1635, 0]
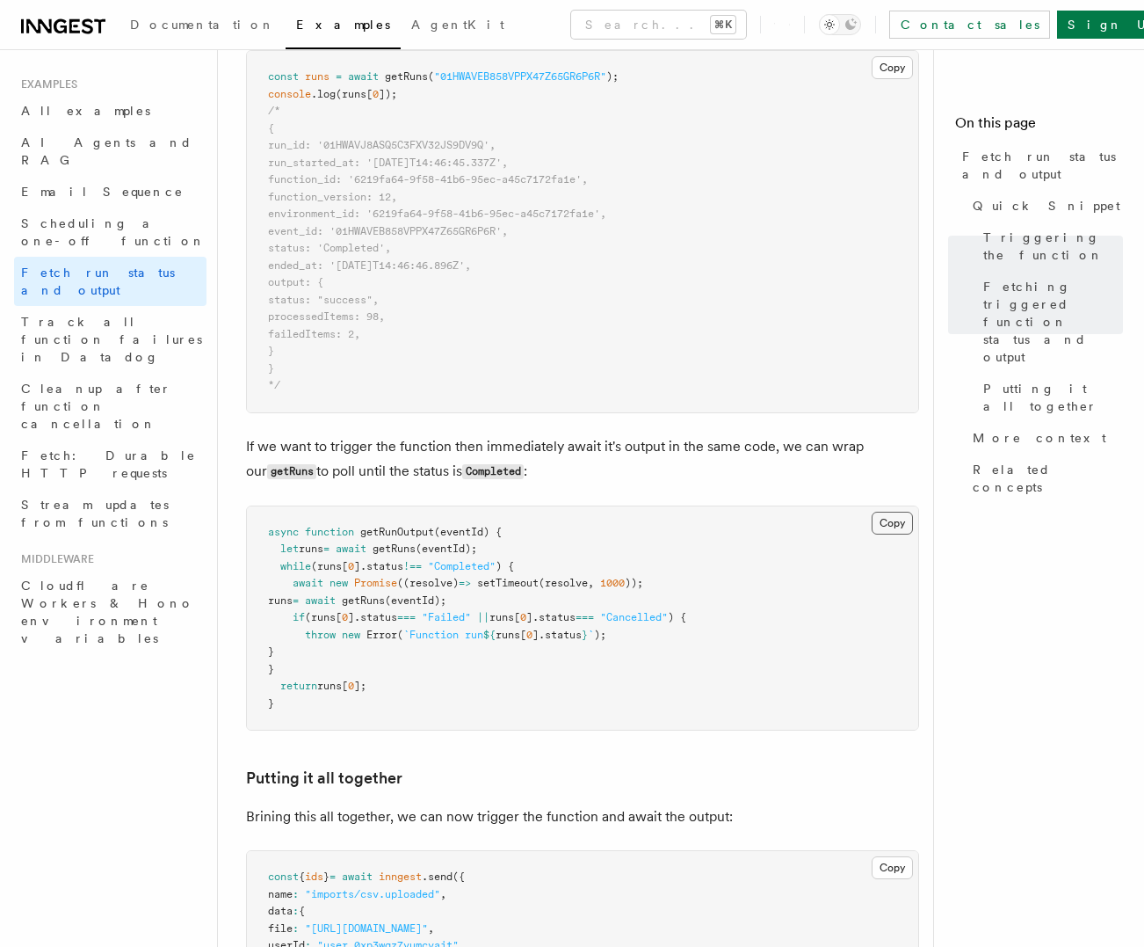
click at [896, 528] on button "Copy Copied" at bounding box center [892, 523] width 41 height 23
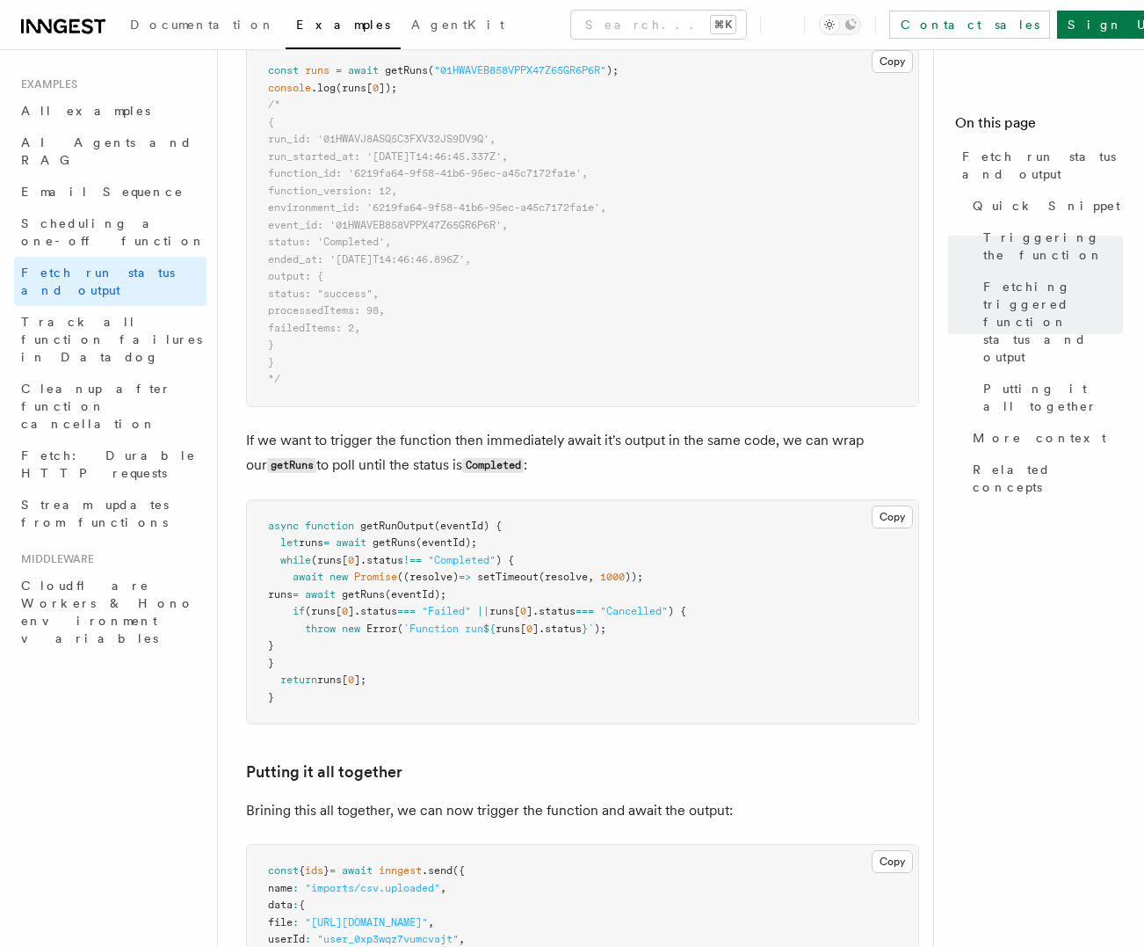
scroll to position [1642, 0]
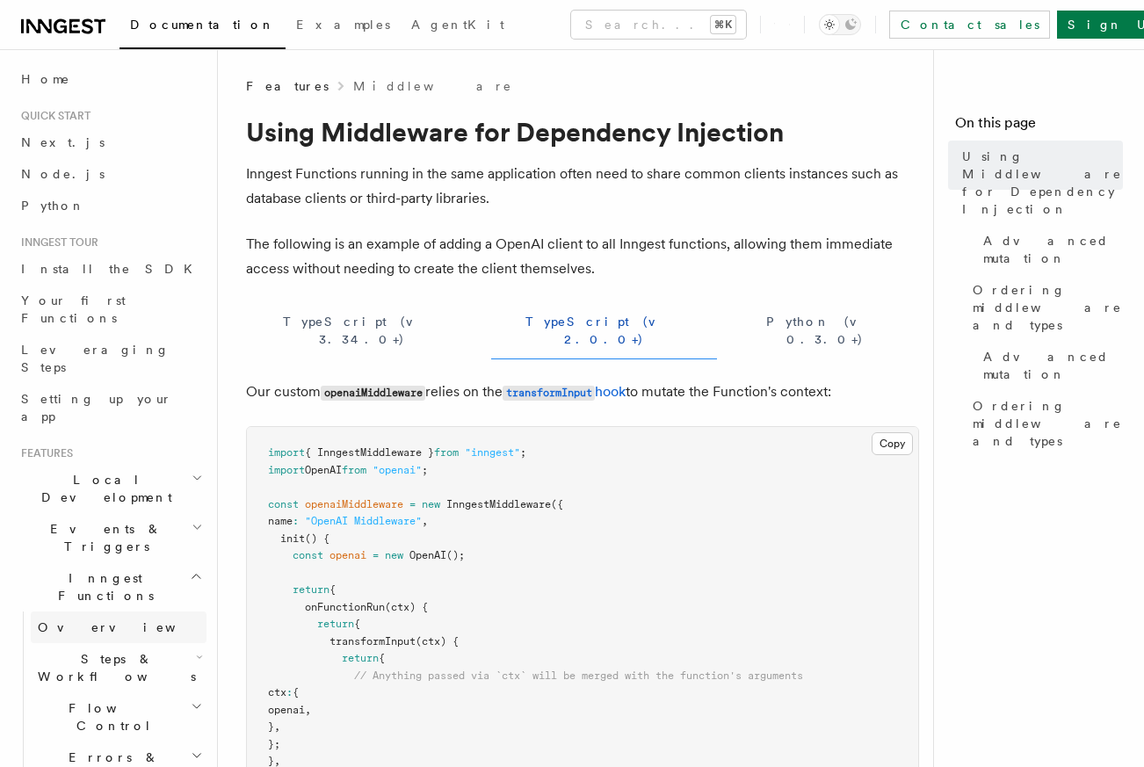
click at [70, 621] on span "Overview" at bounding box center [128, 628] width 181 height 14
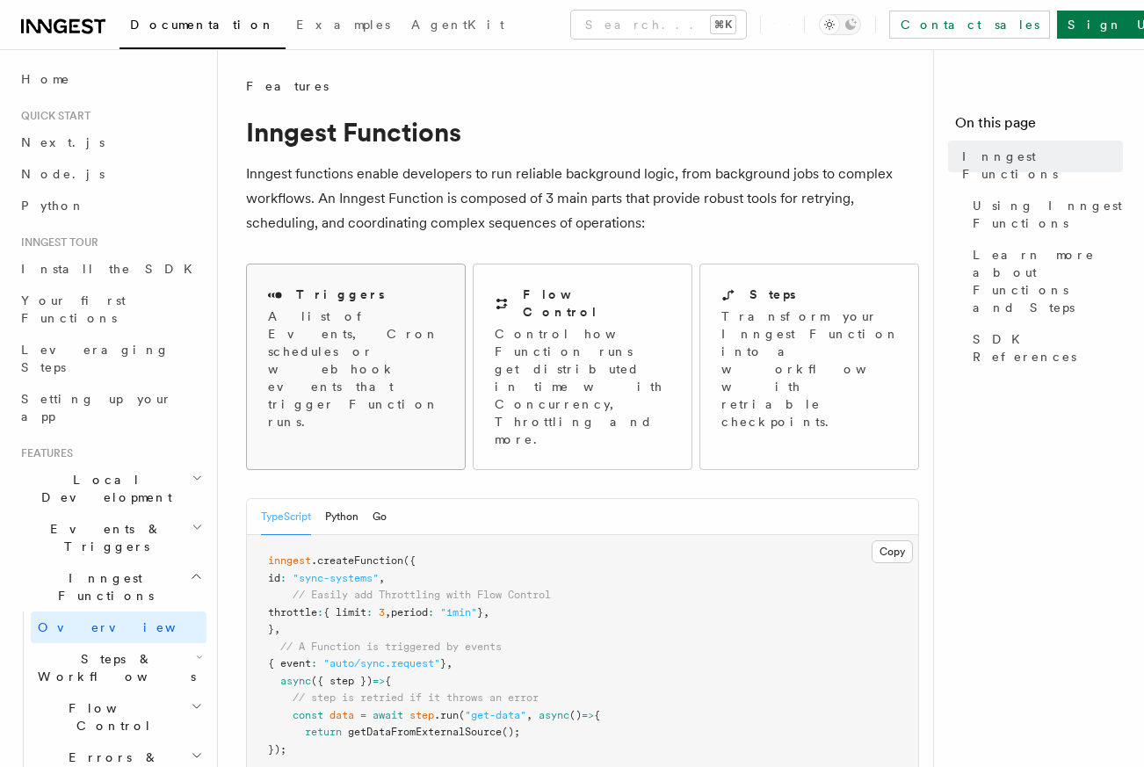
click at [320, 368] on div "Triggers A list of Events, Cron schedules or webhook events that trigger Functi…" at bounding box center [356, 358] width 218 height 187
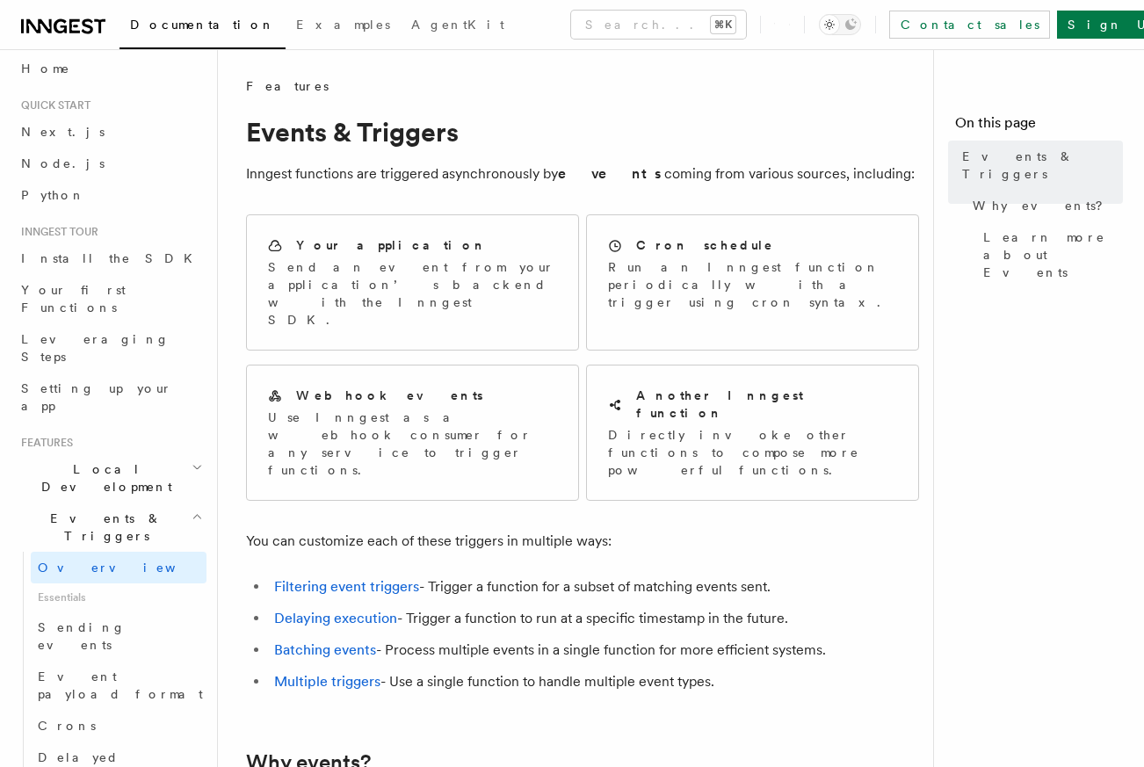
scroll to position [84, 0]
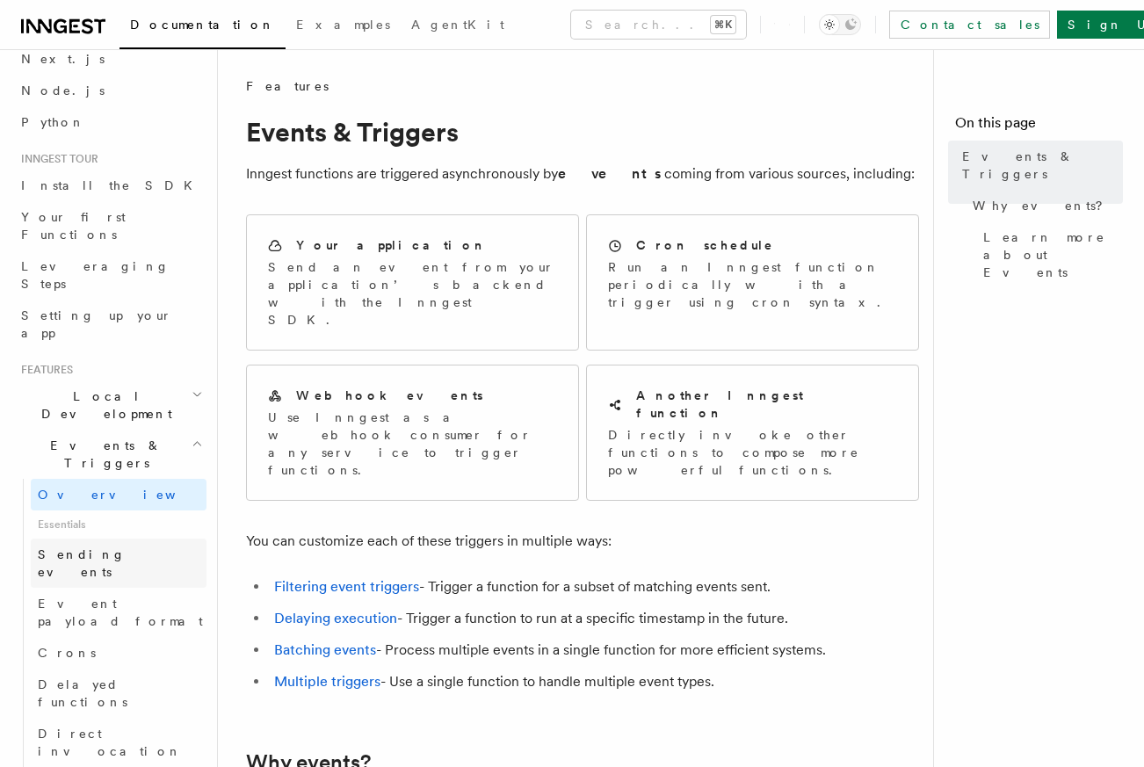
click at [105, 539] on link "Sending events" at bounding box center [119, 563] width 176 height 49
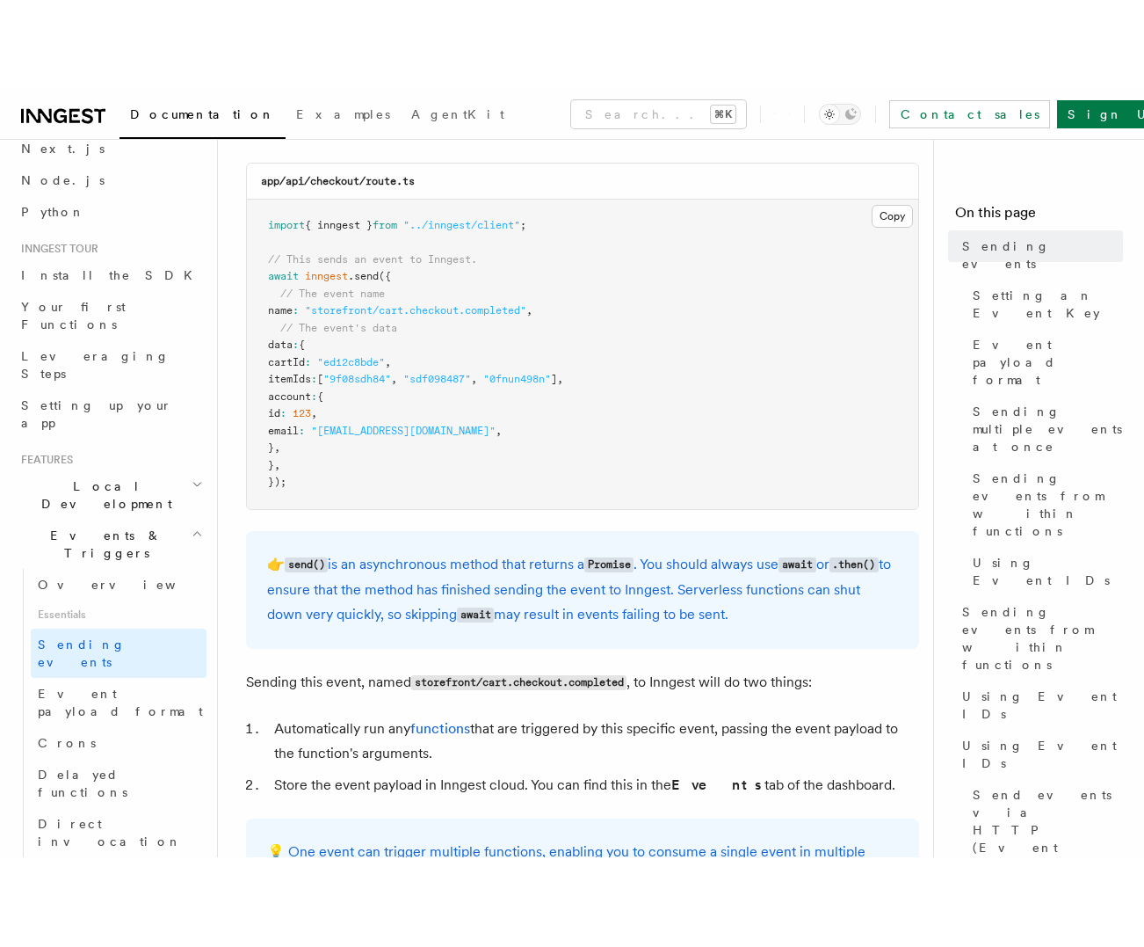
scroll to position [578, 0]
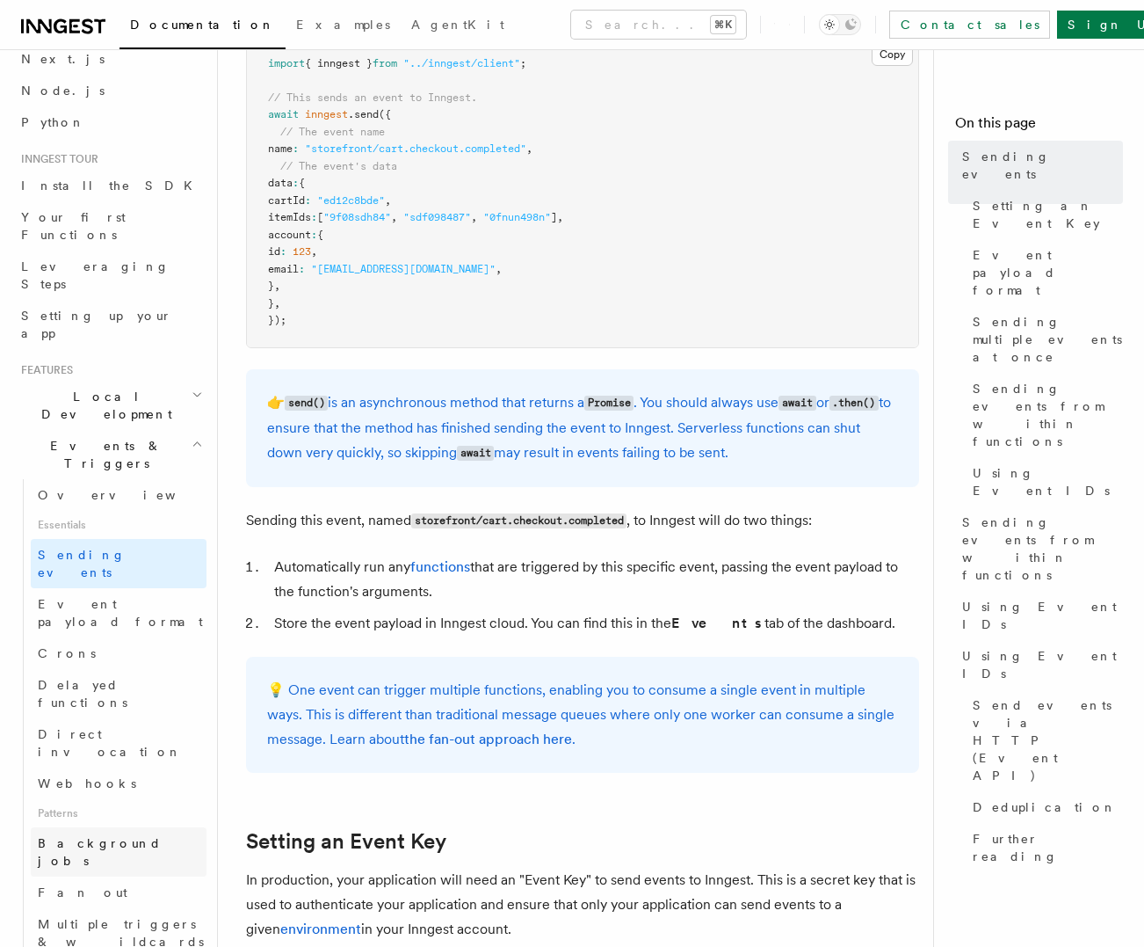
click at [90, 766] on span "Background jobs" at bounding box center [100, 852] width 124 height 32
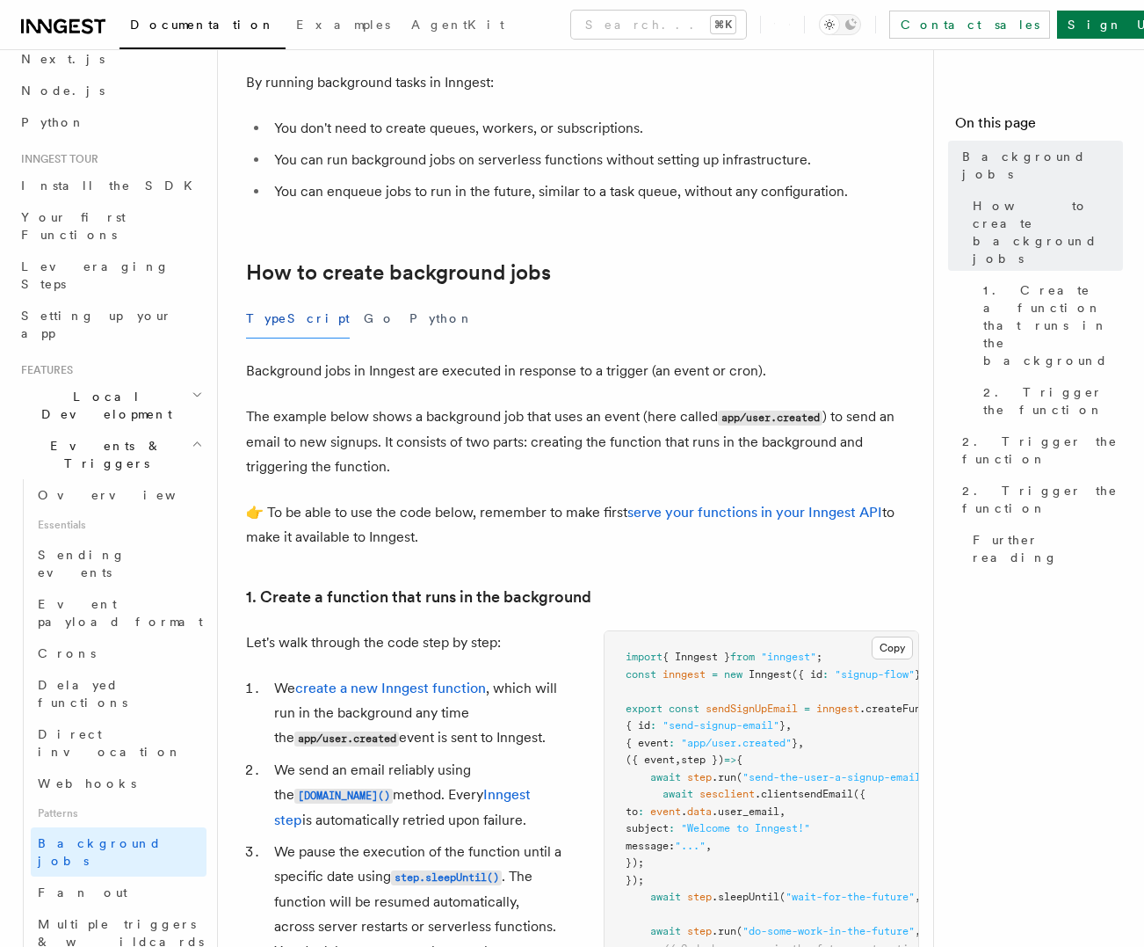
scroll to position [139, 0]
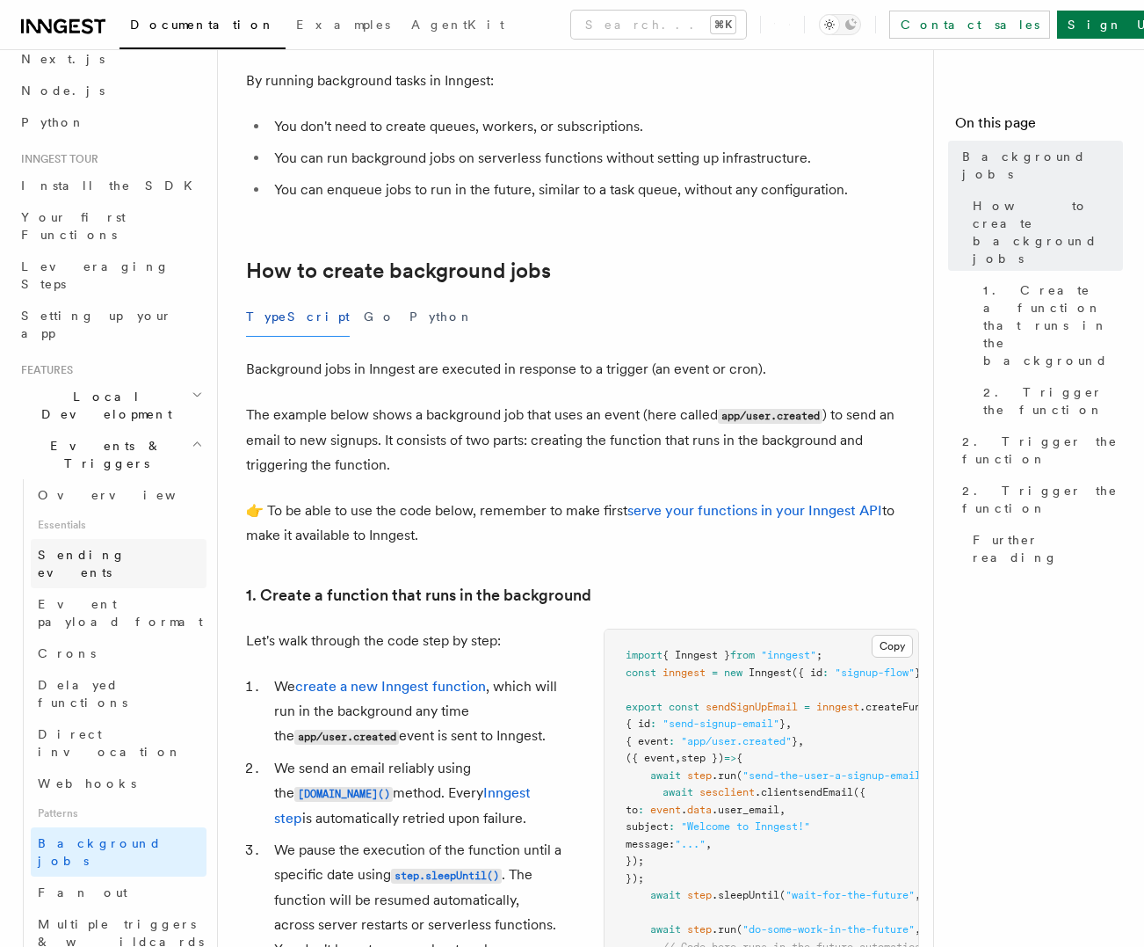
click at [112, 548] on span "Sending events" at bounding box center [82, 564] width 88 height 32
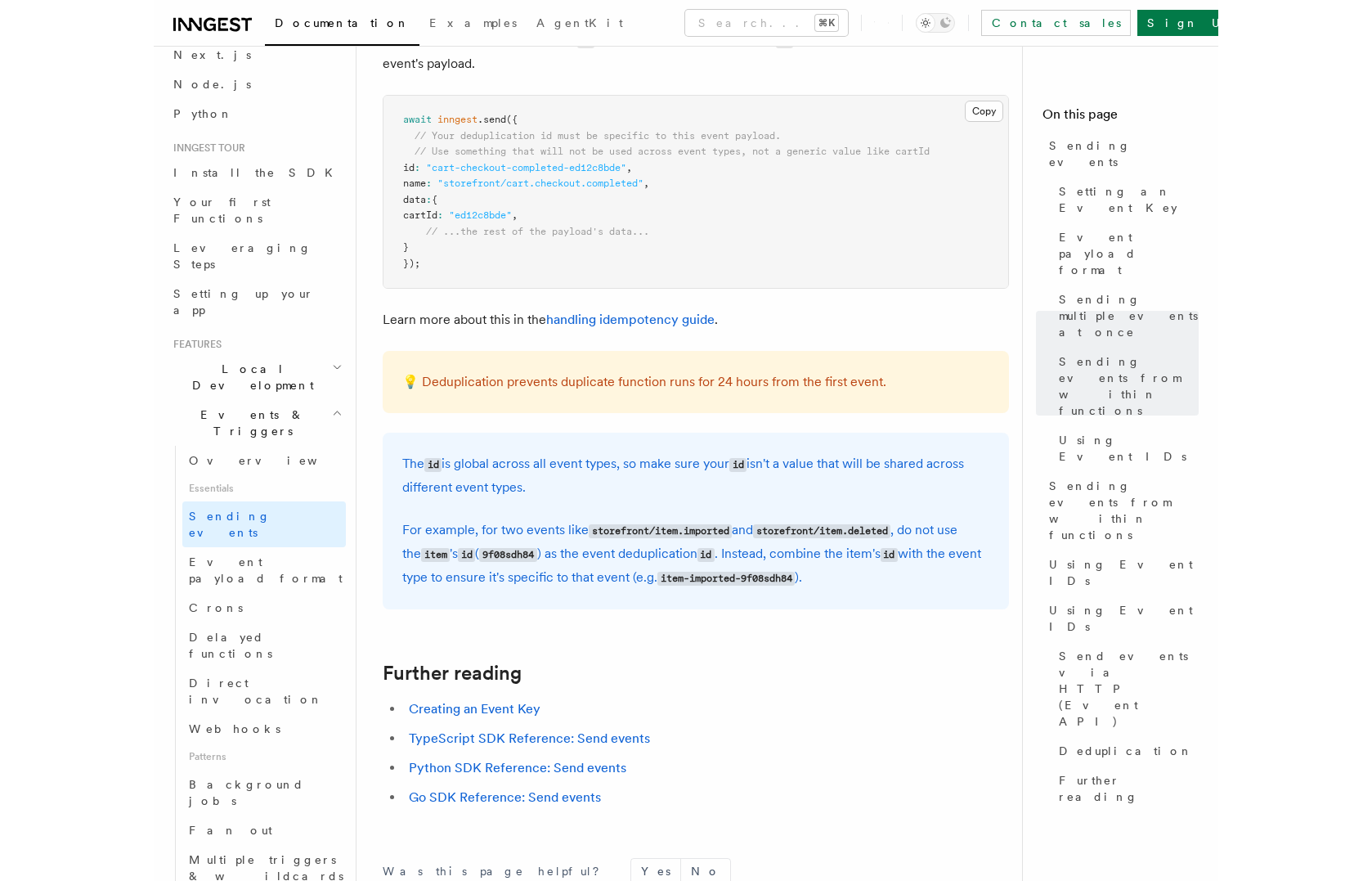
scroll to position [4336, 0]
